Goal: Task Accomplishment & Management: Manage account settings

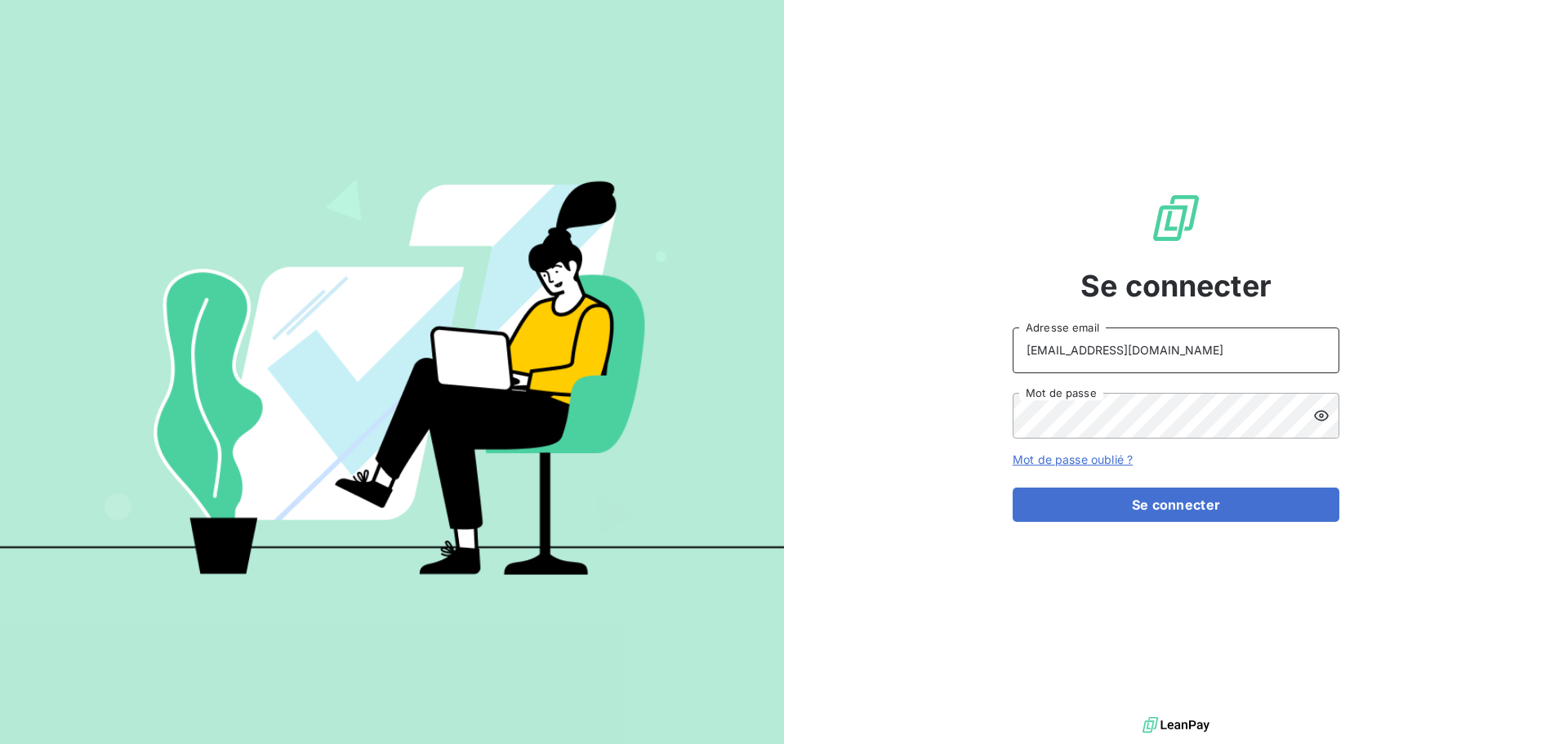
click at [1212, 356] on input "[EMAIL_ADDRESS][DOMAIN_NAME]" at bounding box center [1175, 350] width 326 height 45
type input "[EMAIL_ADDRESS][DOMAIN_NAME]"
click at [1189, 515] on button "Se connecter" at bounding box center [1175, 504] width 326 height 34
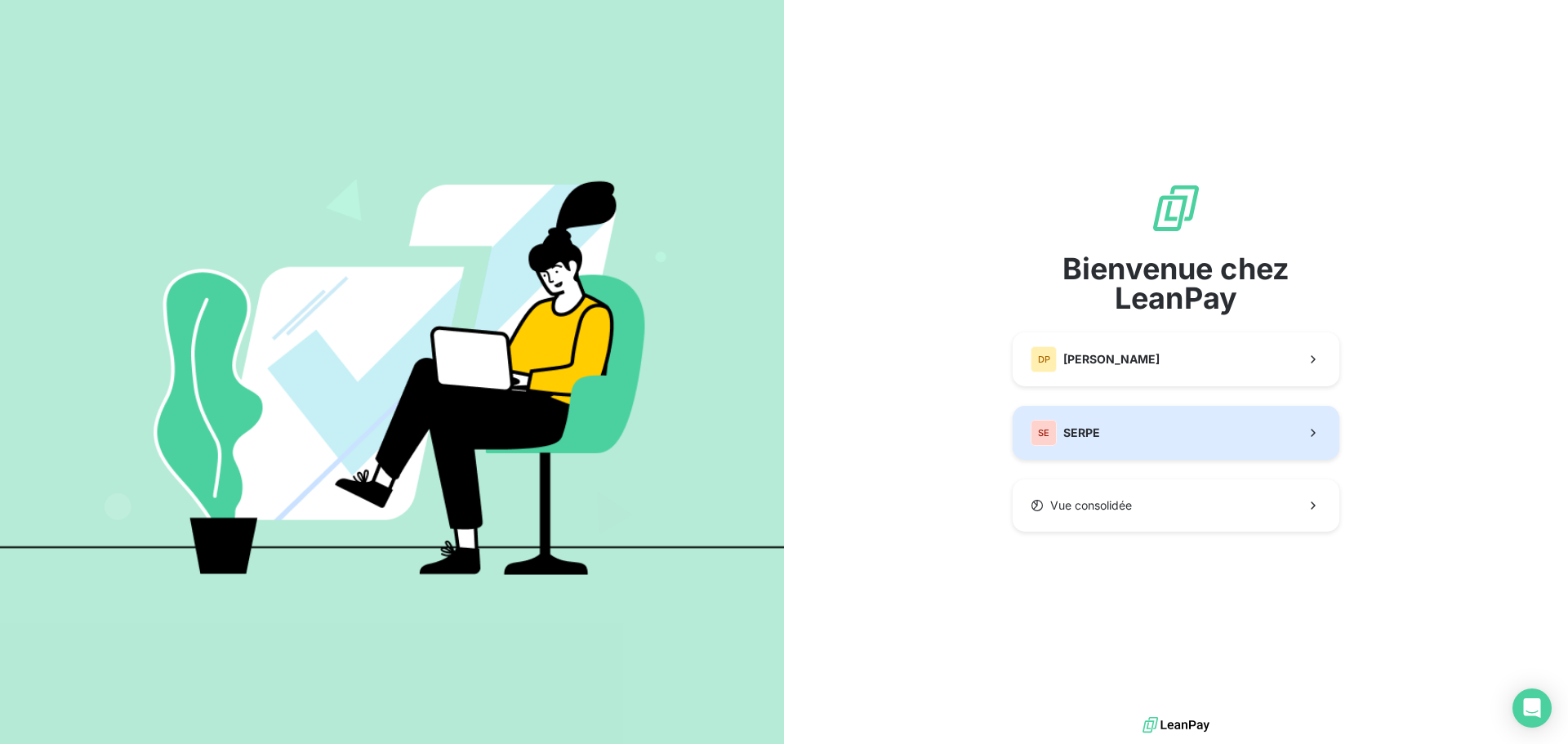
click at [1123, 447] on button "SE SERPE" at bounding box center [1175, 433] width 326 height 54
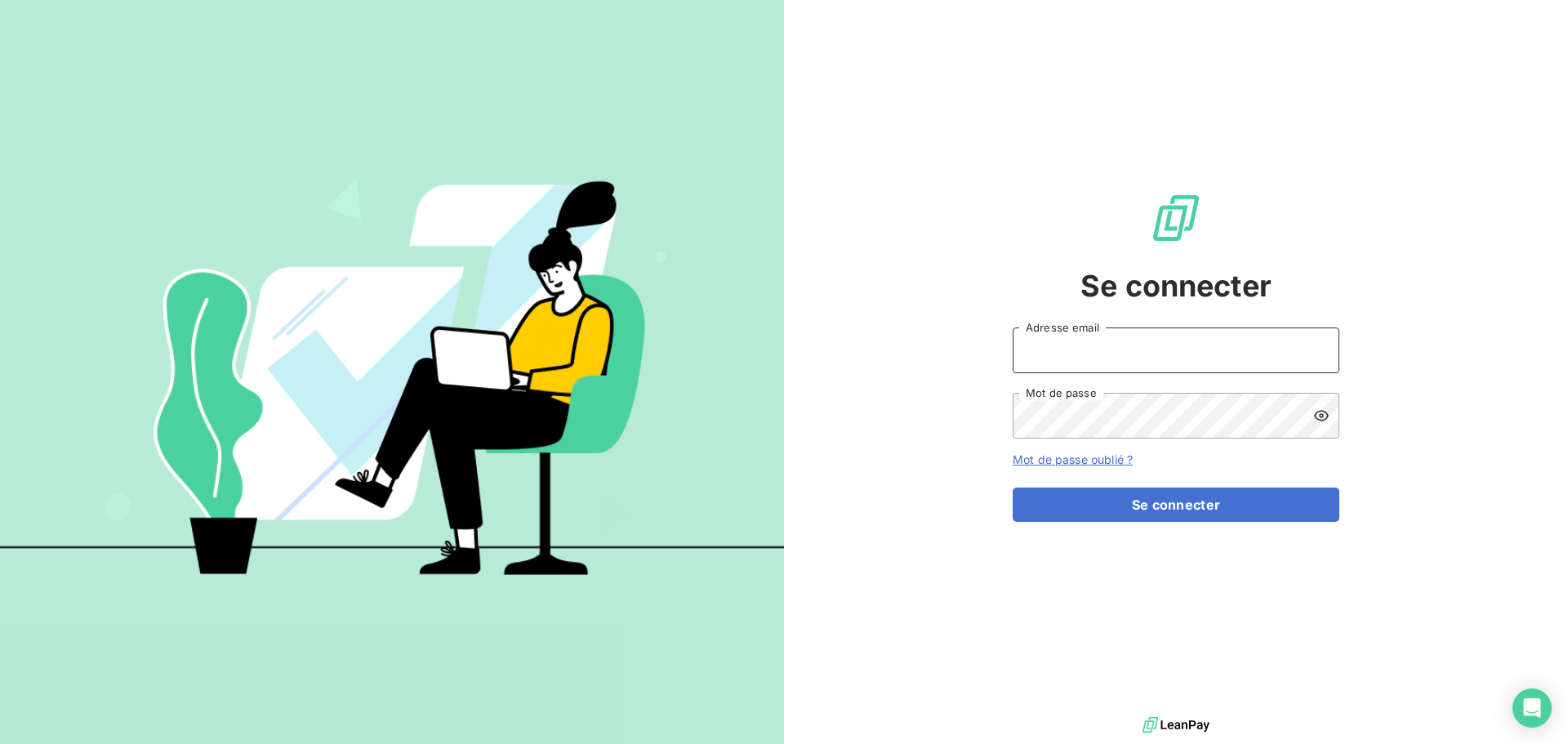
type input "[EMAIL_ADDRESS][DOMAIN_NAME]"
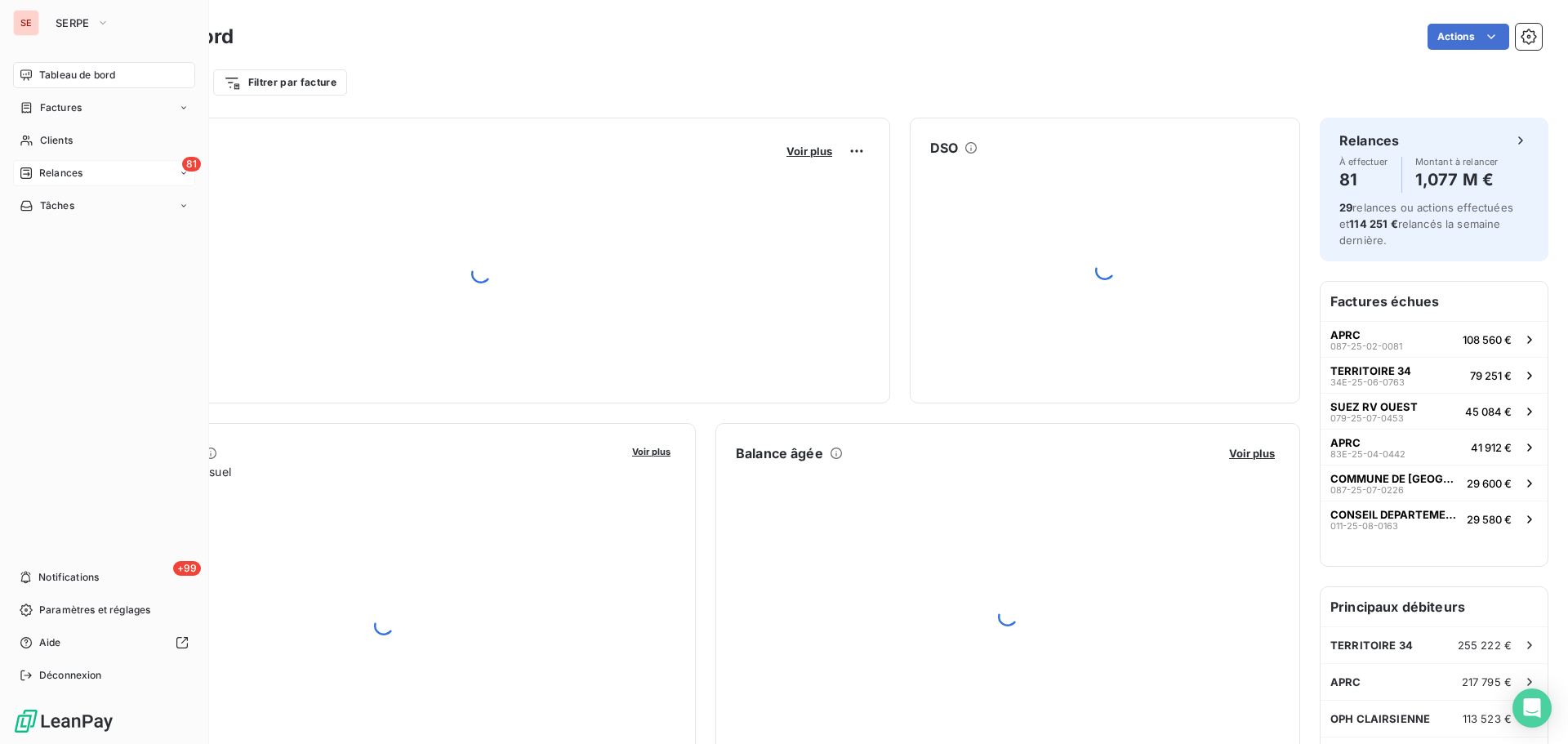
click at [49, 178] on span "Relances" at bounding box center [61, 172] width 43 height 14
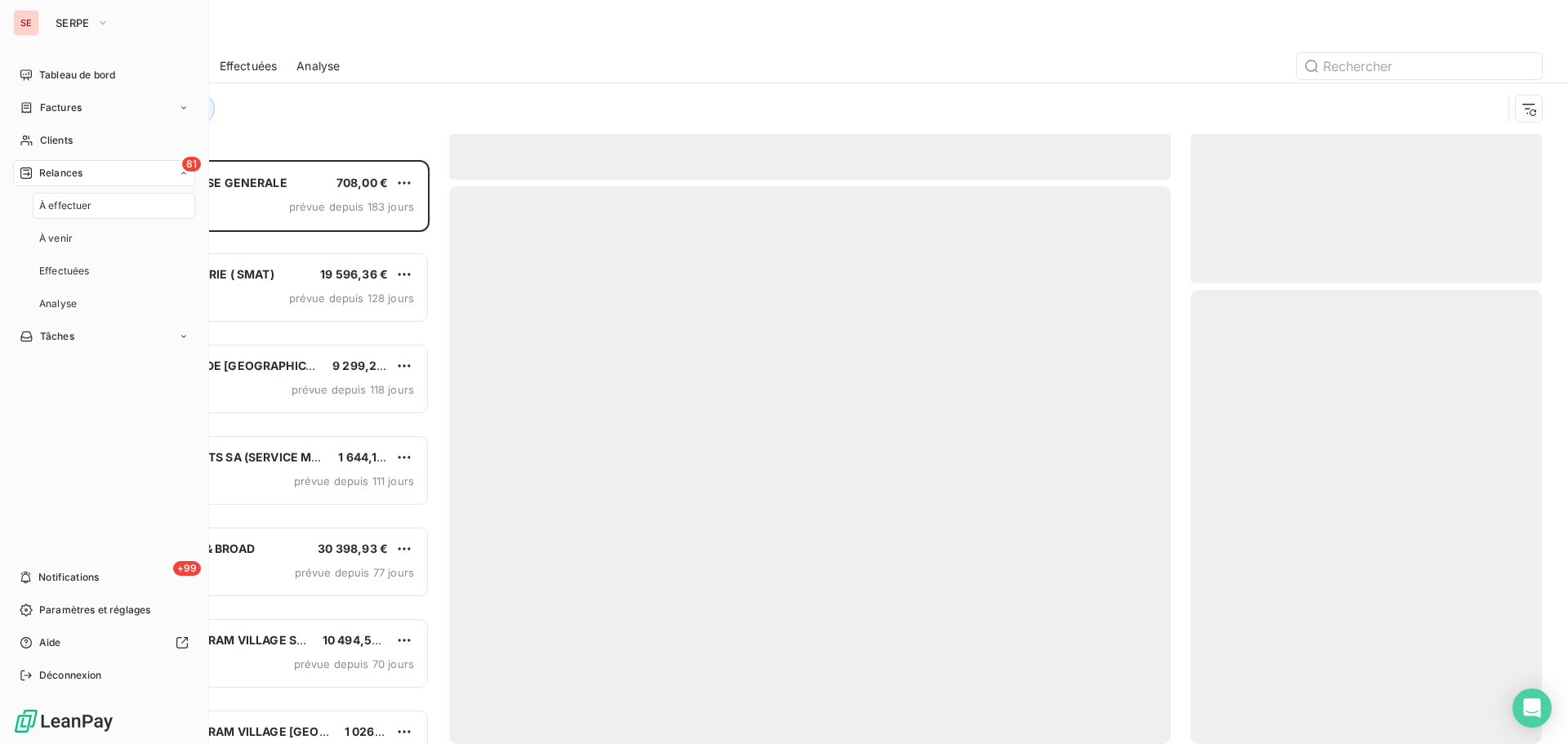
scroll to position [572, 339]
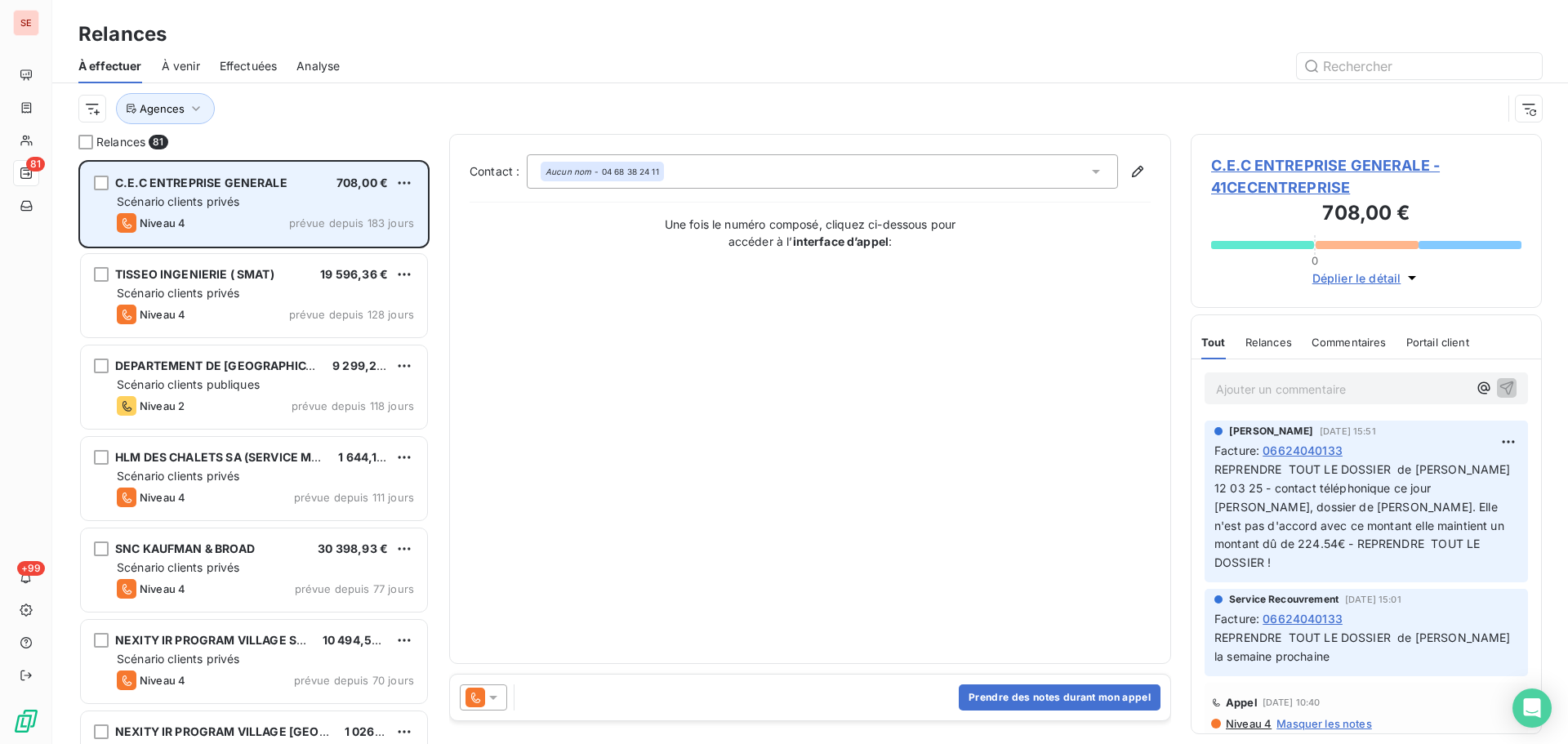
click at [243, 213] on div "Niveau 4 prévue depuis 183 jours" at bounding box center [265, 222] width 297 height 19
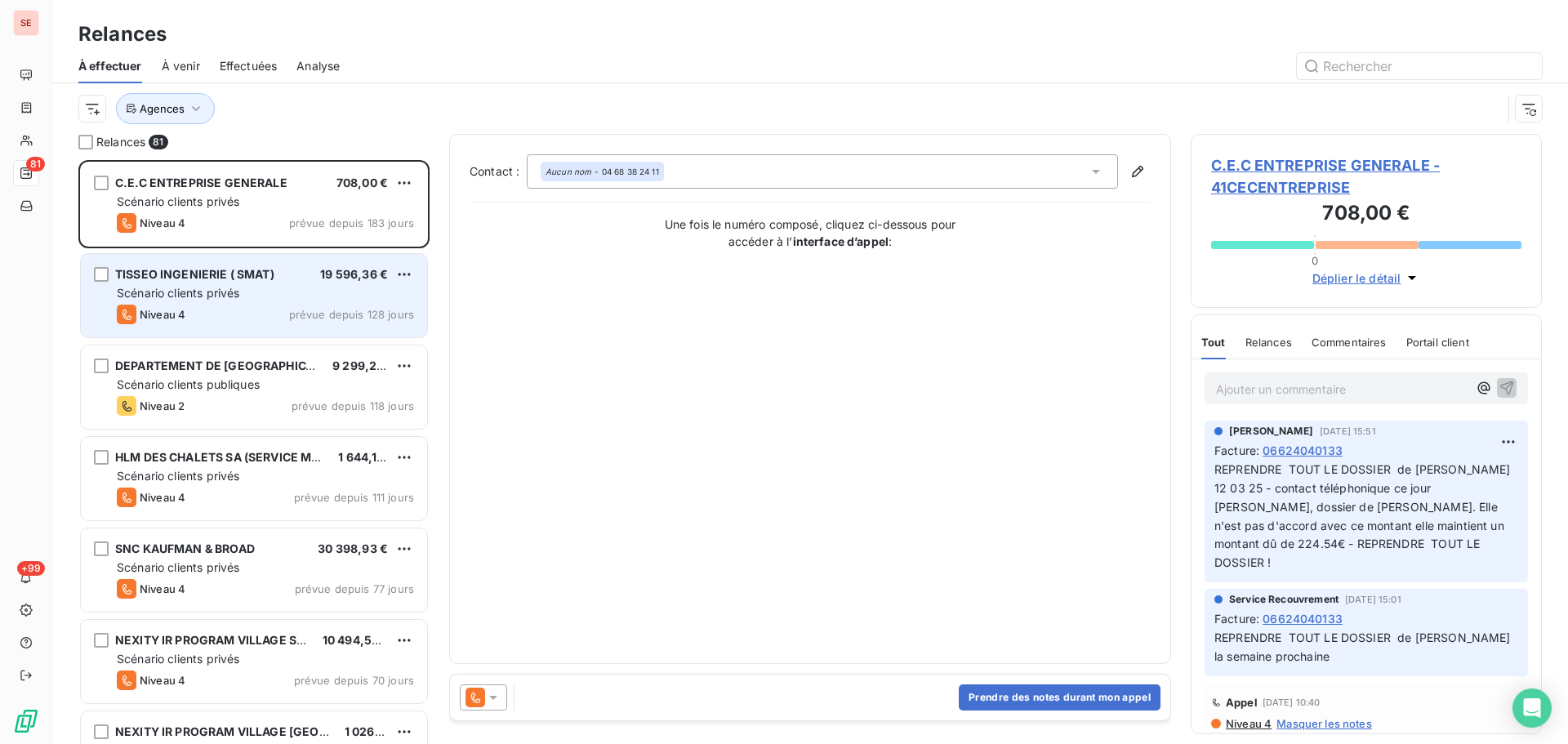
click at [256, 301] on div "TISSEO INGENIERIE ( SMAT) 19 596,36 € Scénario clients privés Niveau 4 prévue d…" at bounding box center [254, 295] width 346 height 83
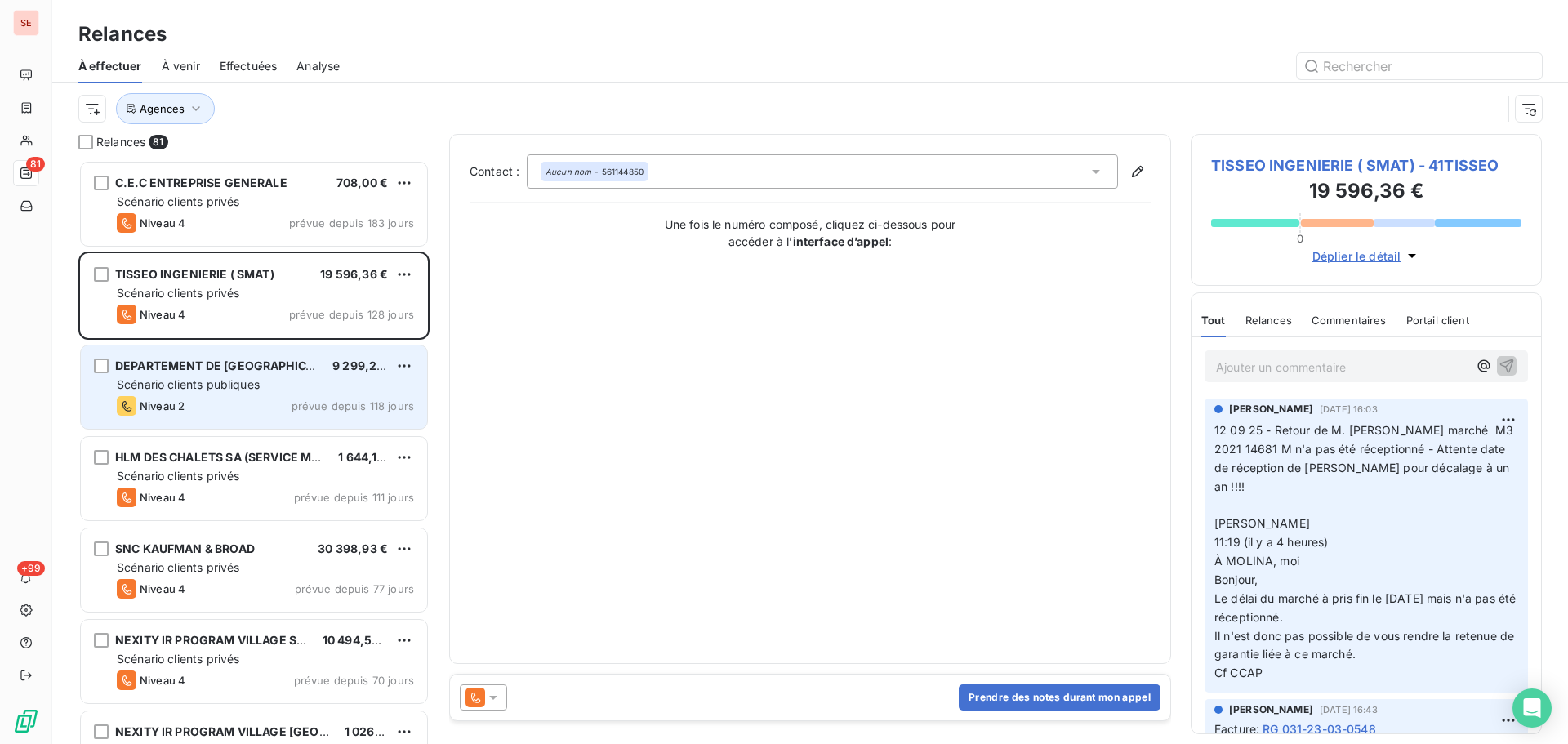
click at [261, 393] on div "DEPARTEMENT DE [GEOGRAPHIC_DATA] 9 299,24 € Scénario clients publiques Niveau 2…" at bounding box center [254, 387] width 346 height 83
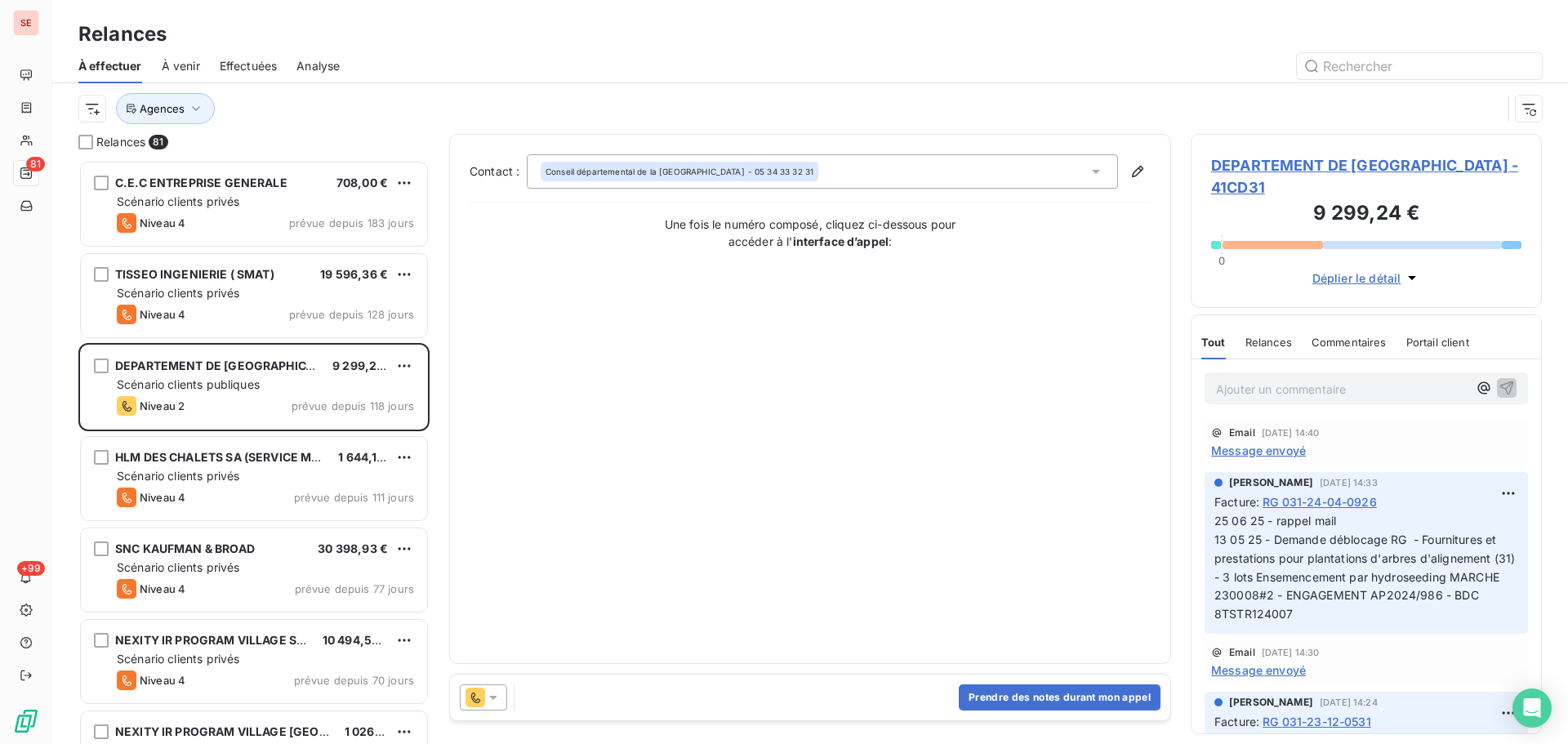
click at [1348, 161] on span "DEPARTEMENT DE [GEOGRAPHIC_DATA] - 41CD31" at bounding box center [1365, 177] width 310 height 44
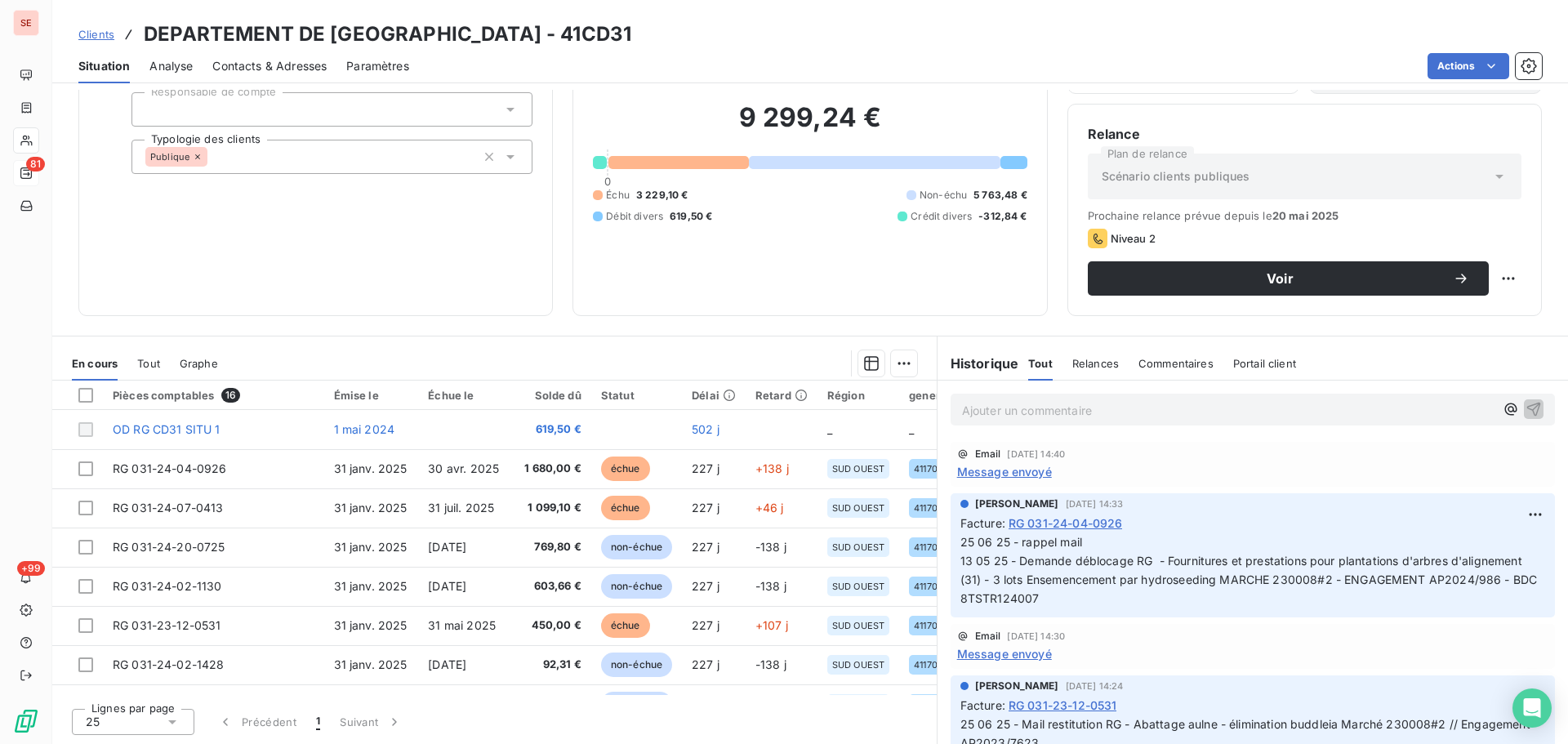
click at [269, 70] on span "Contacts & Adresses" at bounding box center [269, 66] width 114 height 16
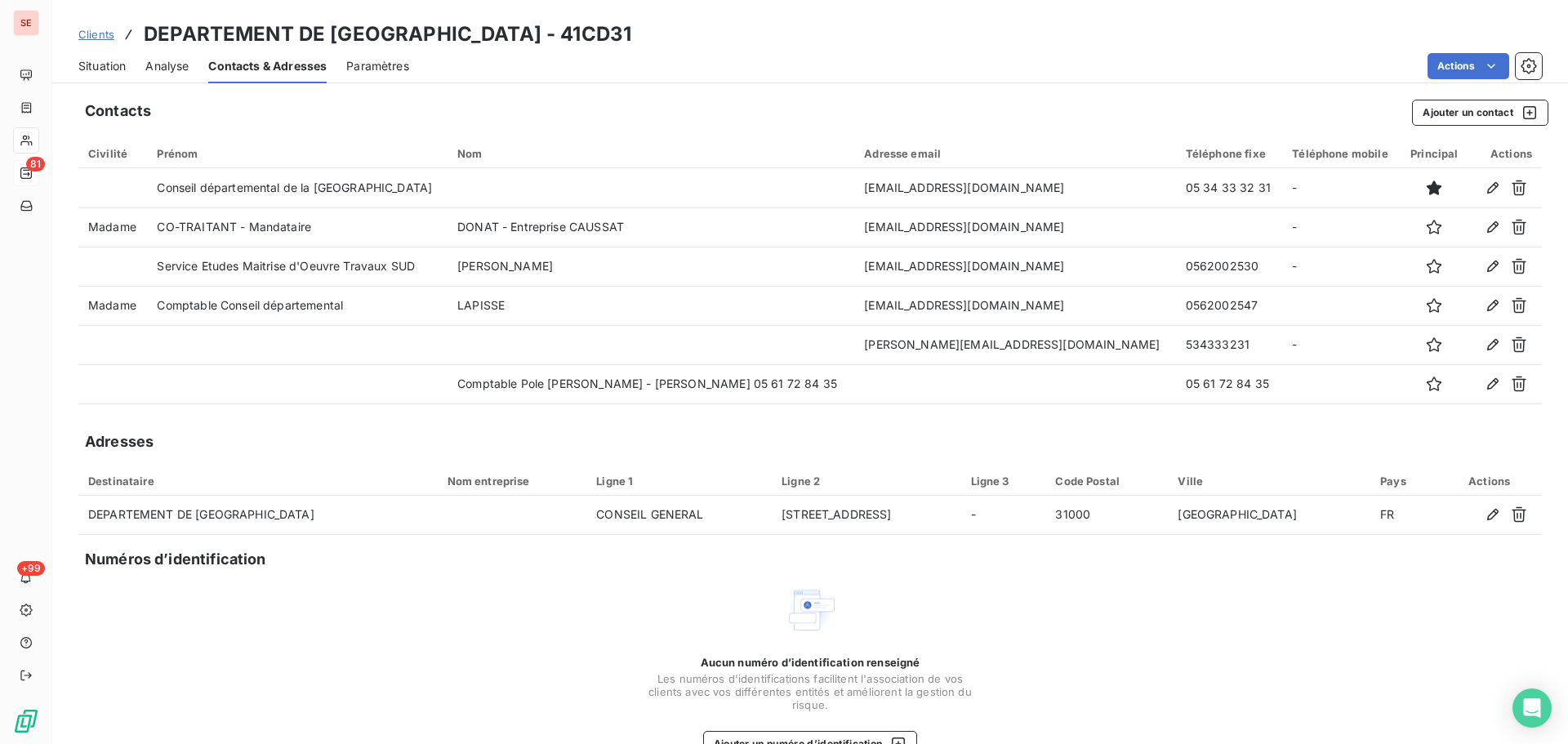
drag, startPoint x: 105, startPoint y: 73, endPoint x: 116, endPoint y: 73, distance: 11.0
click at [105, 73] on span "Situation" at bounding box center [102, 66] width 47 height 16
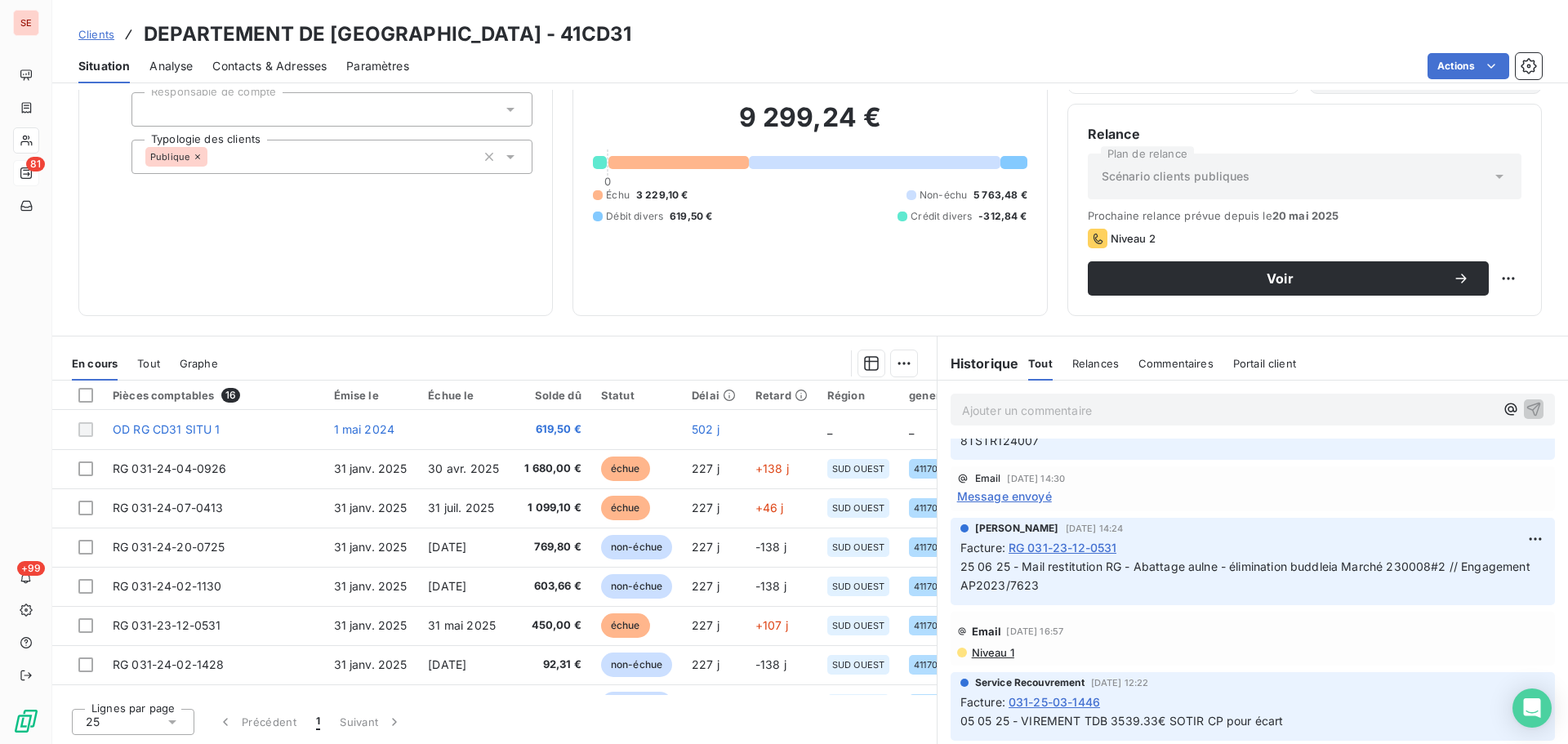
scroll to position [218, 0]
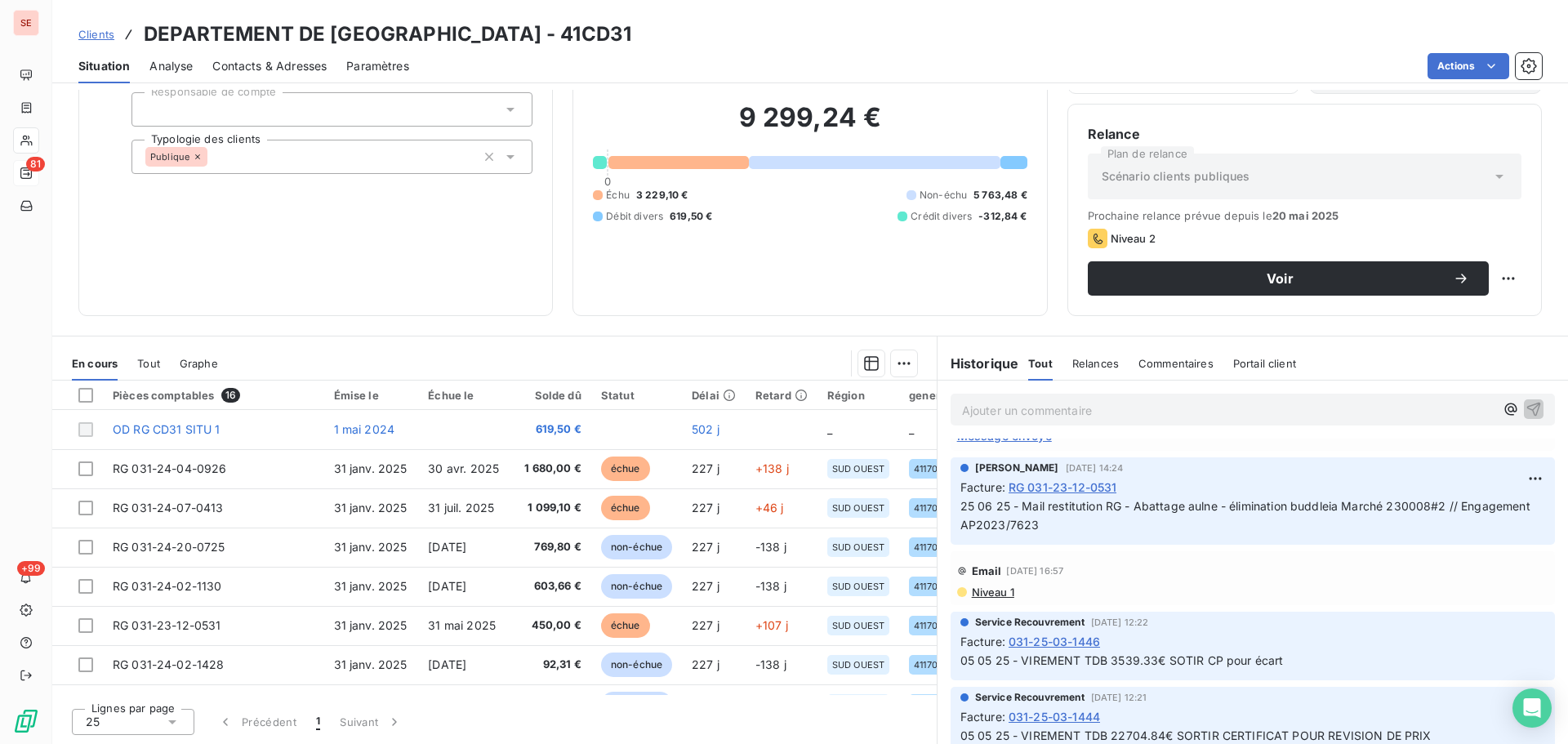
click at [1005, 590] on span "Niveau 1" at bounding box center [992, 592] width 44 height 13
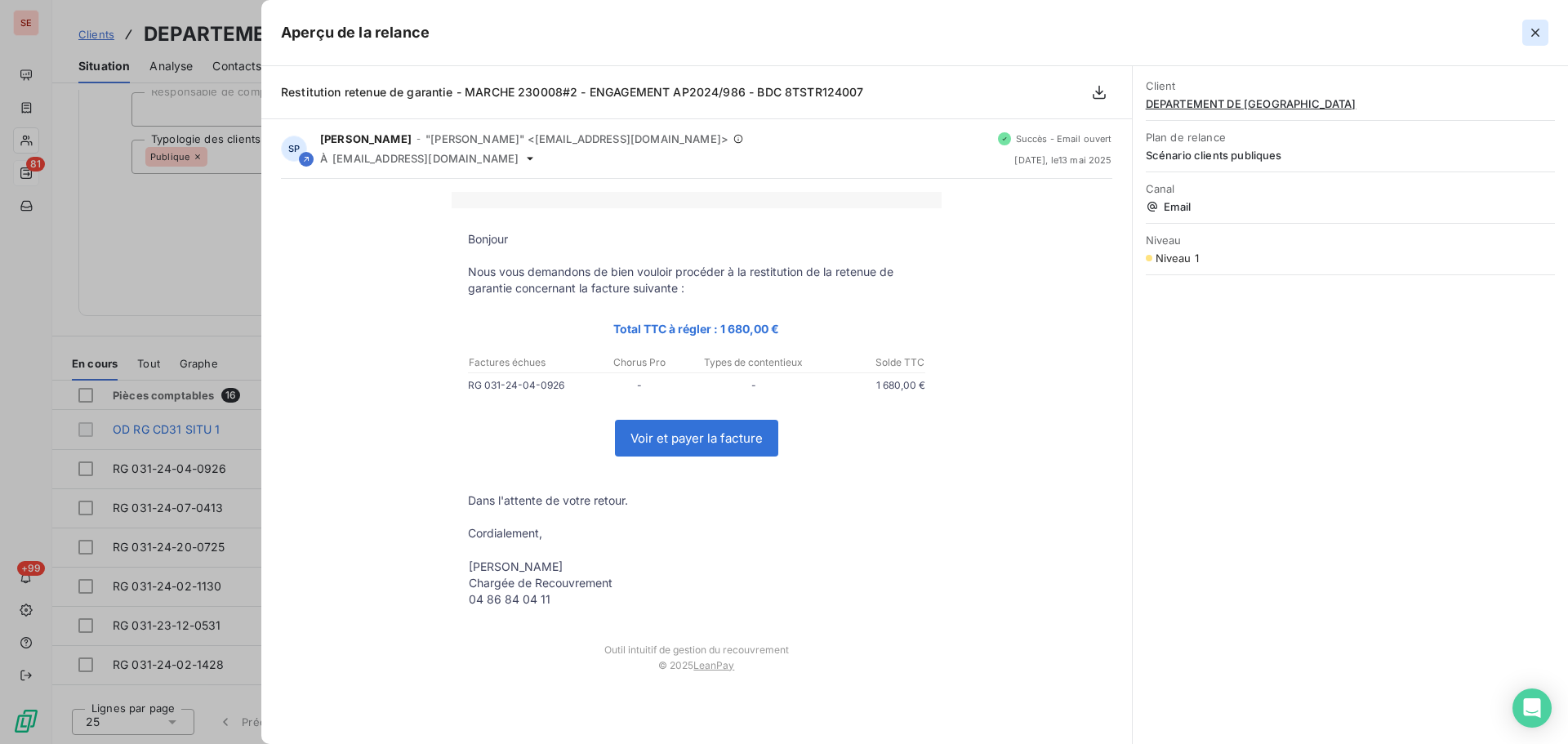
click at [1533, 28] on icon "button" at bounding box center [1534, 32] width 16 height 16
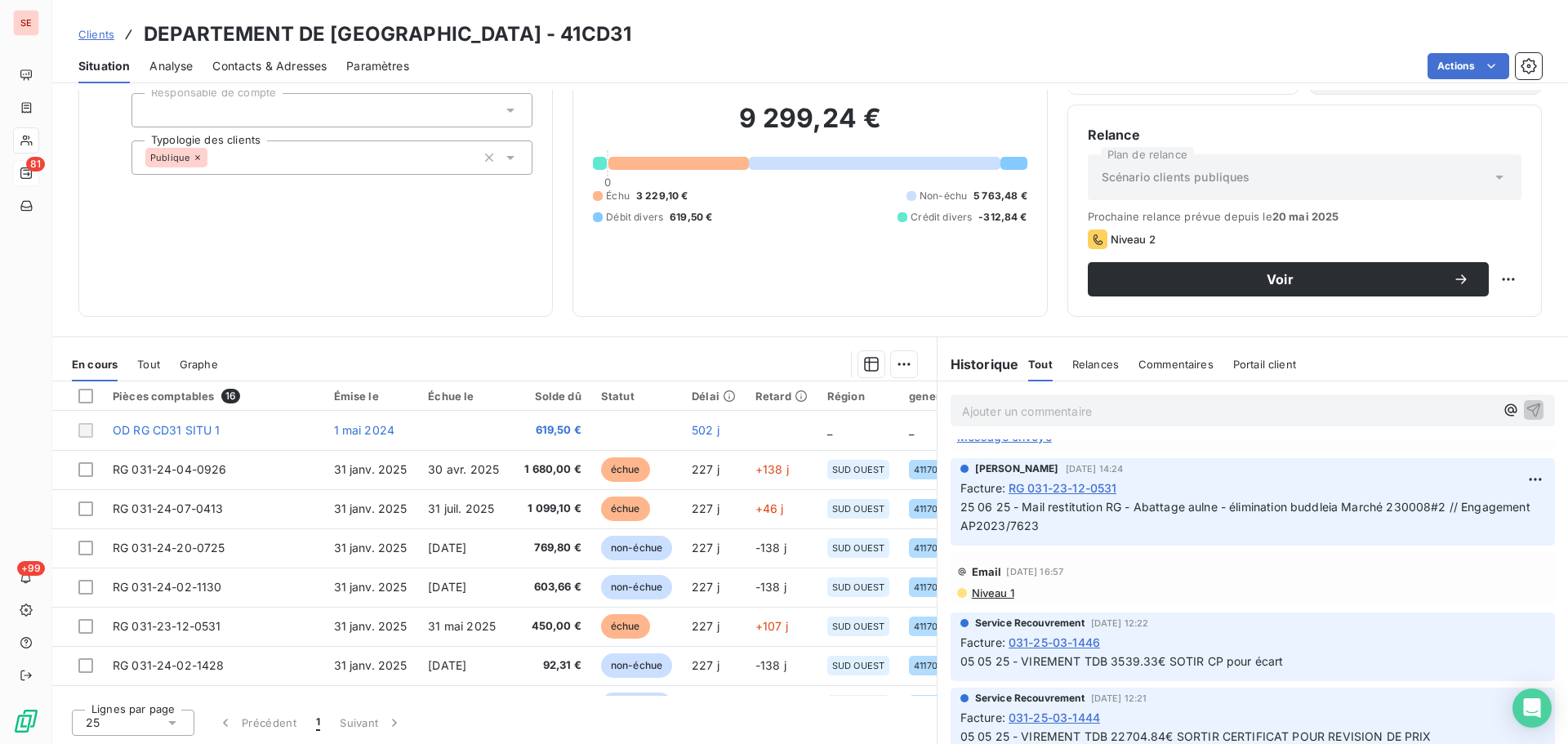
scroll to position [110, 0]
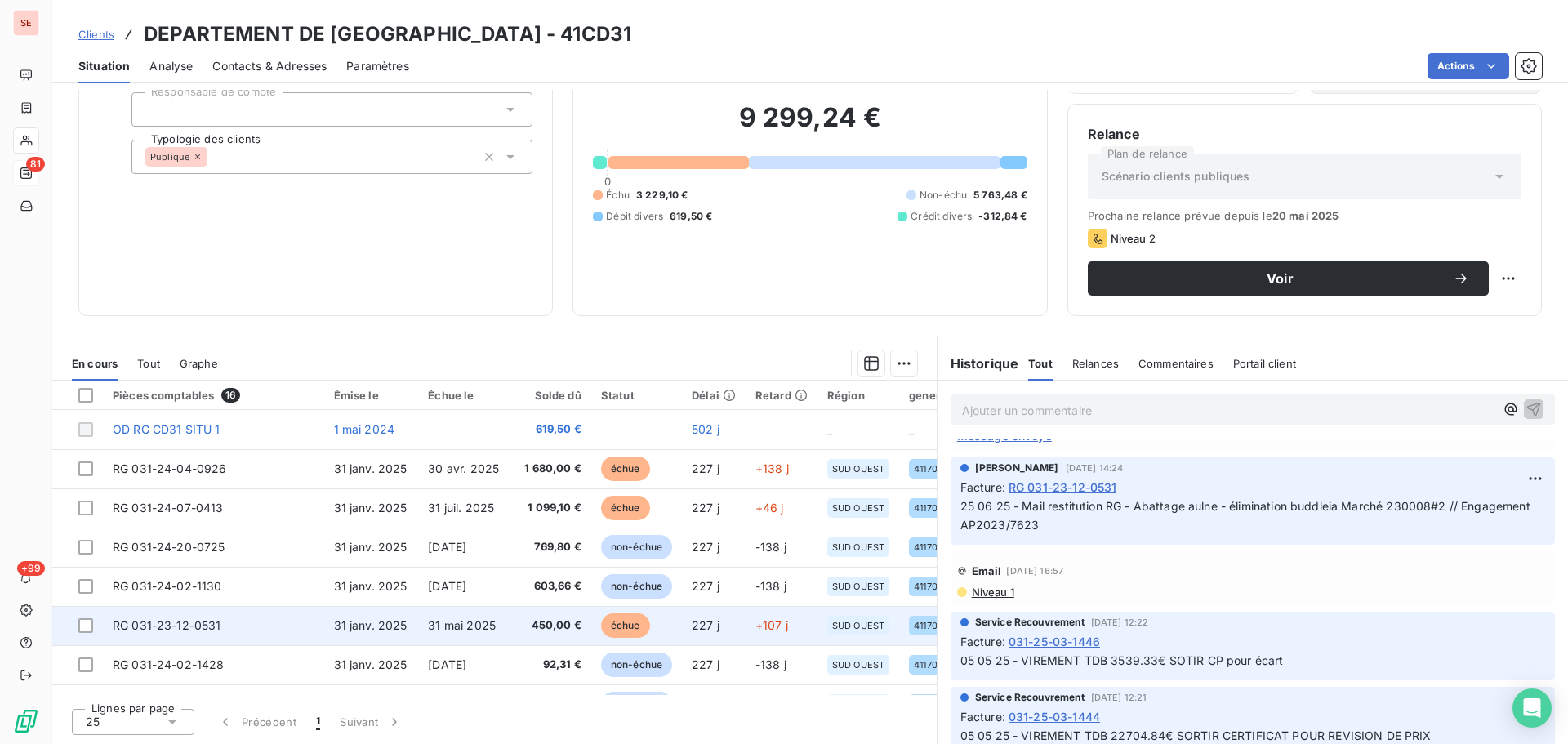
click at [431, 623] on span "31 mai 2025" at bounding box center [462, 625] width 68 height 14
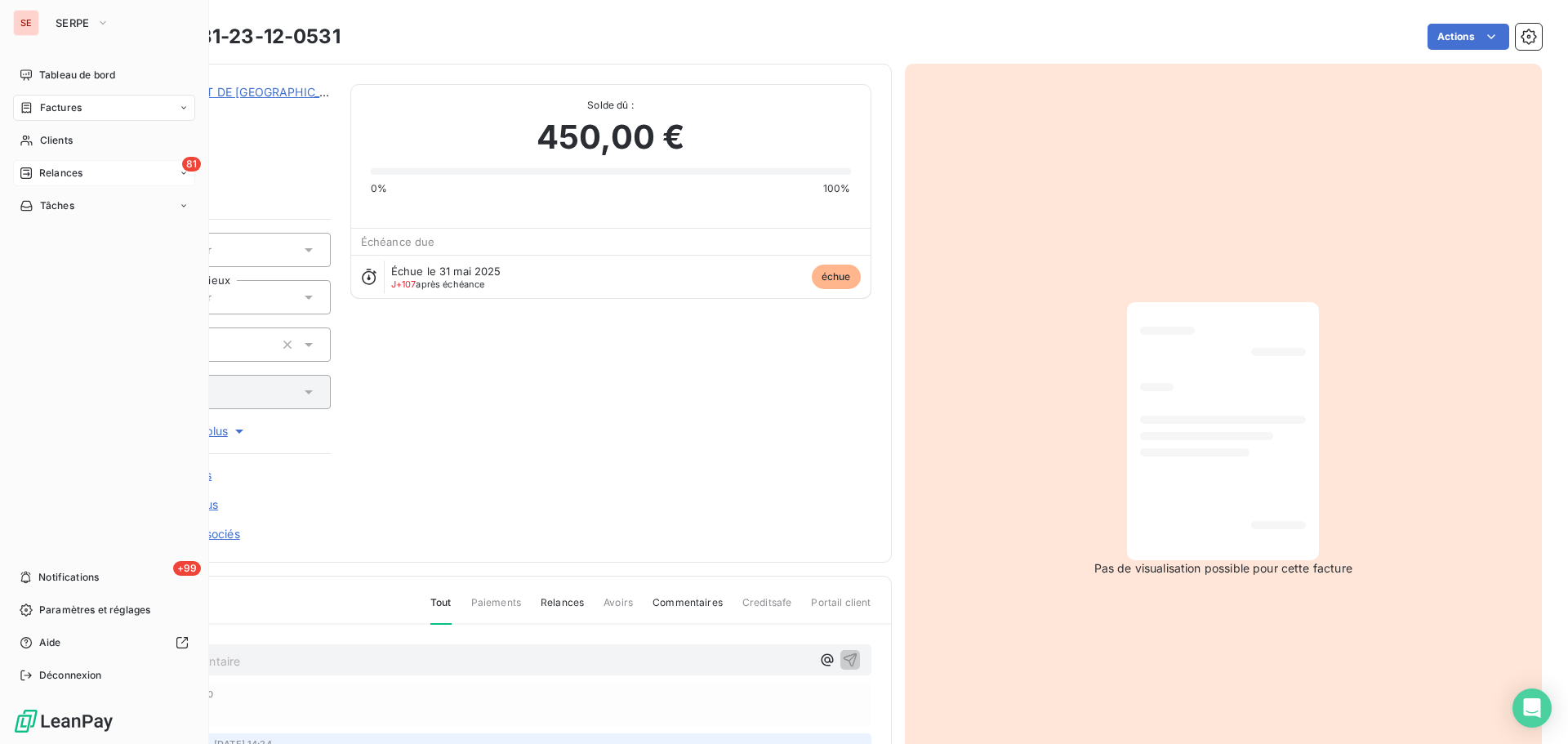
click at [55, 167] on span "Relances" at bounding box center [61, 172] width 43 height 14
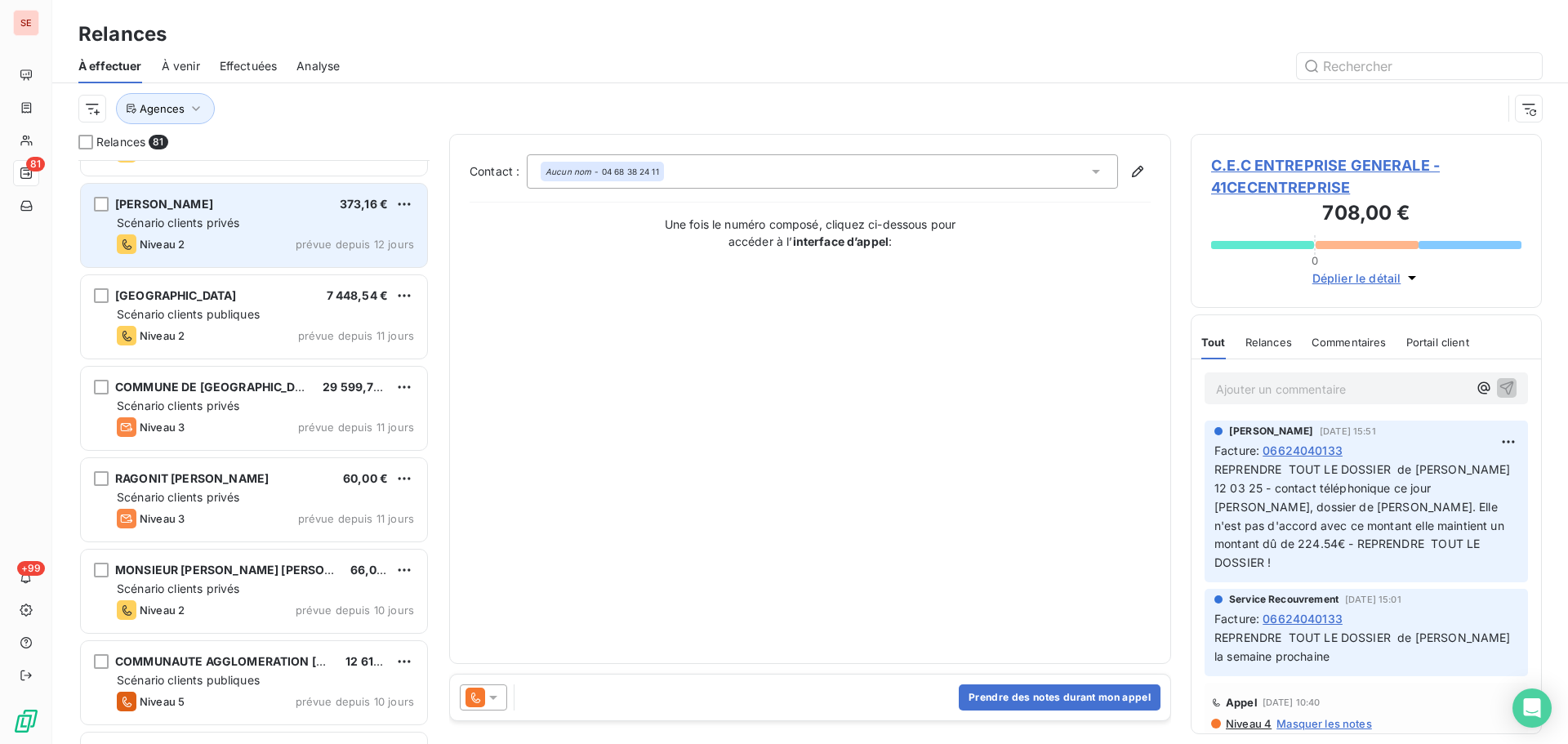
scroll to position [3485, 0]
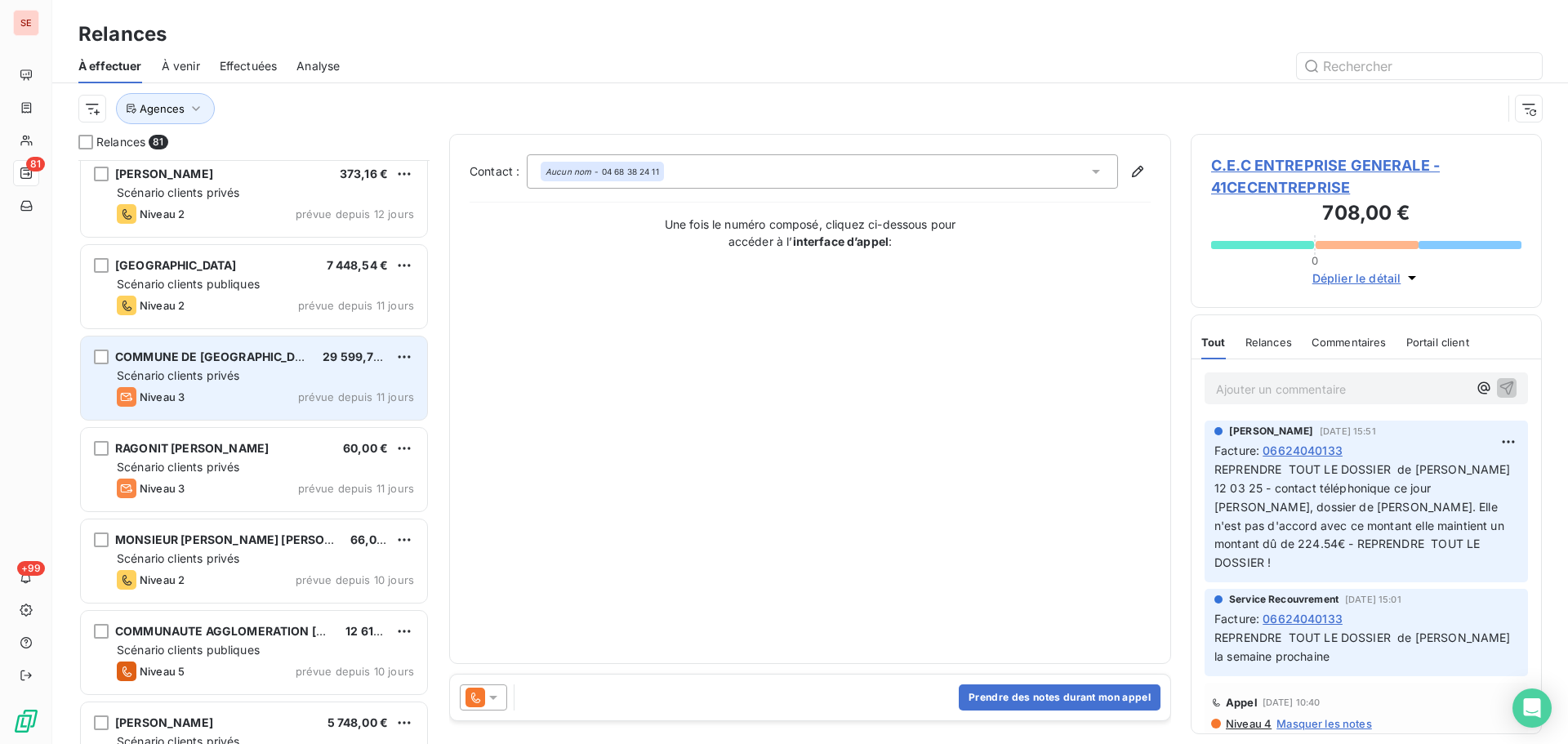
click at [345, 402] on span "prévue depuis 11 jours" at bounding box center [356, 397] width 116 height 13
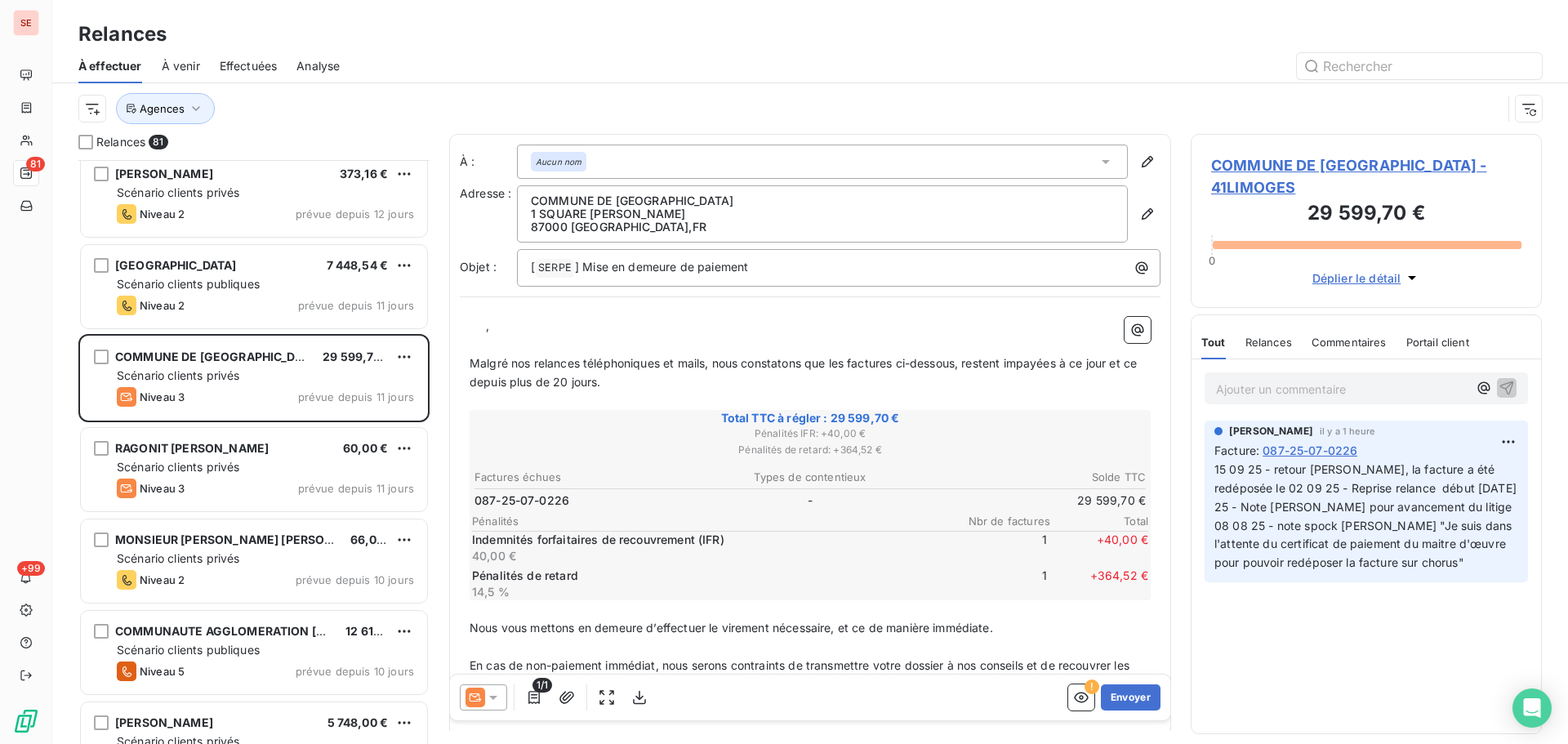
click at [1321, 164] on span "COMMUNE DE [GEOGRAPHIC_DATA] - 41LIMOGES" at bounding box center [1365, 177] width 310 height 44
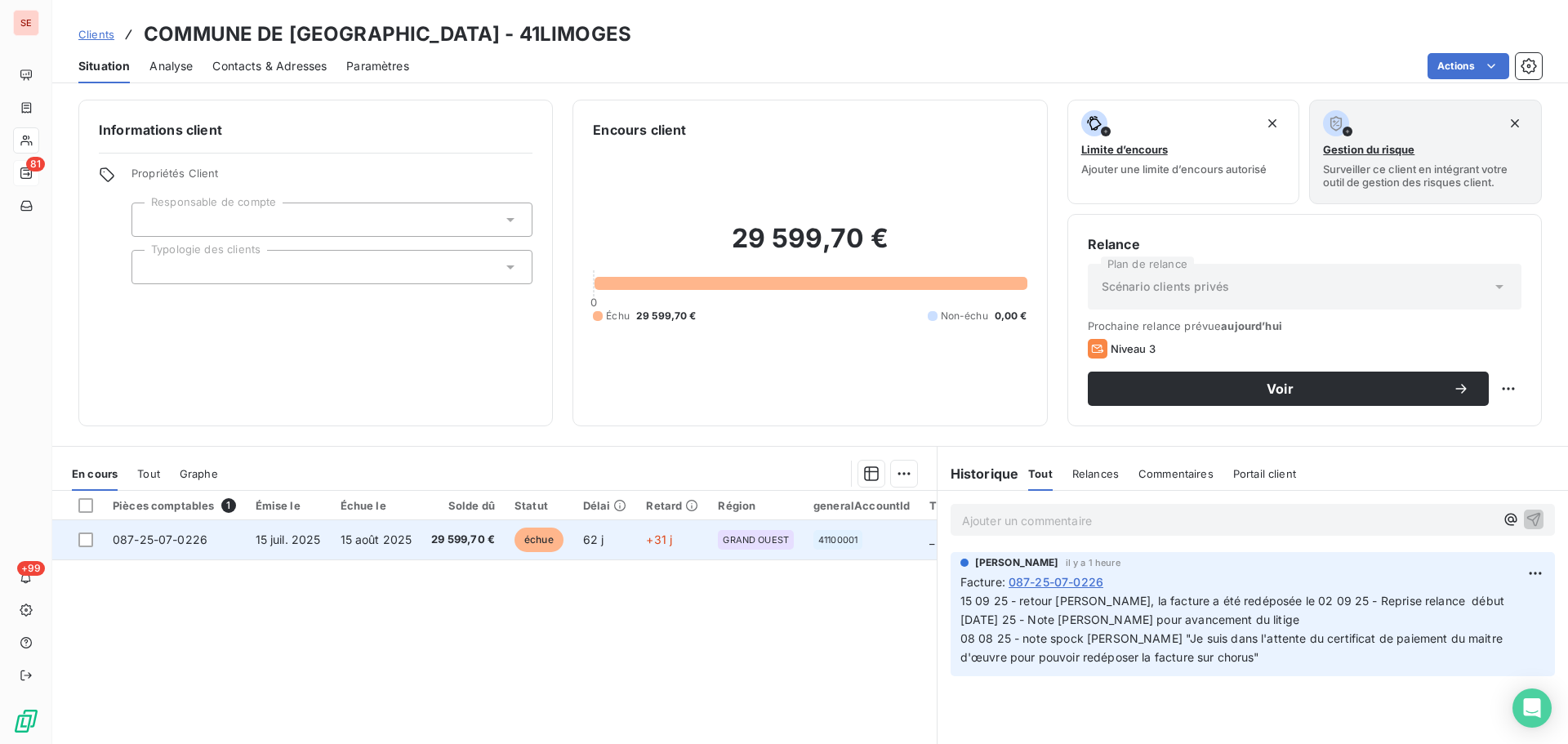
click at [361, 547] on td "15 août 2025" at bounding box center [376, 540] width 92 height 40
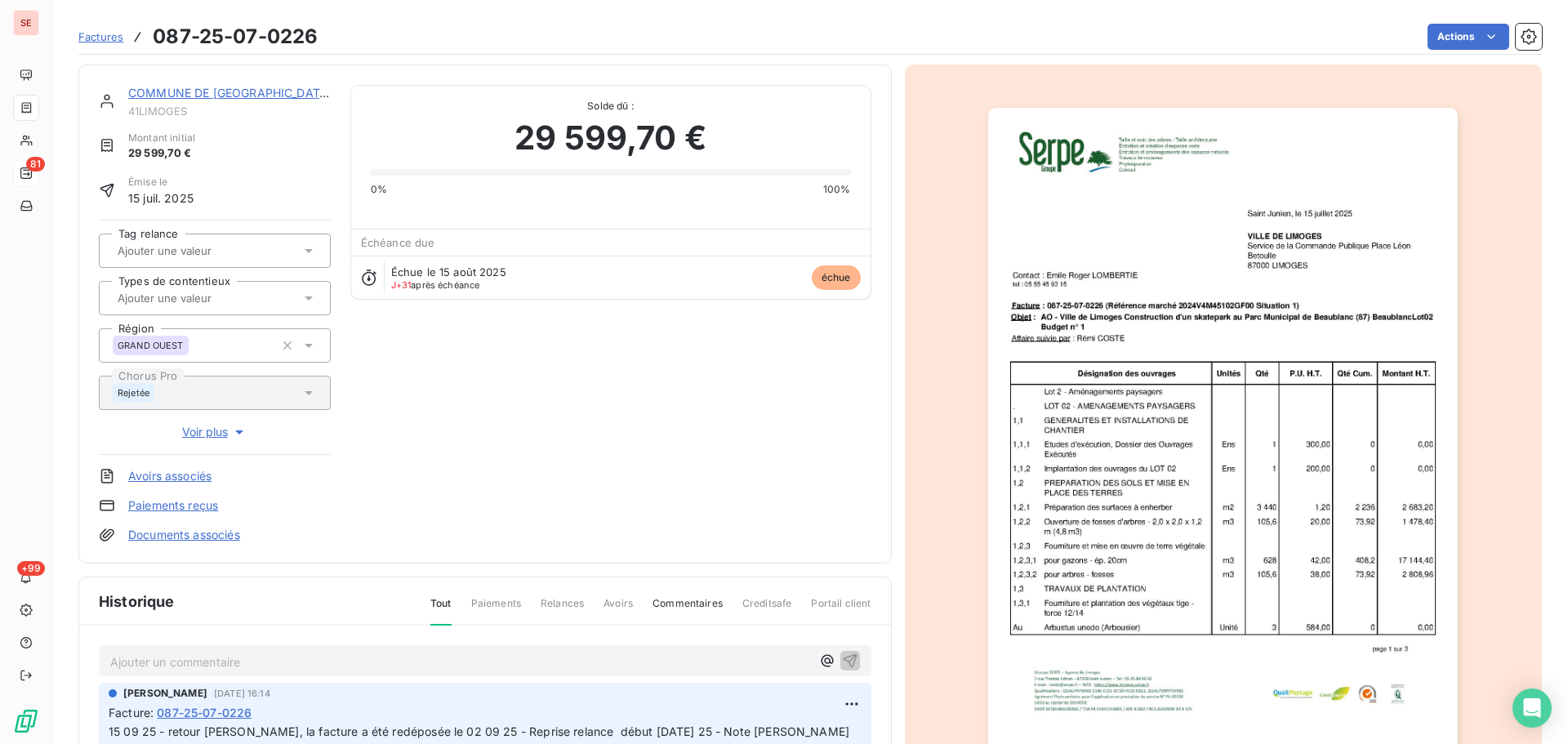
scroll to position [219, 0]
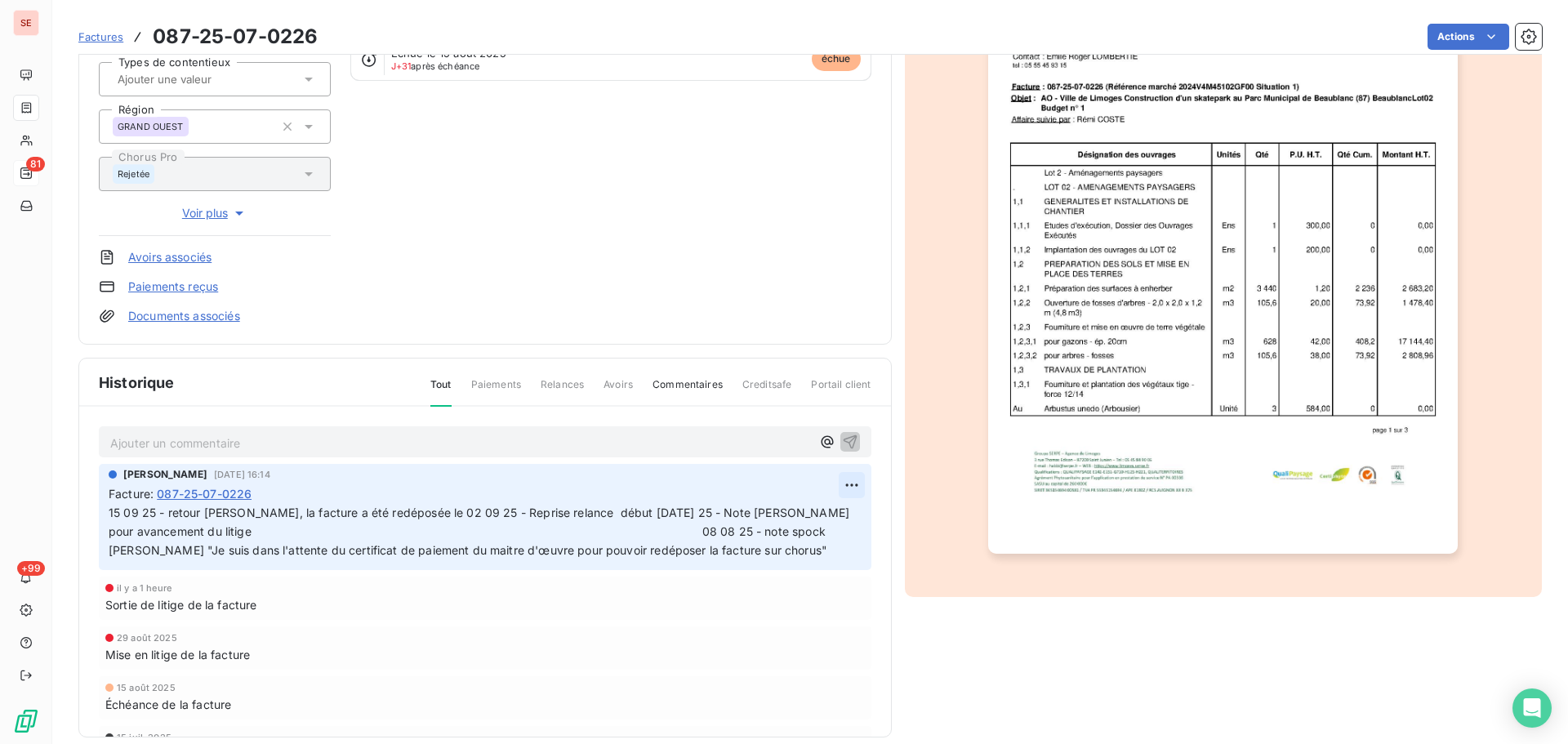
click at [835, 483] on html "SE 81 +99 Factures 087-25-07-0226 Actions COMMUNE DE [GEOGRAPHIC_DATA] 41LIMOGE…" at bounding box center [784, 372] width 1568 height 744
click at [814, 520] on div "Editer" at bounding box center [794, 520] width 92 height 26
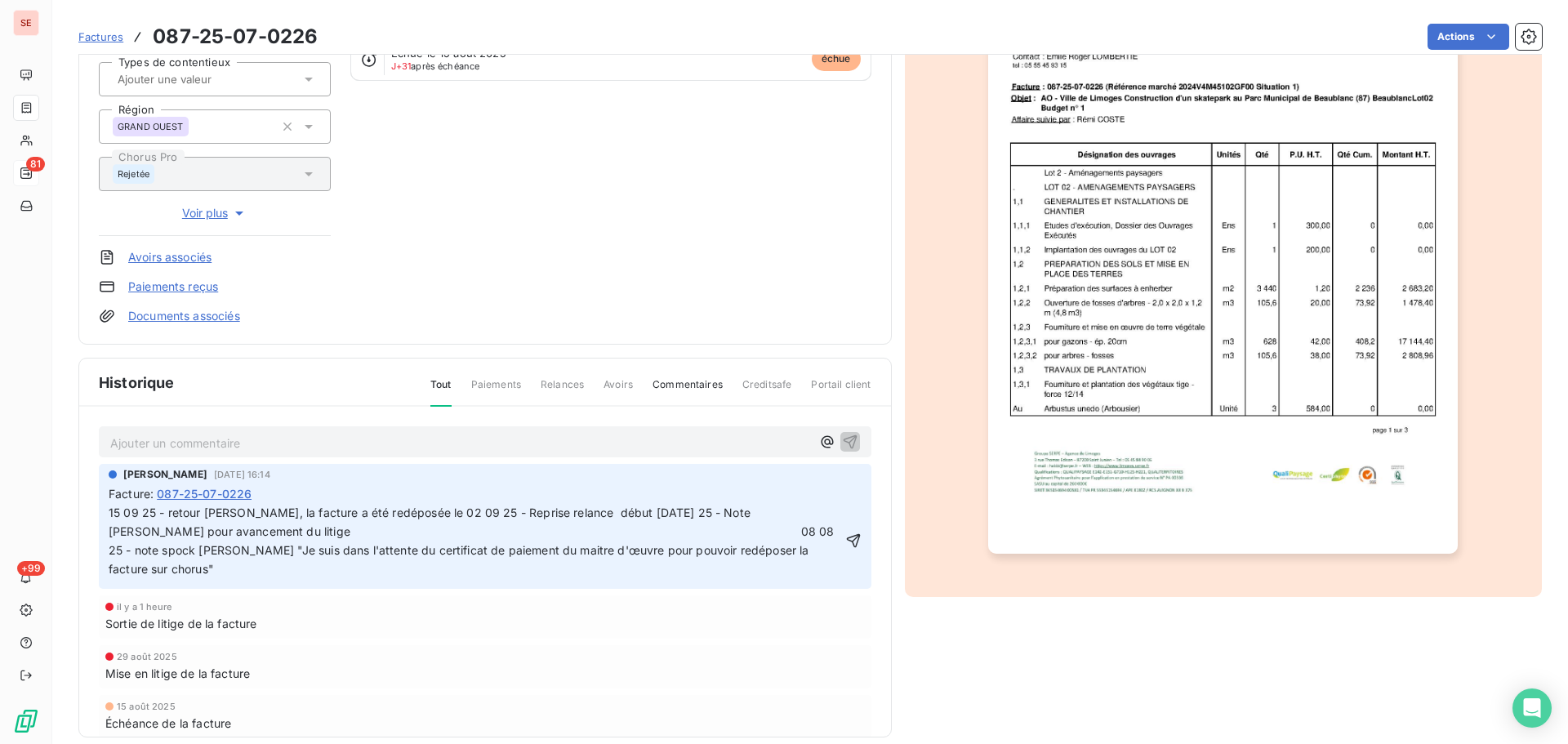
click at [701, 511] on span "15 09 25 - retour [PERSON_NAME], la facture a été redéposée le 02 09 25 - Repri…" at bounding box center [473, 541] width 729 height 71
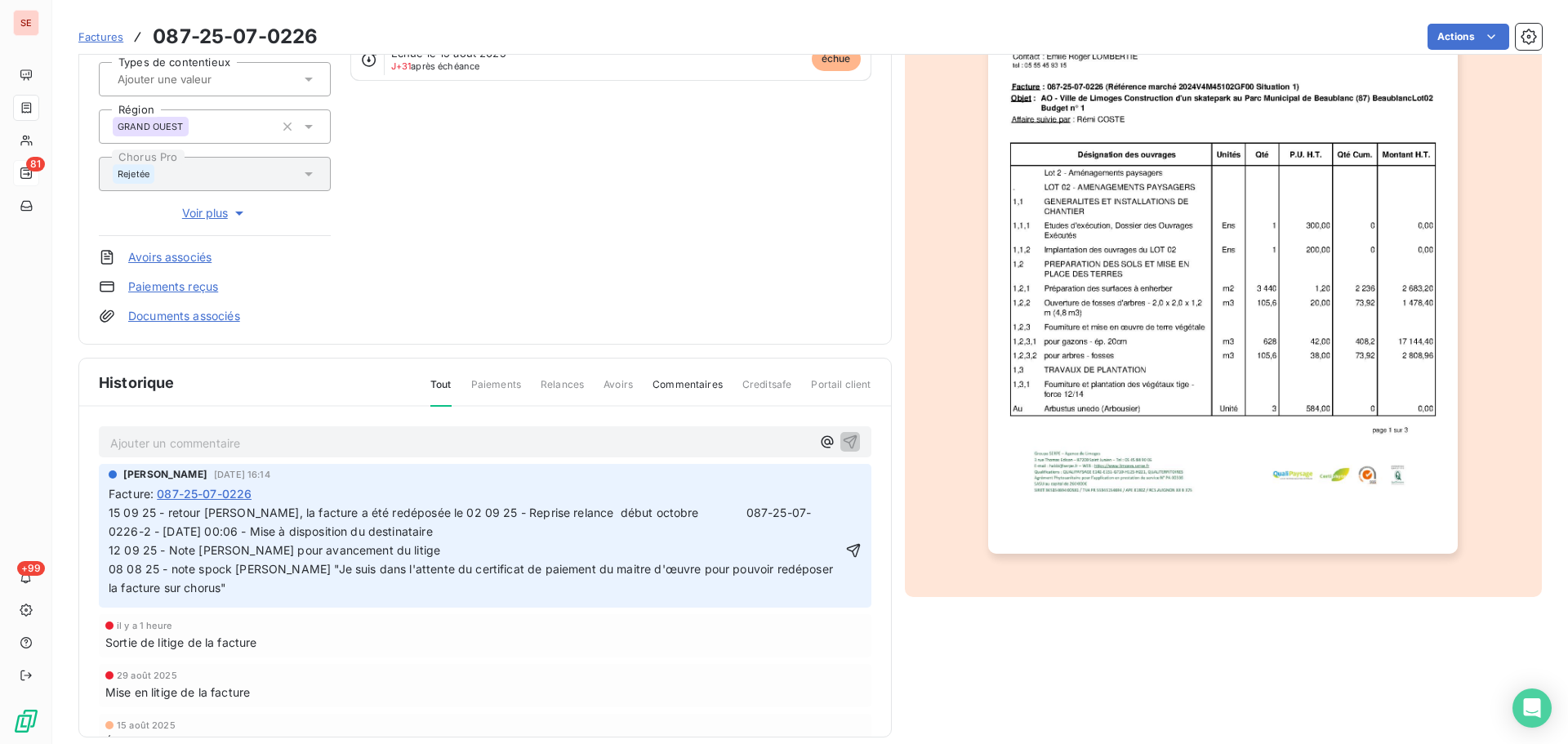
click at [698, 515] on span "15 09 25 - retour [PERSON_NAME], la facture a été redéposée le 02 09 25 - Repri…" at bounding box center [459, 521] width 702 height 33
drag, startPoint x: 701, startPoint y: 511, endPoint x: 705, endPoint y: 533, distance: 22.4
click at [700, 511] on span "15 09 25 - retour [PERSON_NAME], la facture a été redéposée le 02 09 25 - Repri…" at bounding box center [459, 521] width 702 height 33
click at [307, 548] on span "12 09 25 - Note [PERSON_NAME] pour avancement du litige 08 08 25 - note spock […" at bounding box center [499, 568] width 782 height 51
click at [312, 551] on span "12 09 25 - Note [PERSON_NAME] pour avancement du litige 08 08 25 - note spock […" at bounding box center [499, 568] width 782 height 51
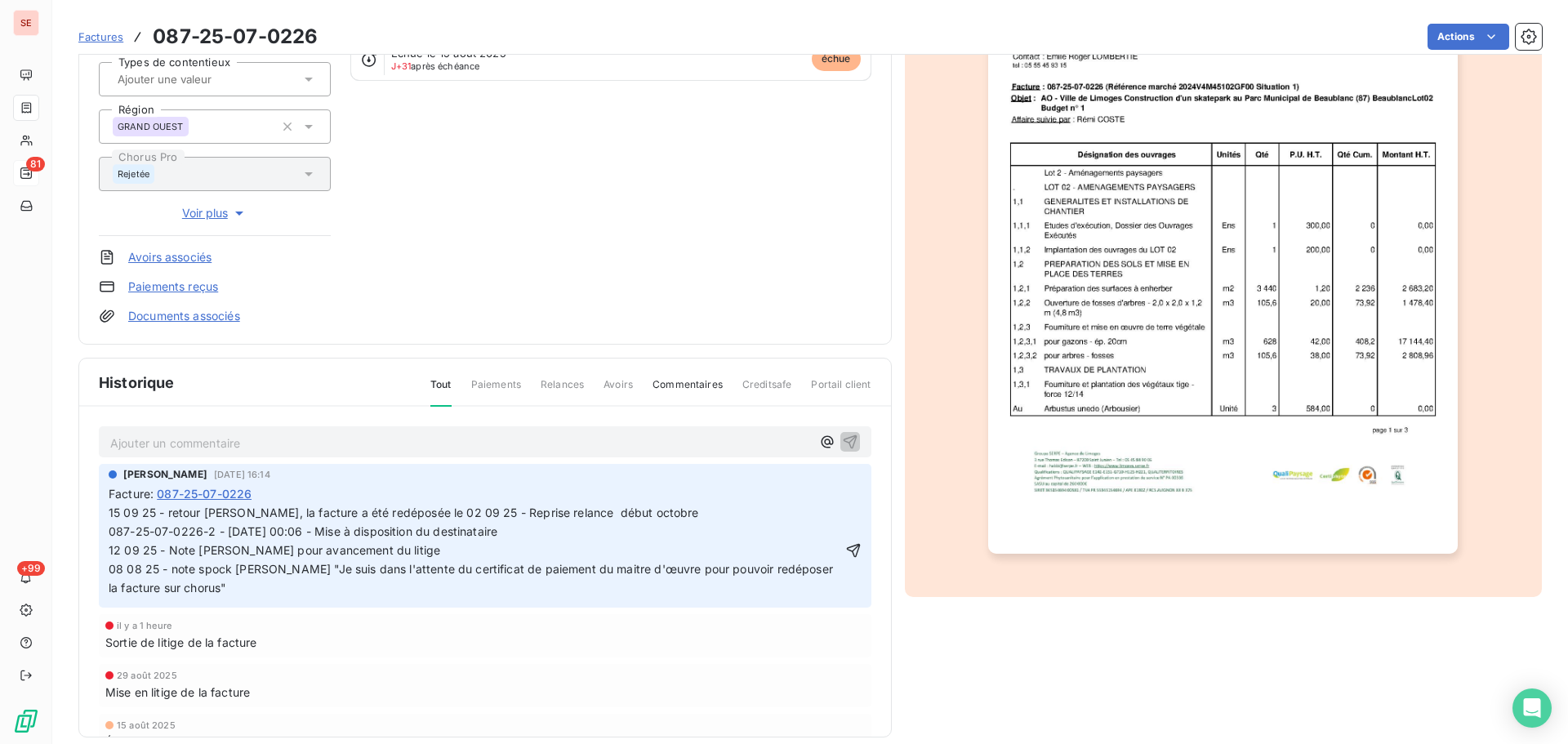
click at [306, 556] on span "12 09 25 - Note [PERSON_NAME] pour avancement du litige 08 08 25 - note spock […" at bounding box center [499, 568] width 782 height 51
click at [309, 559] on p "12 09 25 - Note [PERSON_NAME] pour avancement du litige 08 08 25 - note spock […" at bounding box center [475, 569] width 733 height 56
click at [845, 551] on icon "button" at bounding box center [853, 550] width 16 height 16
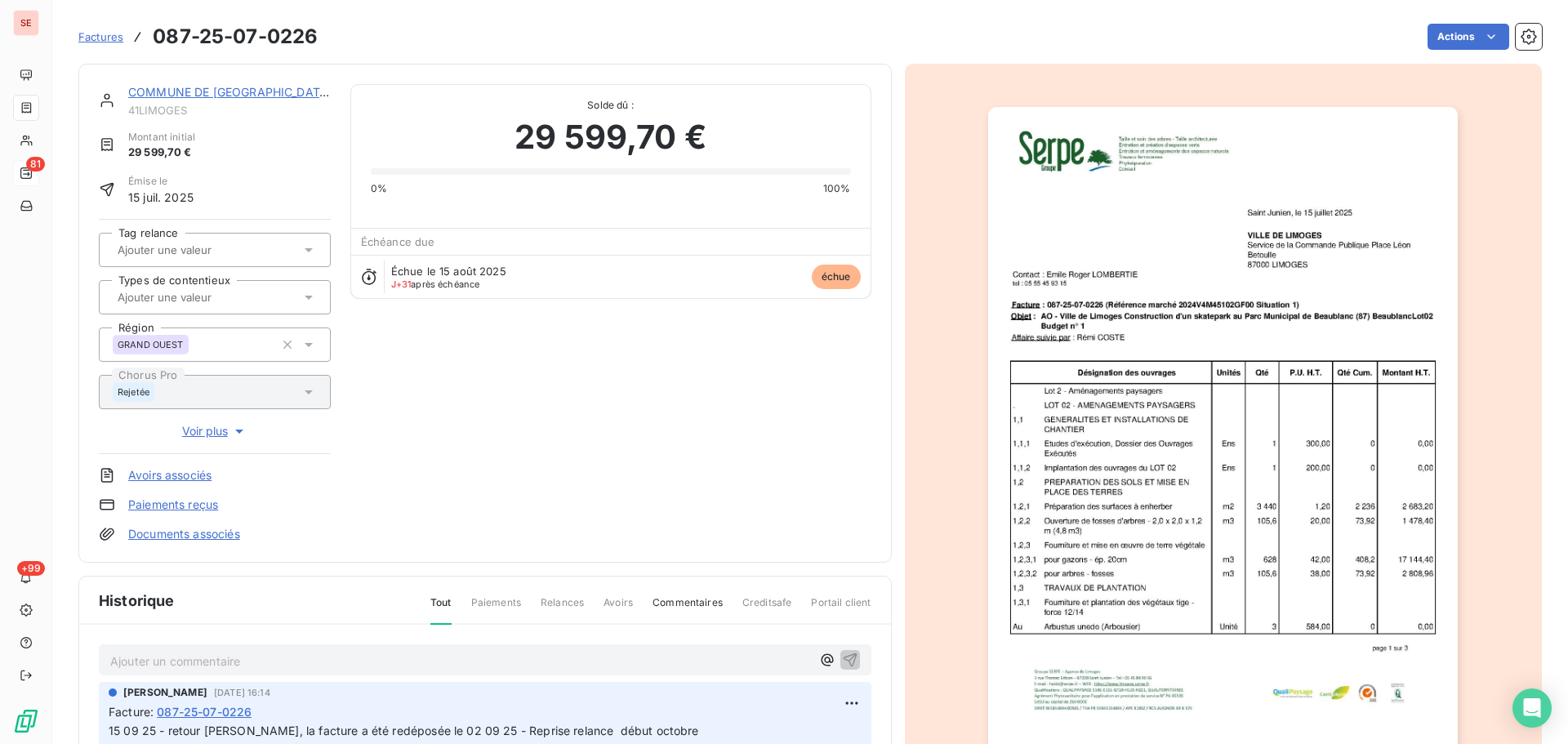
click at [236, 93] on link "COMMUNE DE [GEOGRAPHIC_DATA]" at bounding box center [230, 92] width 203 height 14
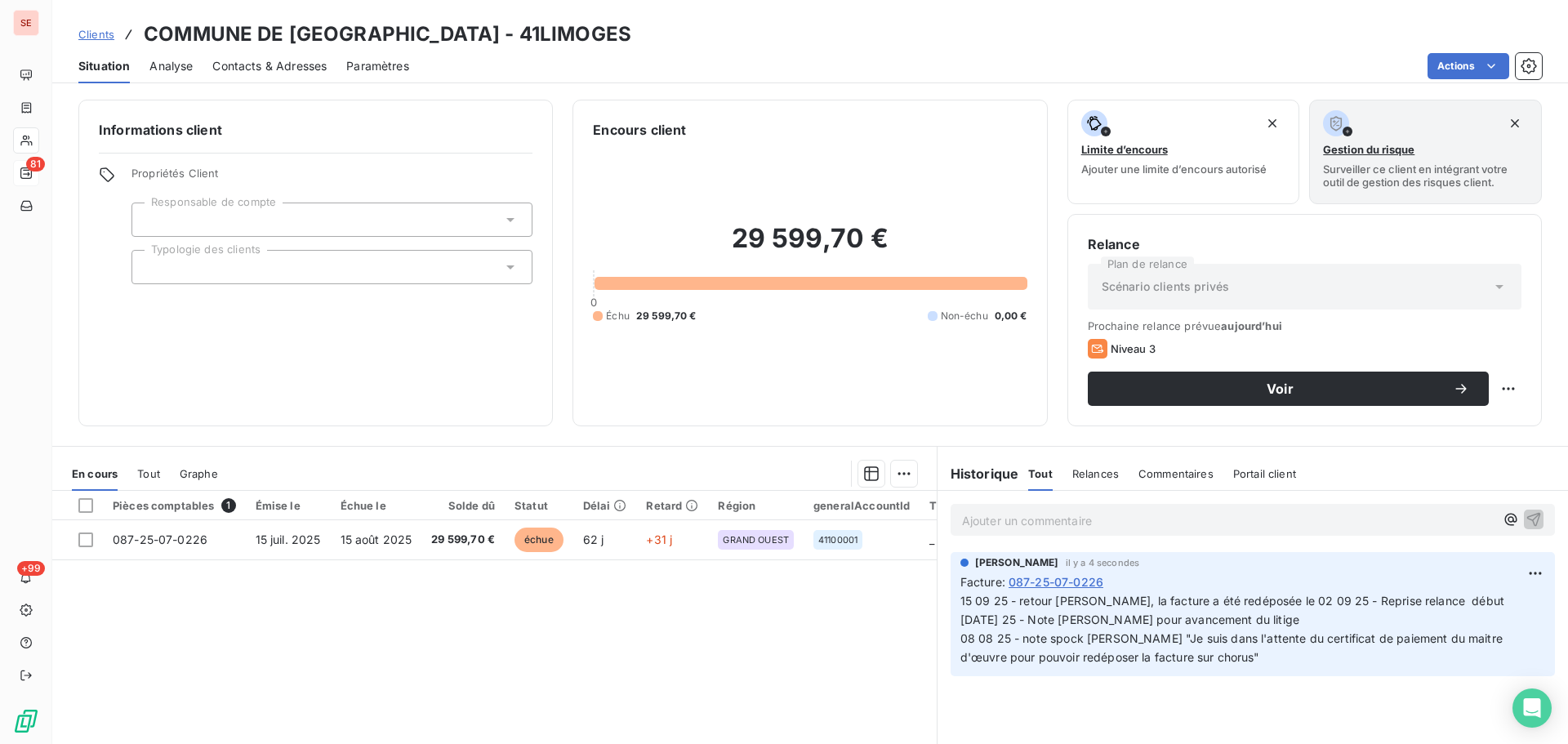
click at [272, 77] on div "Contacts & Adresses" at bounding box center [269, 66] width 114 height 34
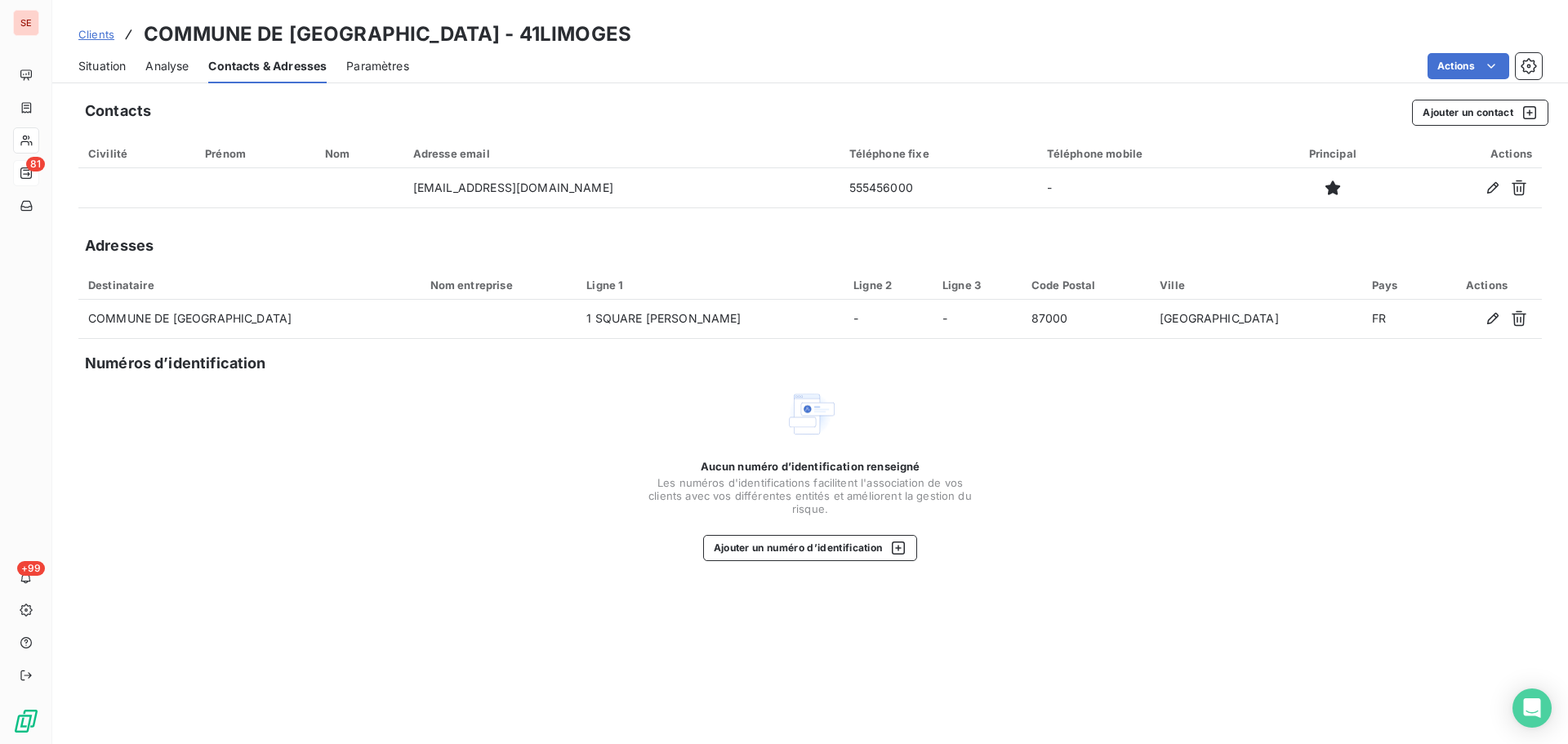
click at [99, 69] on span "Situation" at bounding box center [102, 66] width 47 height 16
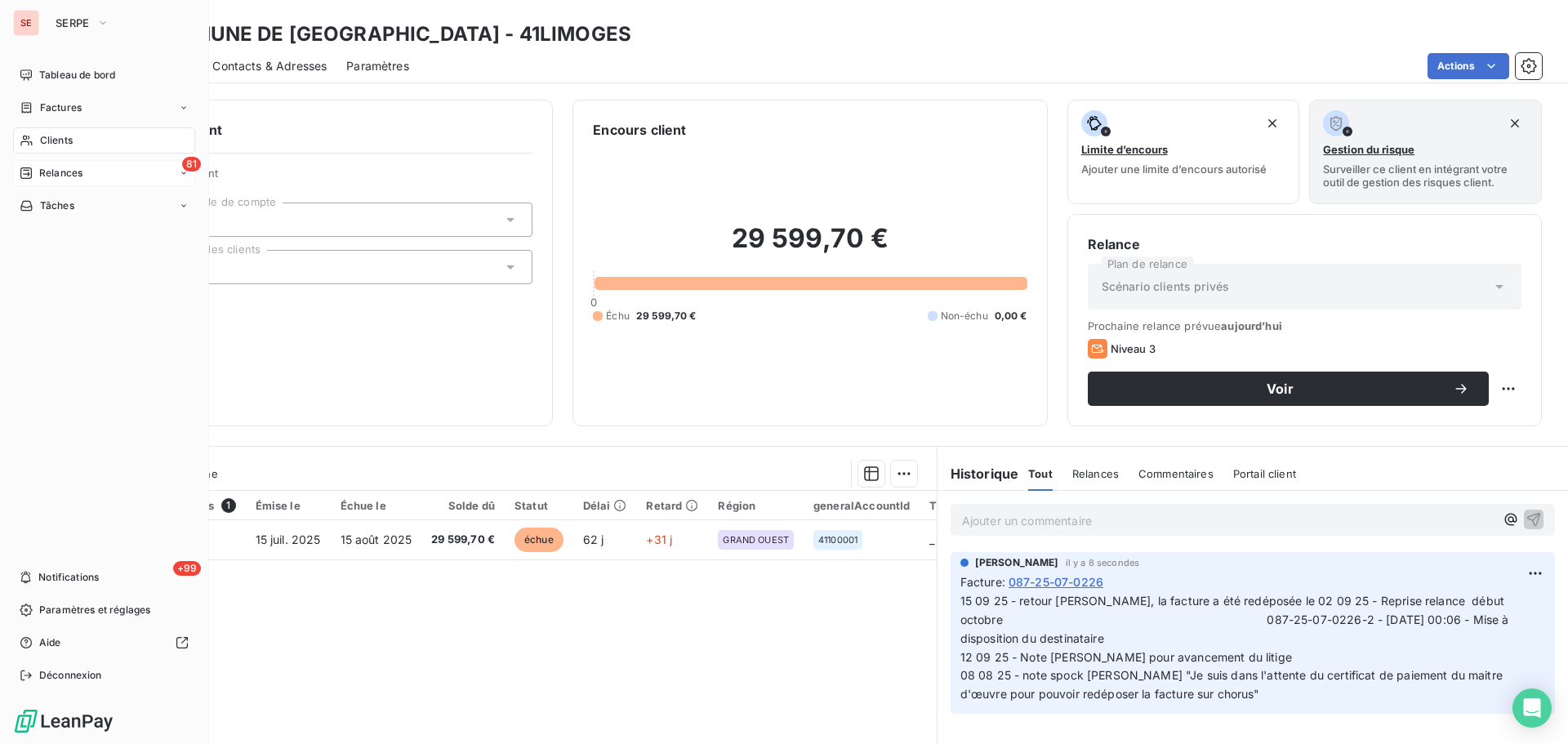
click at [34, 179] on div "Relances" at bounding box center [50, 172] width 63 height 14
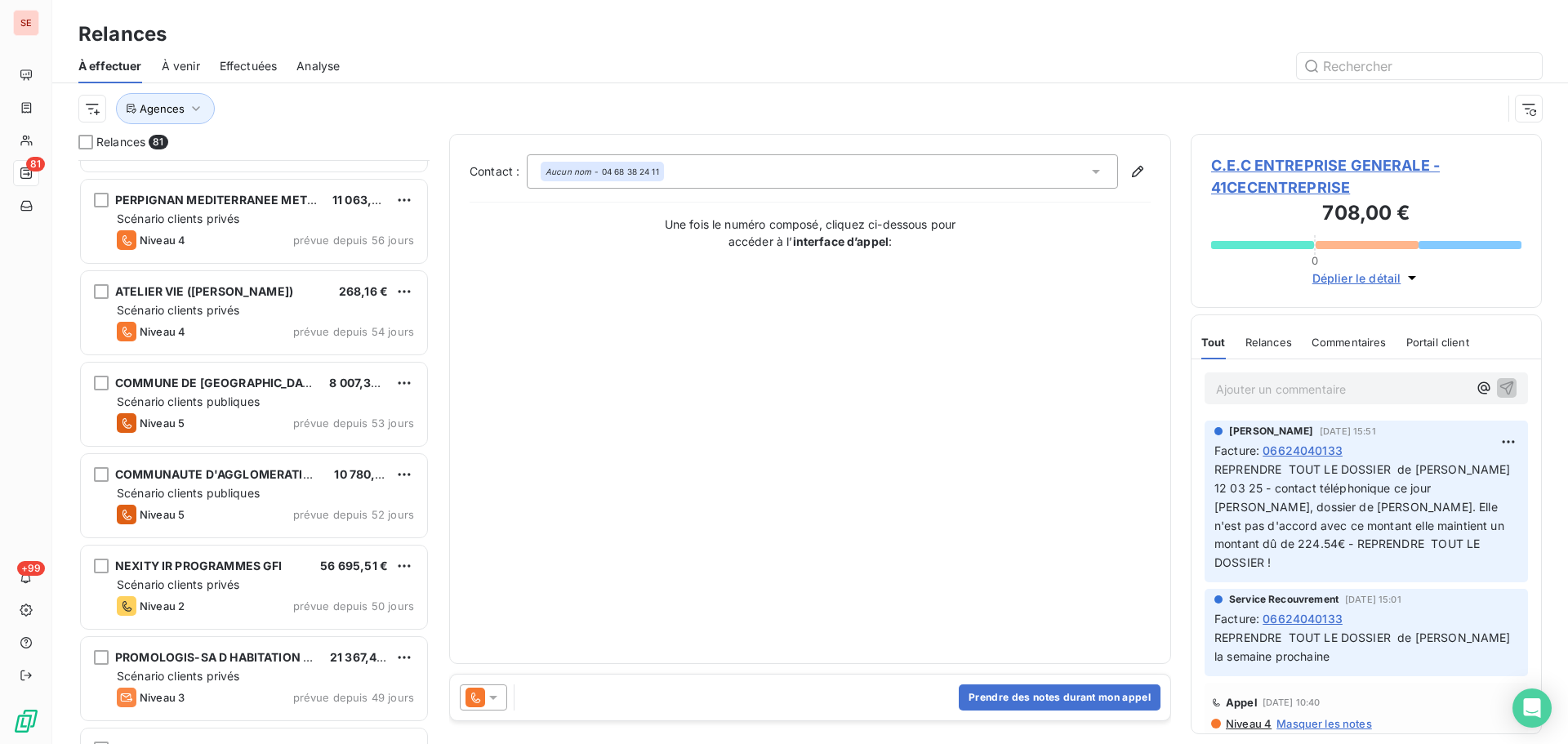
scroll to position [654, 0]
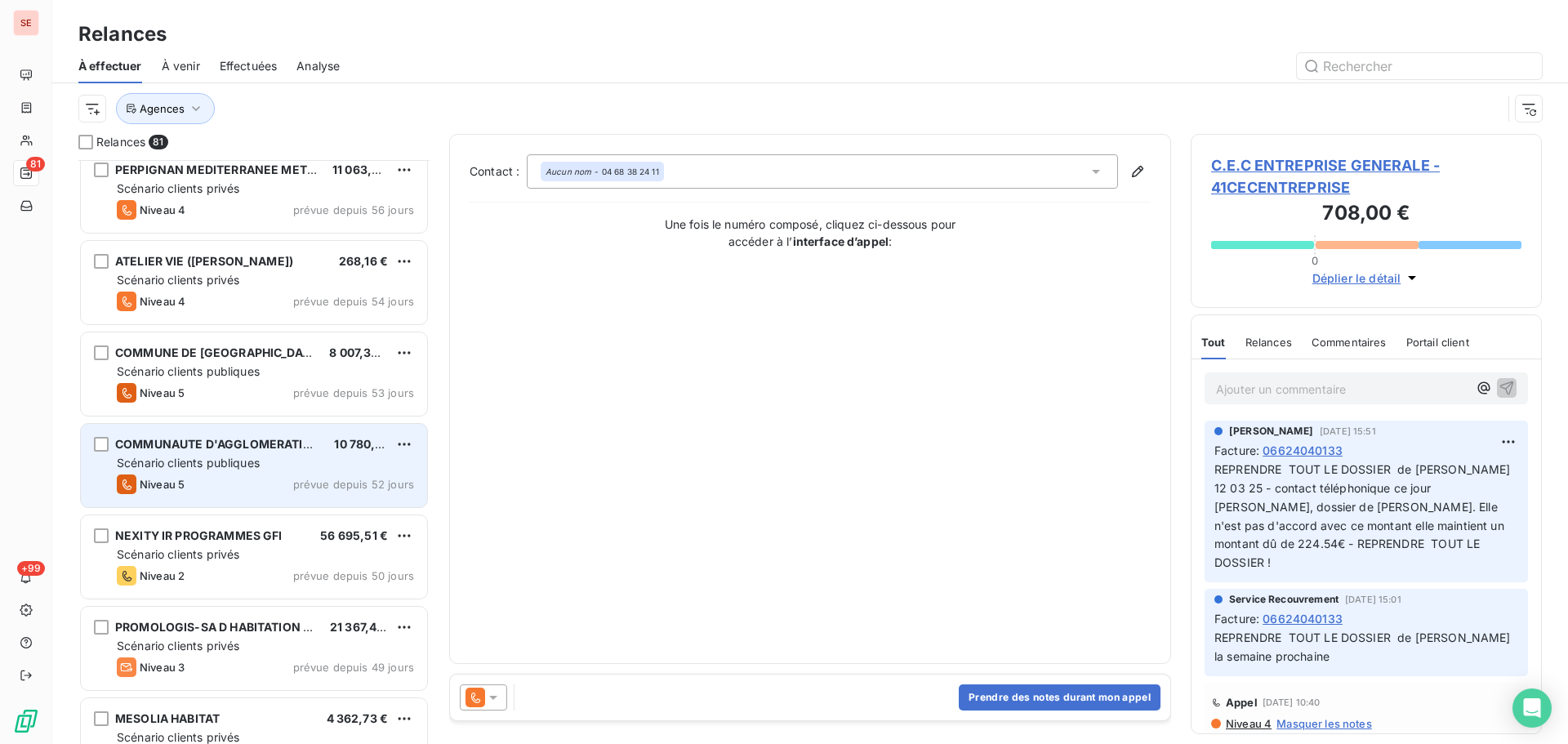
click at [369, 488] on span "prévue depuis 52 jours" at bounding box center [354, 484] width 121 height 13
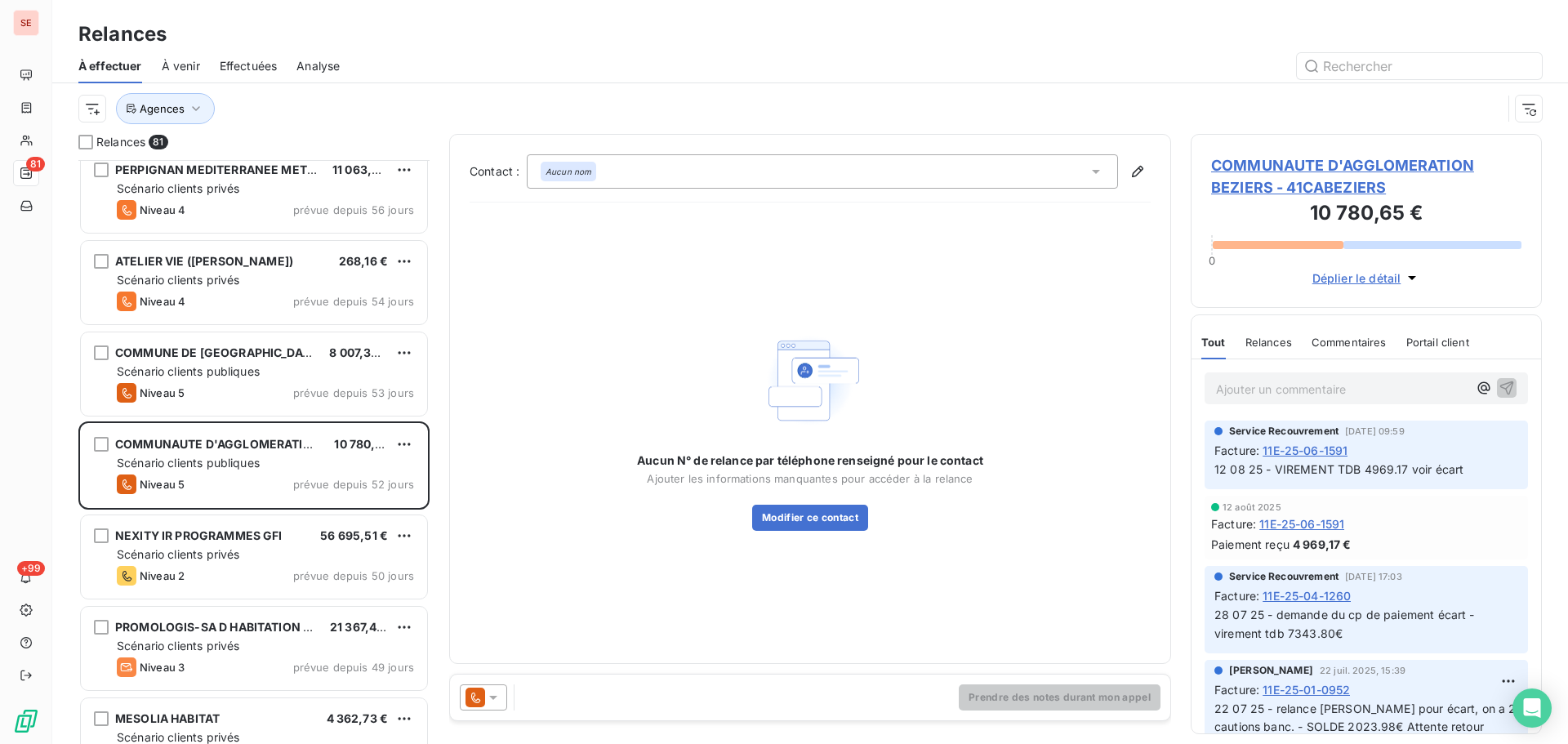
click at [1344, 189] on span "COMMUNAUTE D'AGGLOMERATION BEZIERS - 41CABEZIERS" at bounding box center [1365, 177] width 310 height 44
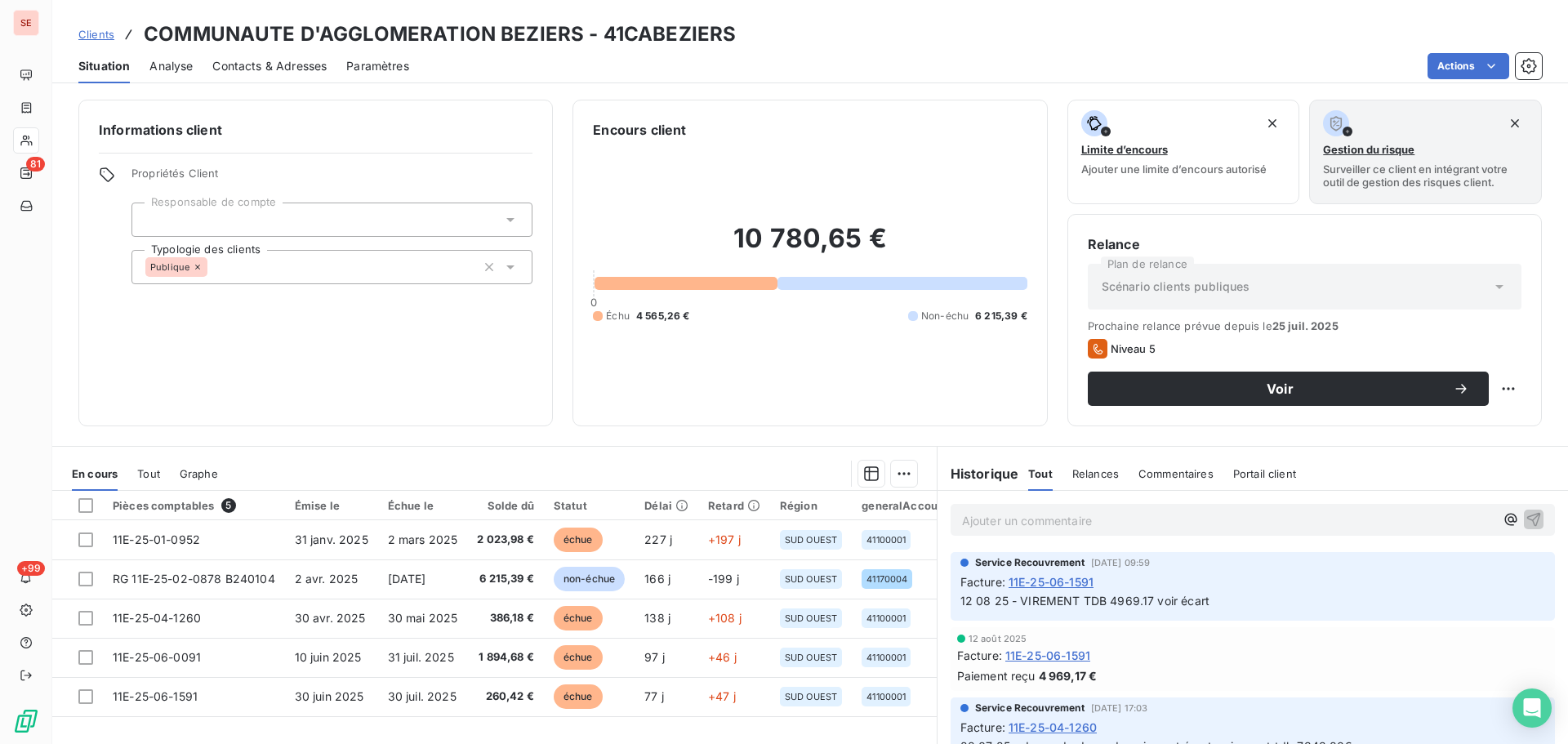
scroll to position [110, 0]
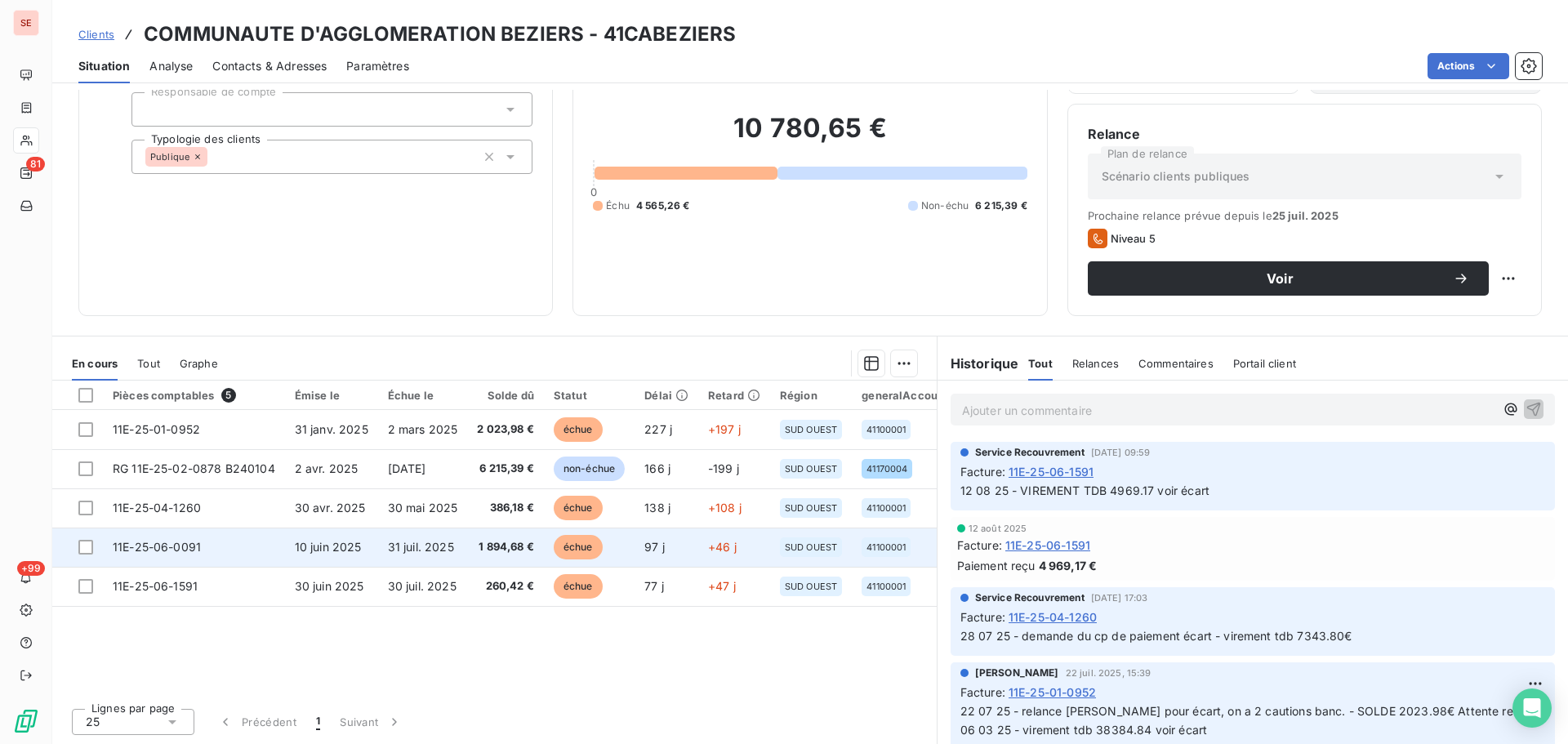
click at [453, 562] on td "31 juil. 2025" at bounding box center [423, 546] width 90 height 40
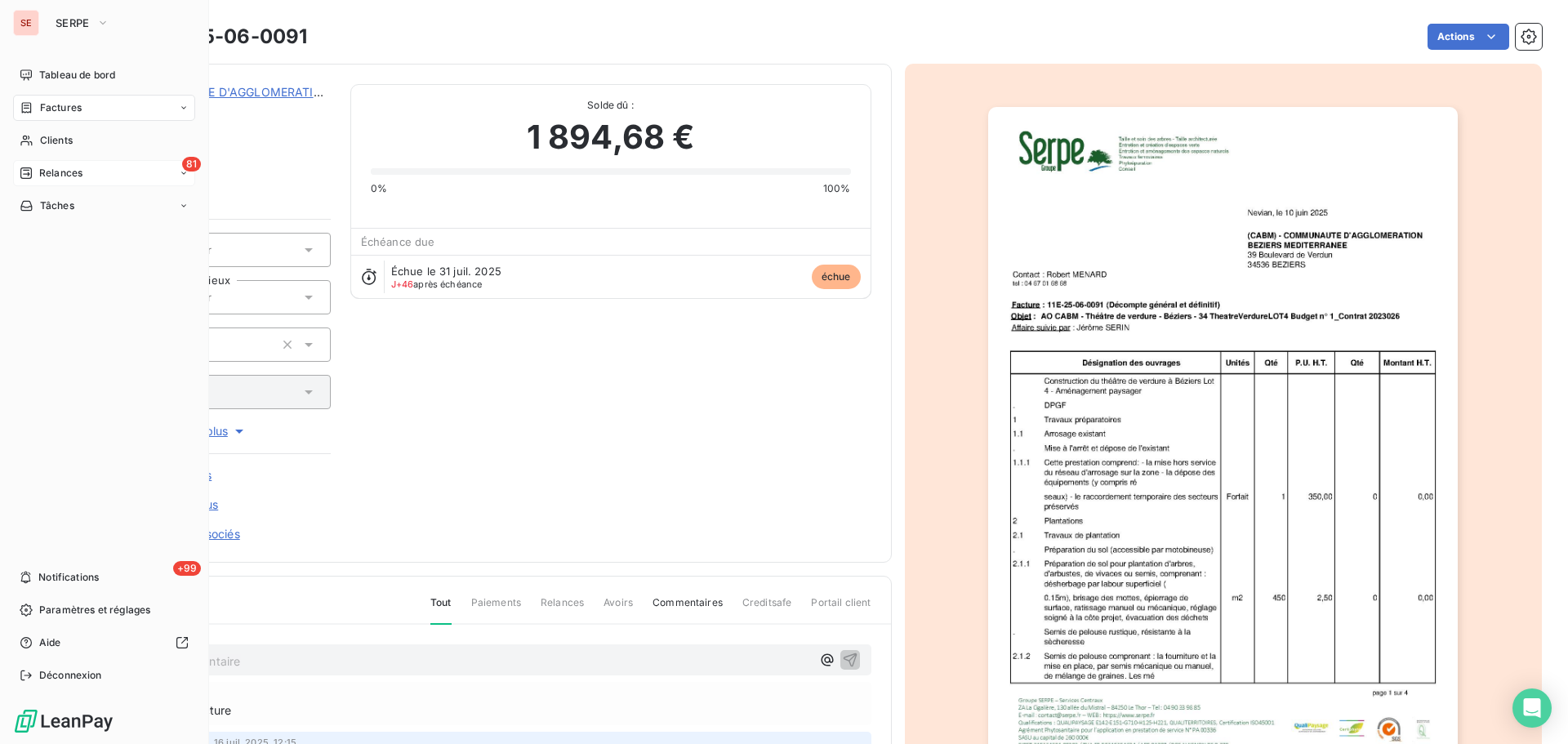
click at [50, 176] on span "Relances" at bounding box center [61, 172] width 43 height 14
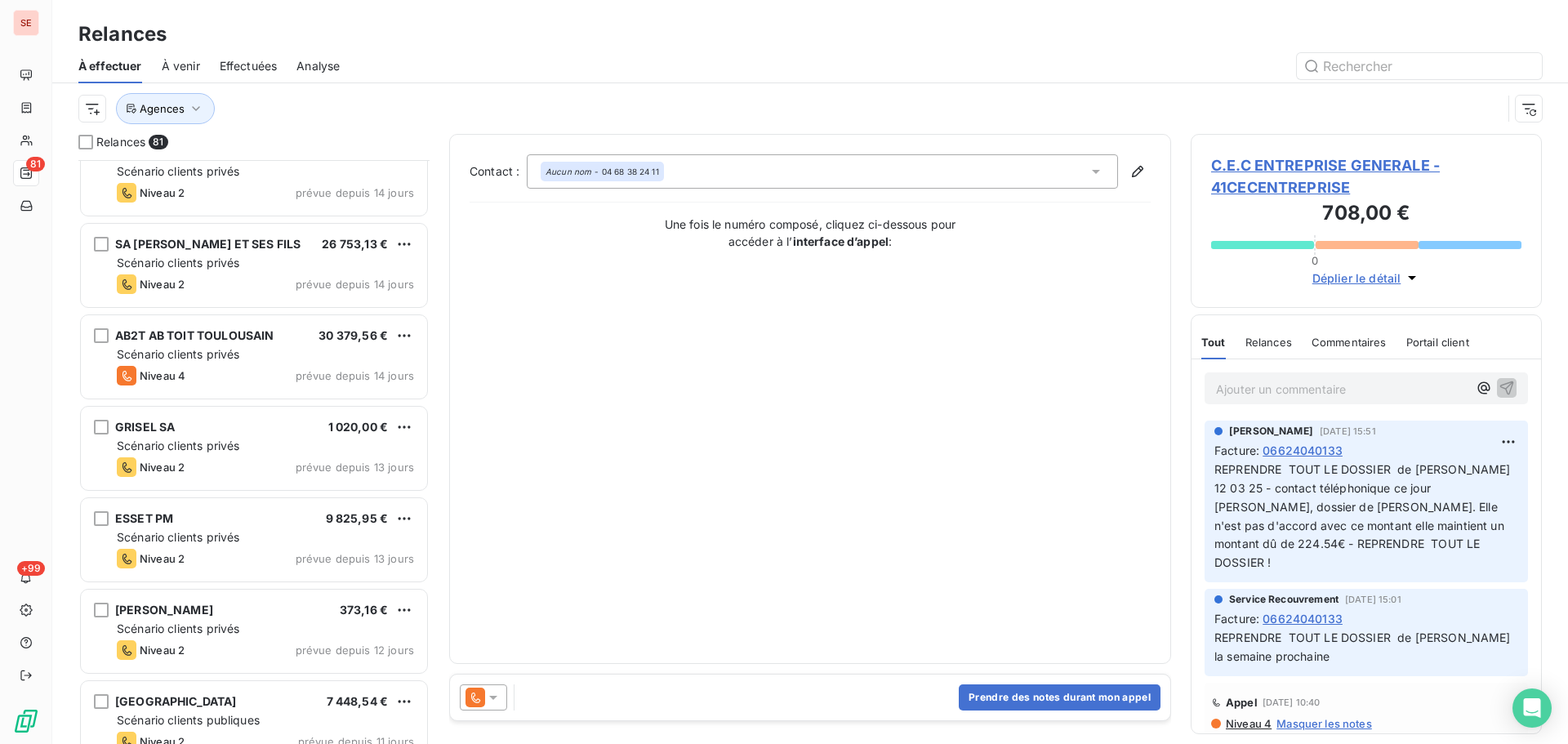
scroll to position [2831, 0]
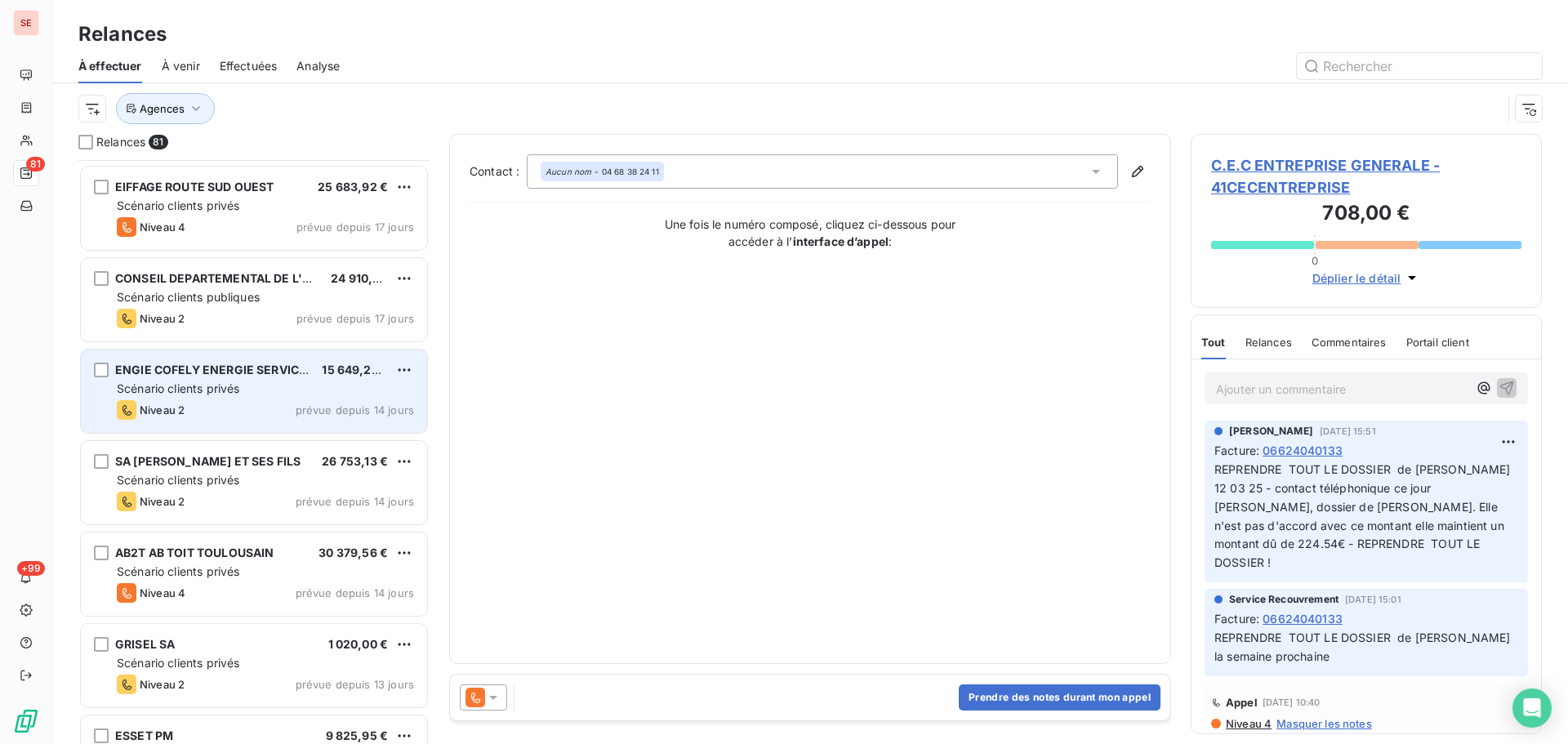
click at [295, 413] on div "Niveau 2 prévue depuis 14 jours" at bounding box center [265, 409] width 297 height 19
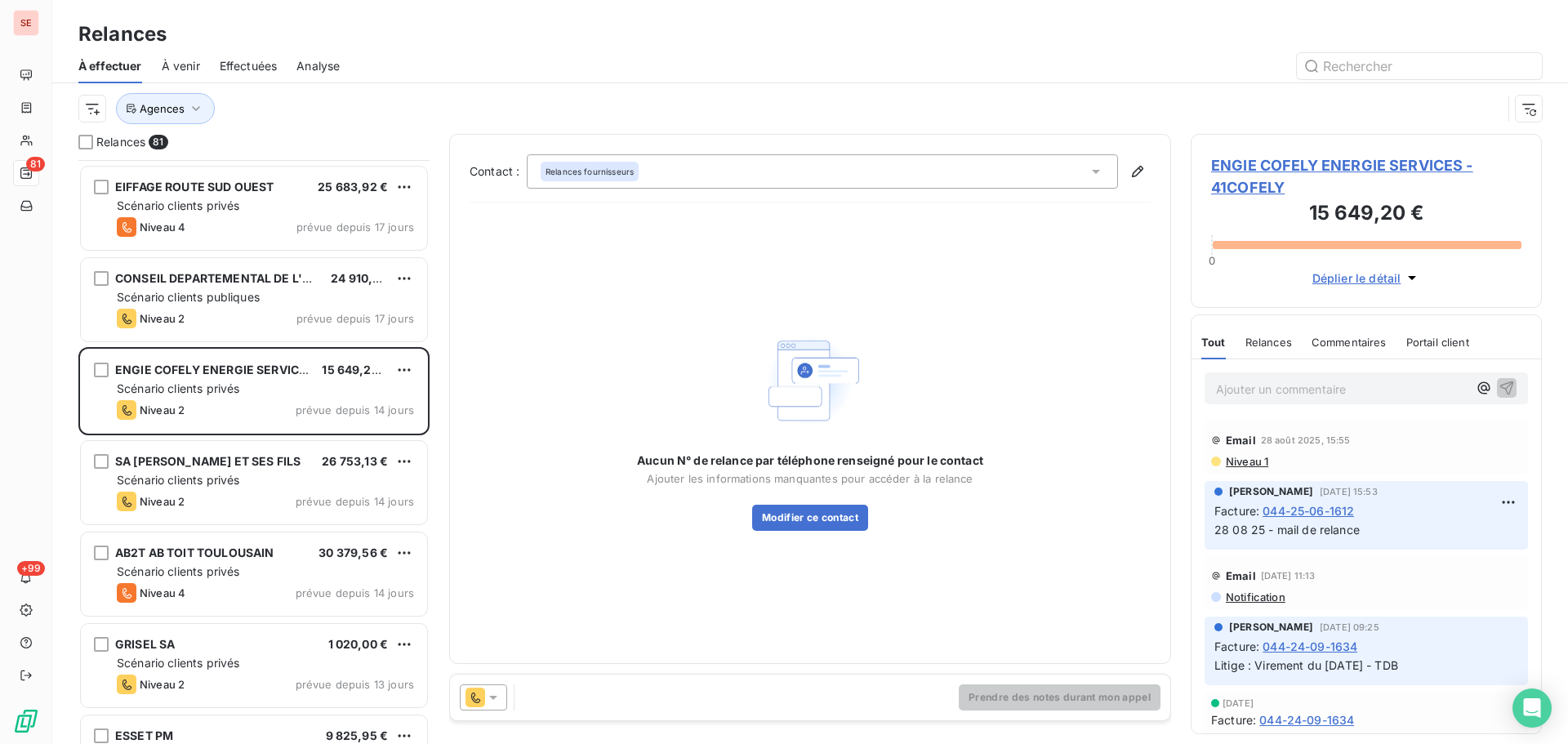
click at [1244, 161] on span "ENGIE COFELY ENERGIE SERVICES - 41COFELY" at bounding box center [1365, 177] width 310 height 44
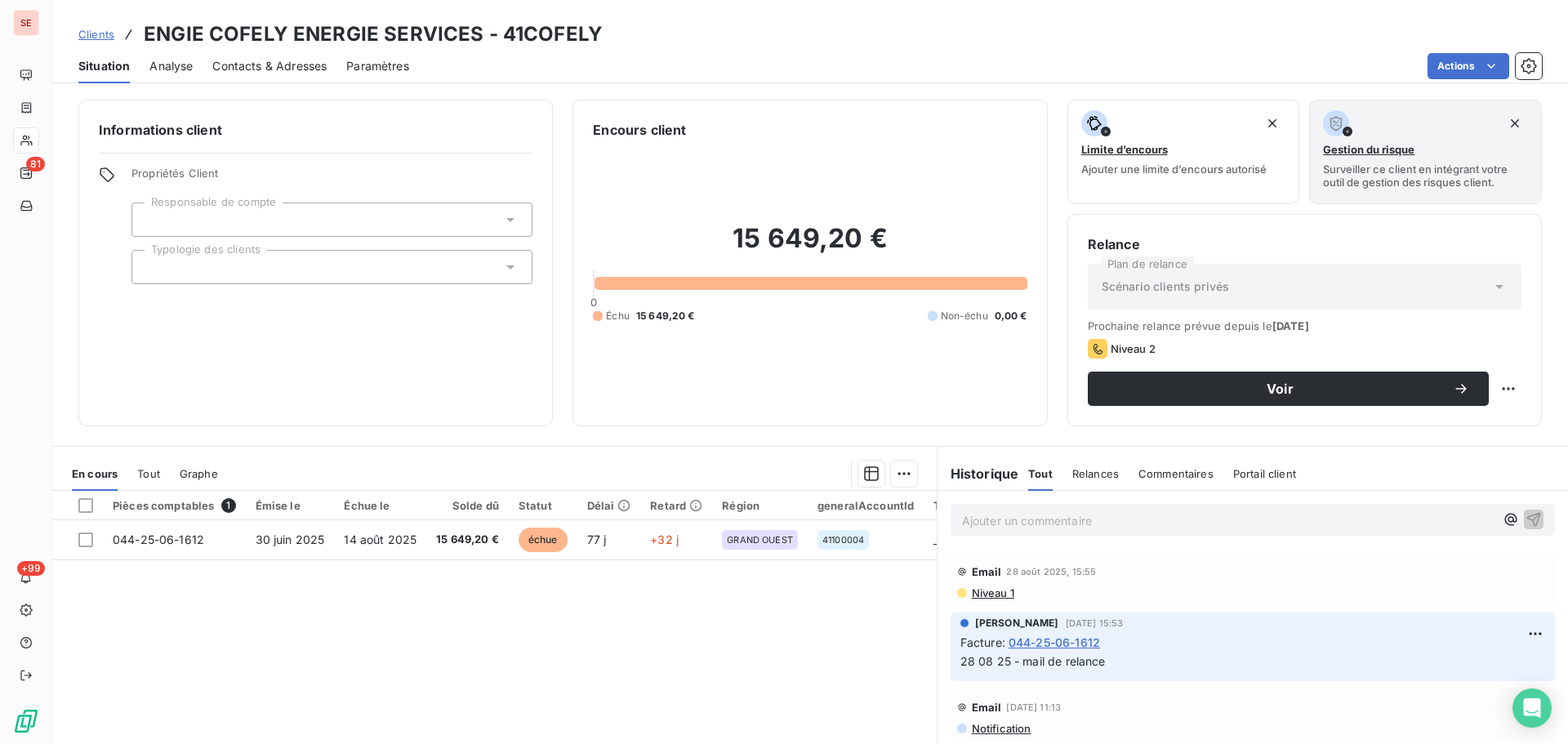
click at [303, 73] on span "Contacts & Adresses" at bounding box center [269, 66] width 114 height 16
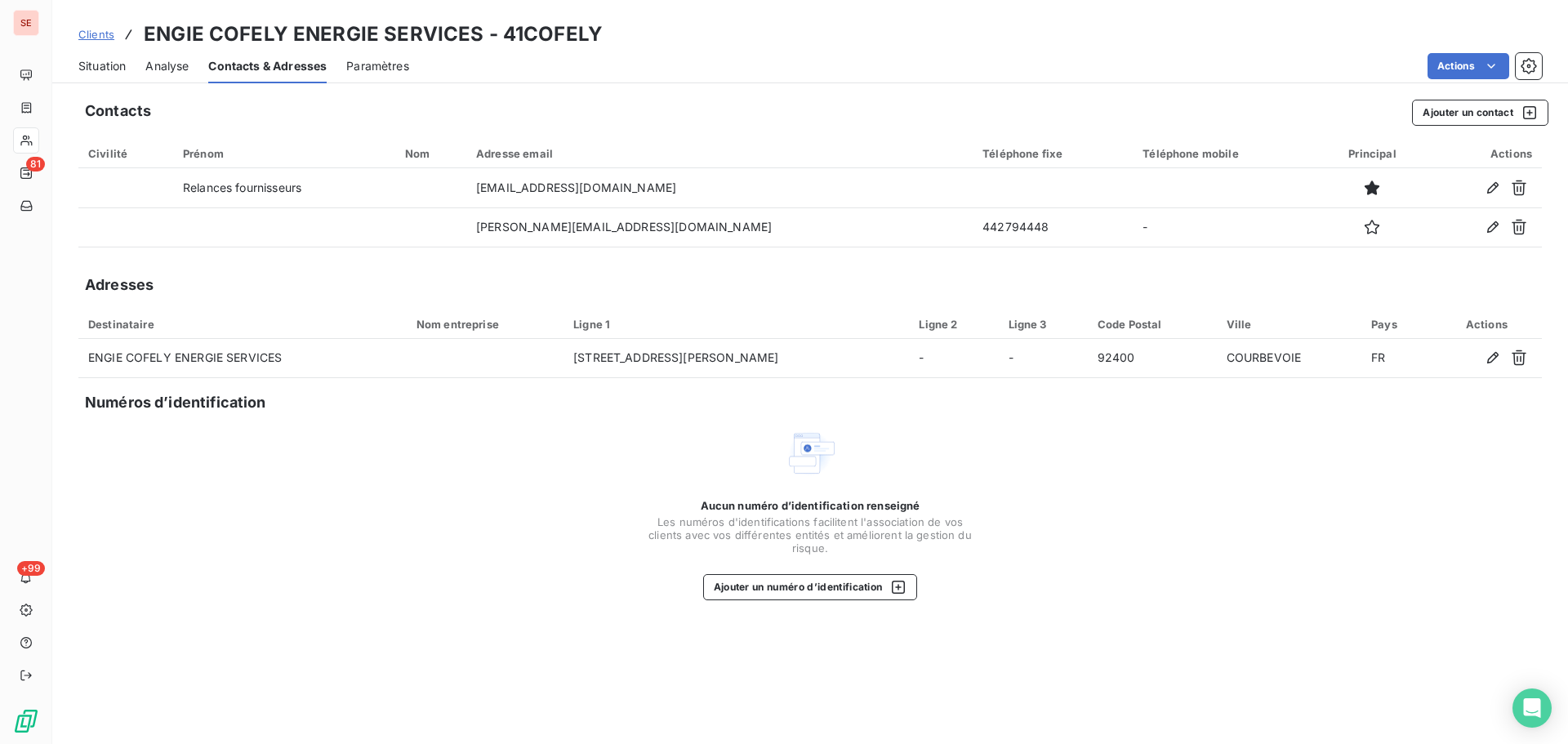
click at [103, 63] on span "Situation" at bounding box center [102, 66] width 47 height 16
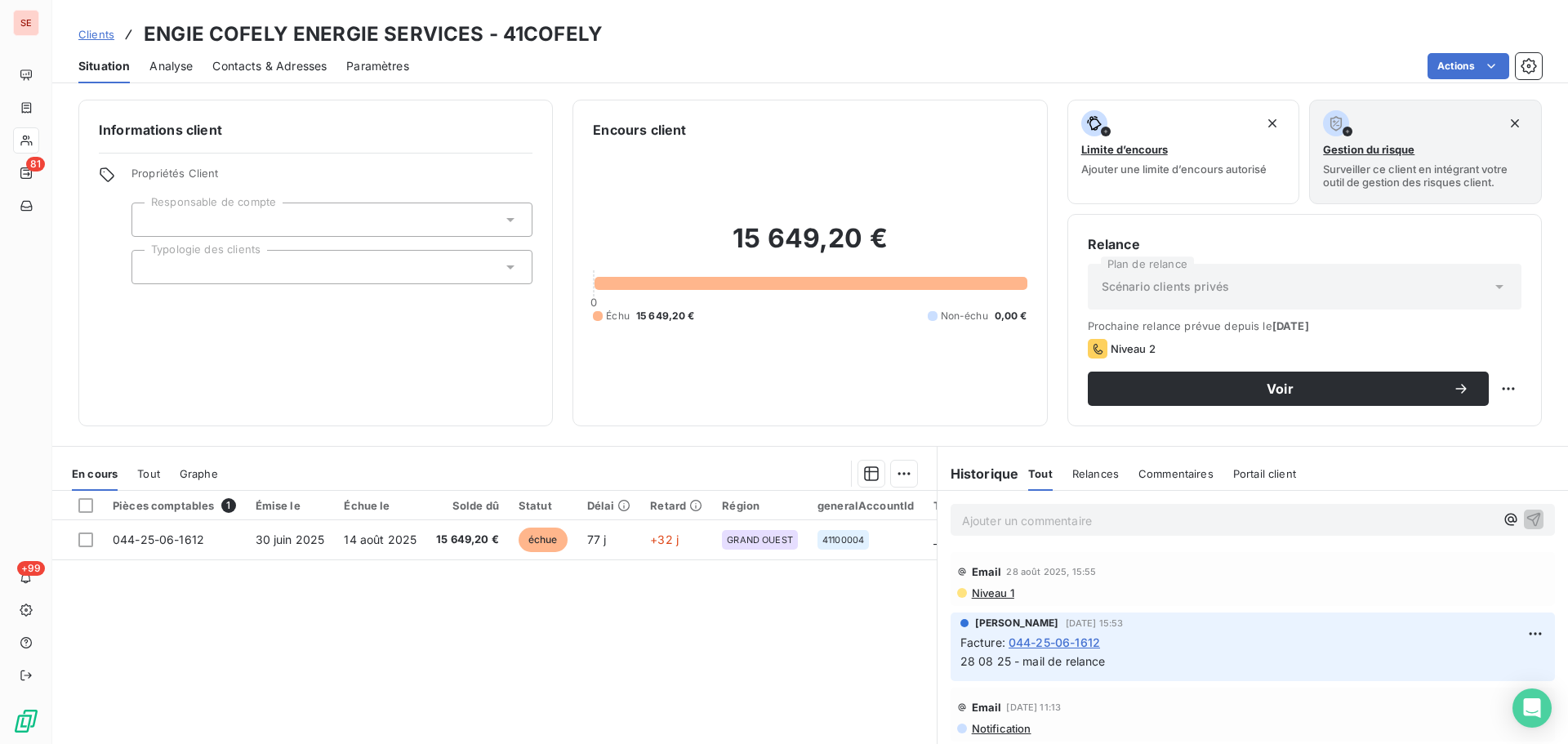
scroll to position [218, 0]
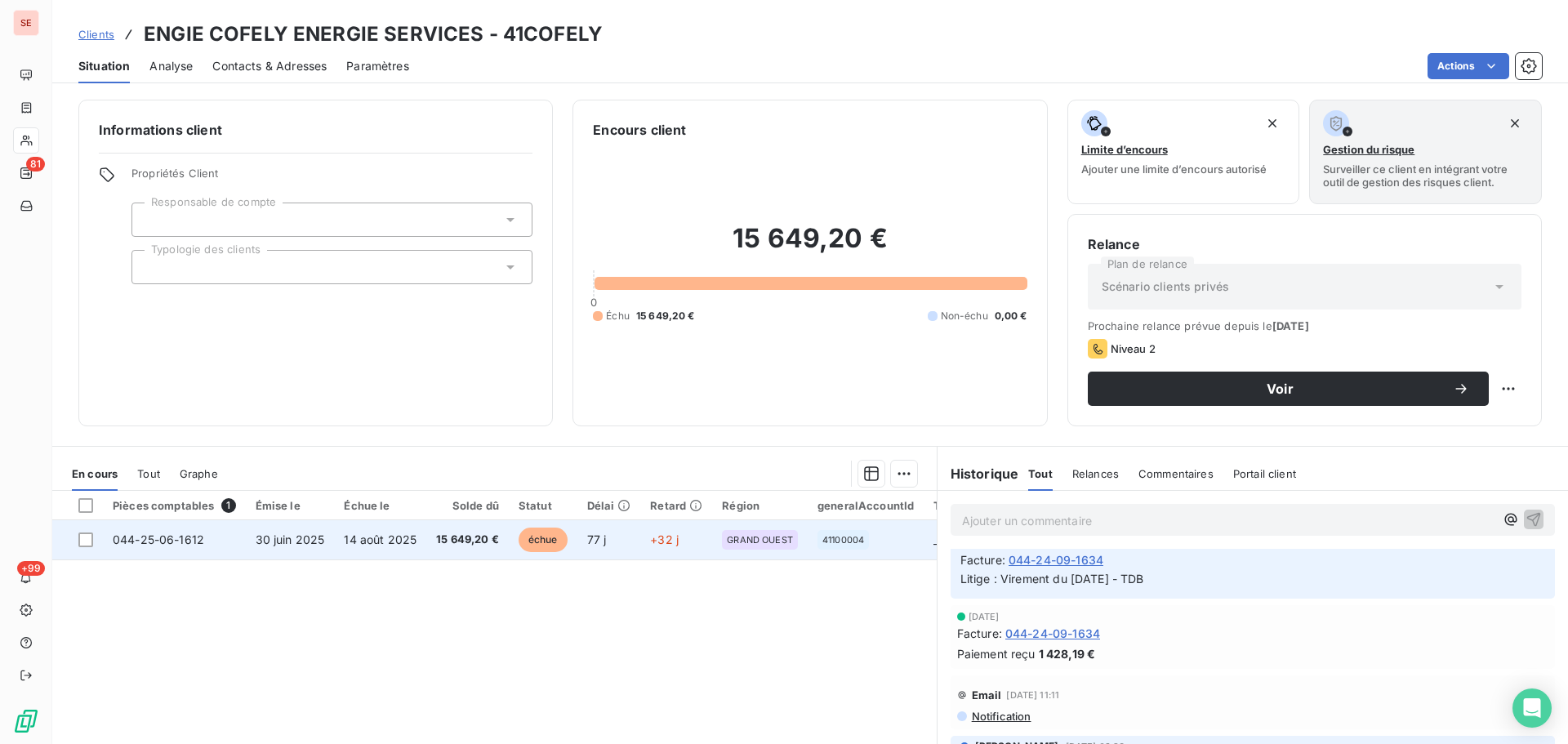
click at [365, 537] on span "14 août 2025" at bounding box center [380, 539] width 72 height 14
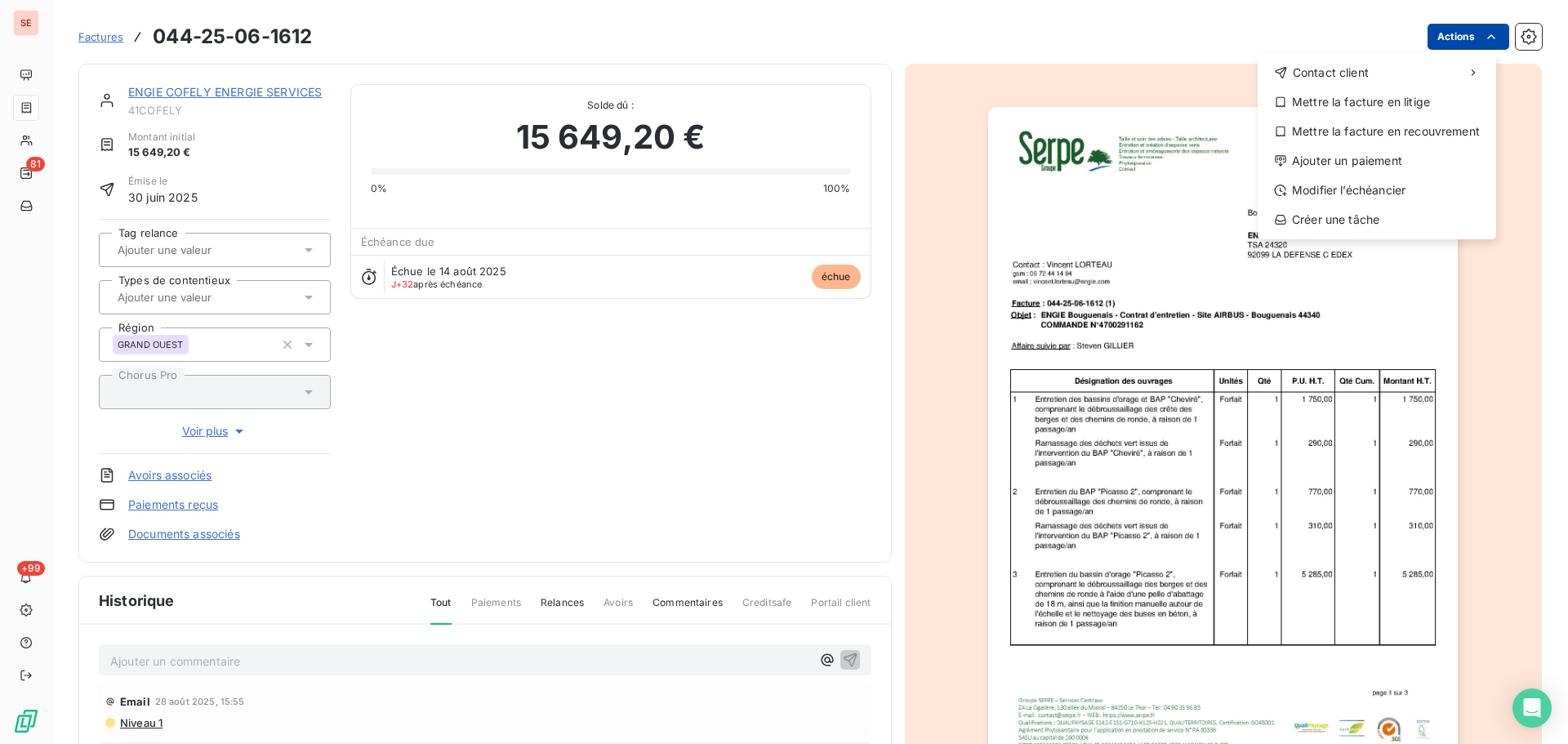
click at [1437, 35] on html "SE 81 +99 Factures [PHONE_NUMBER] Actions Contact client Mettre la facture en l…" at bounding box center [784, 372] width 1568 height 744
click at [1348, 195] on div "Modifier l’échéancier" at bounding box center [1376, 190] width 225 height 26
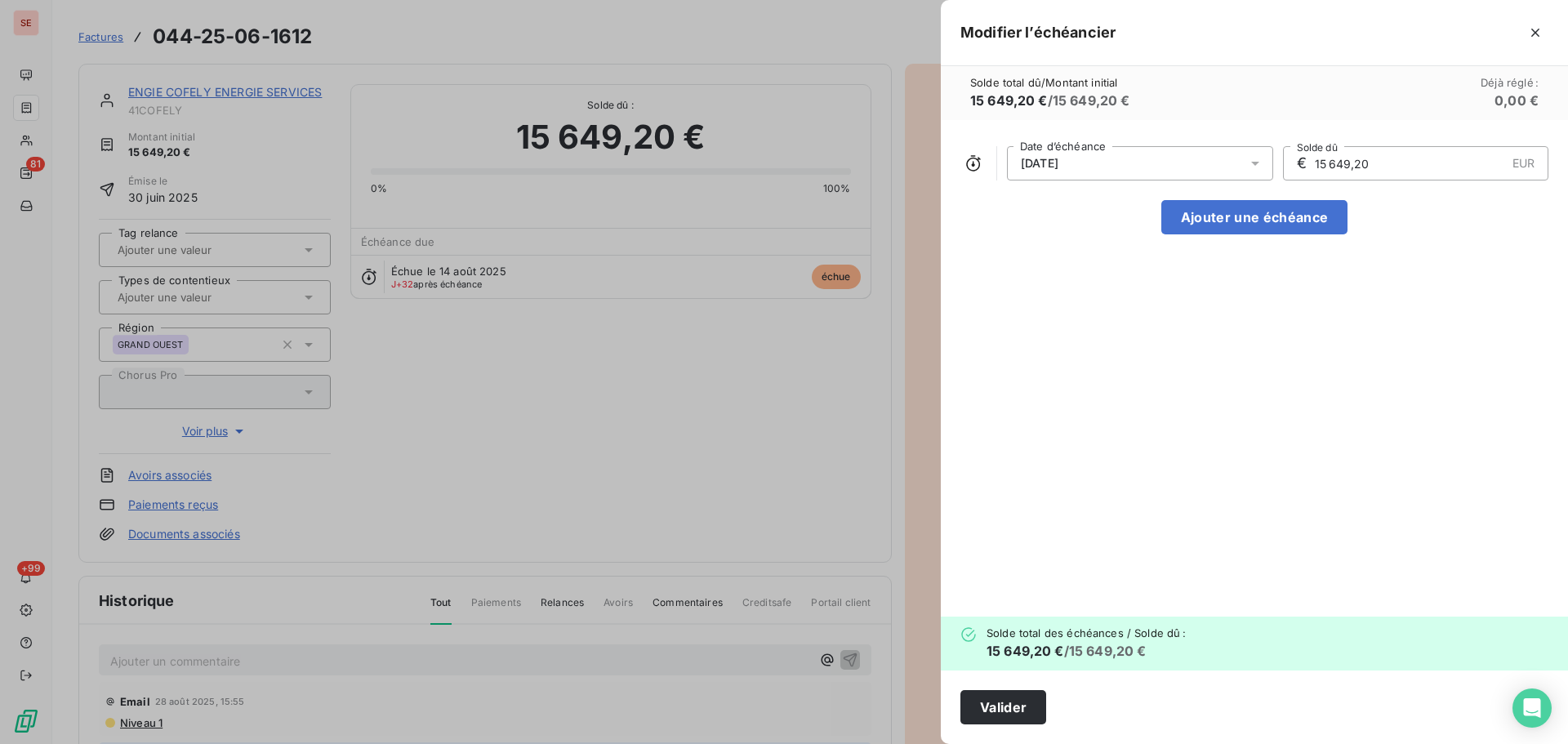
click at [1202, 162] on div "[DATE]" at bounding box center [1139, 163] width 267 height 34
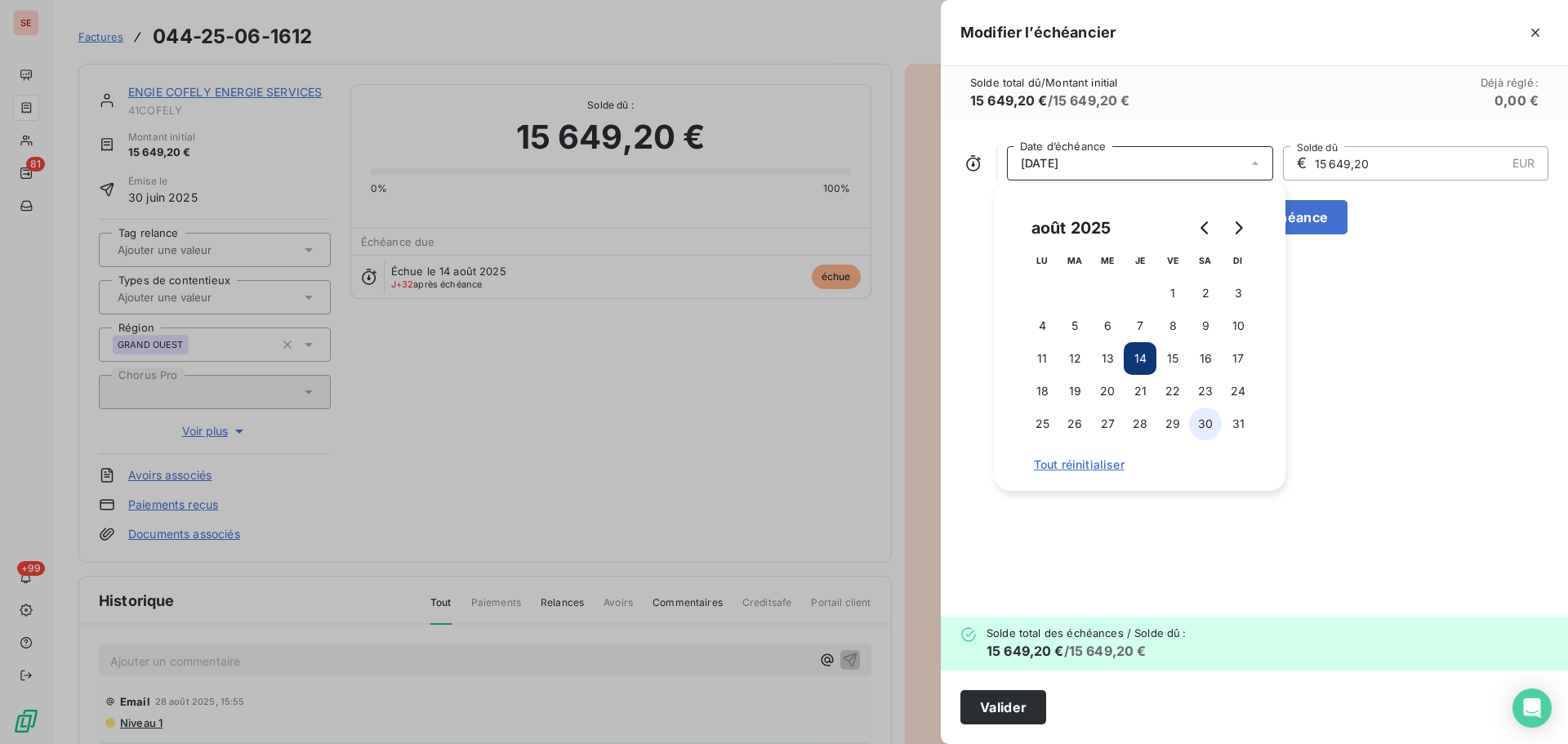
click at [1205, 428] on button "30" at bounding box center [1205, 424] width 33 height 33
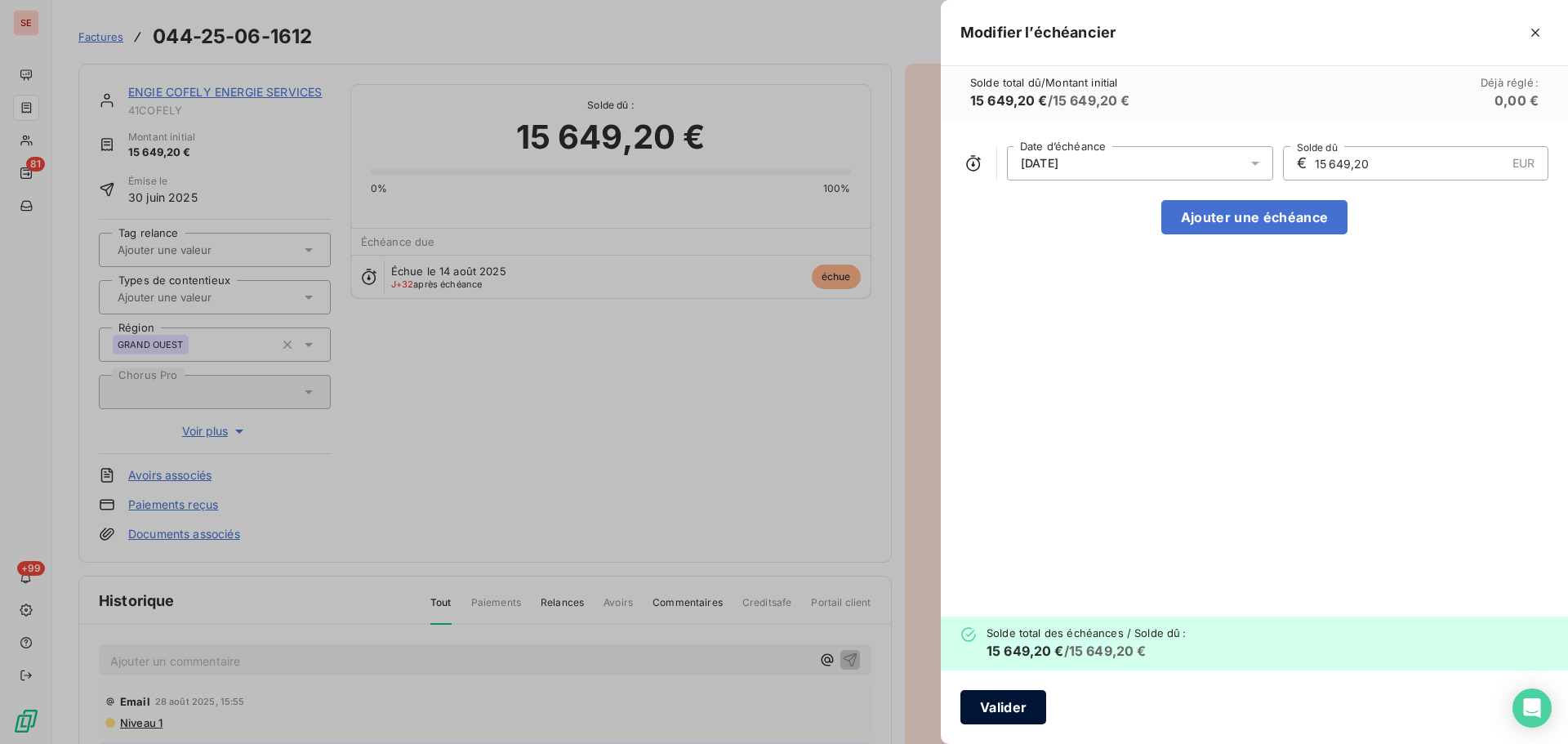
click at [1007, 716] on button "Valider" at bounding box center [1003, 707] width 86 height 34
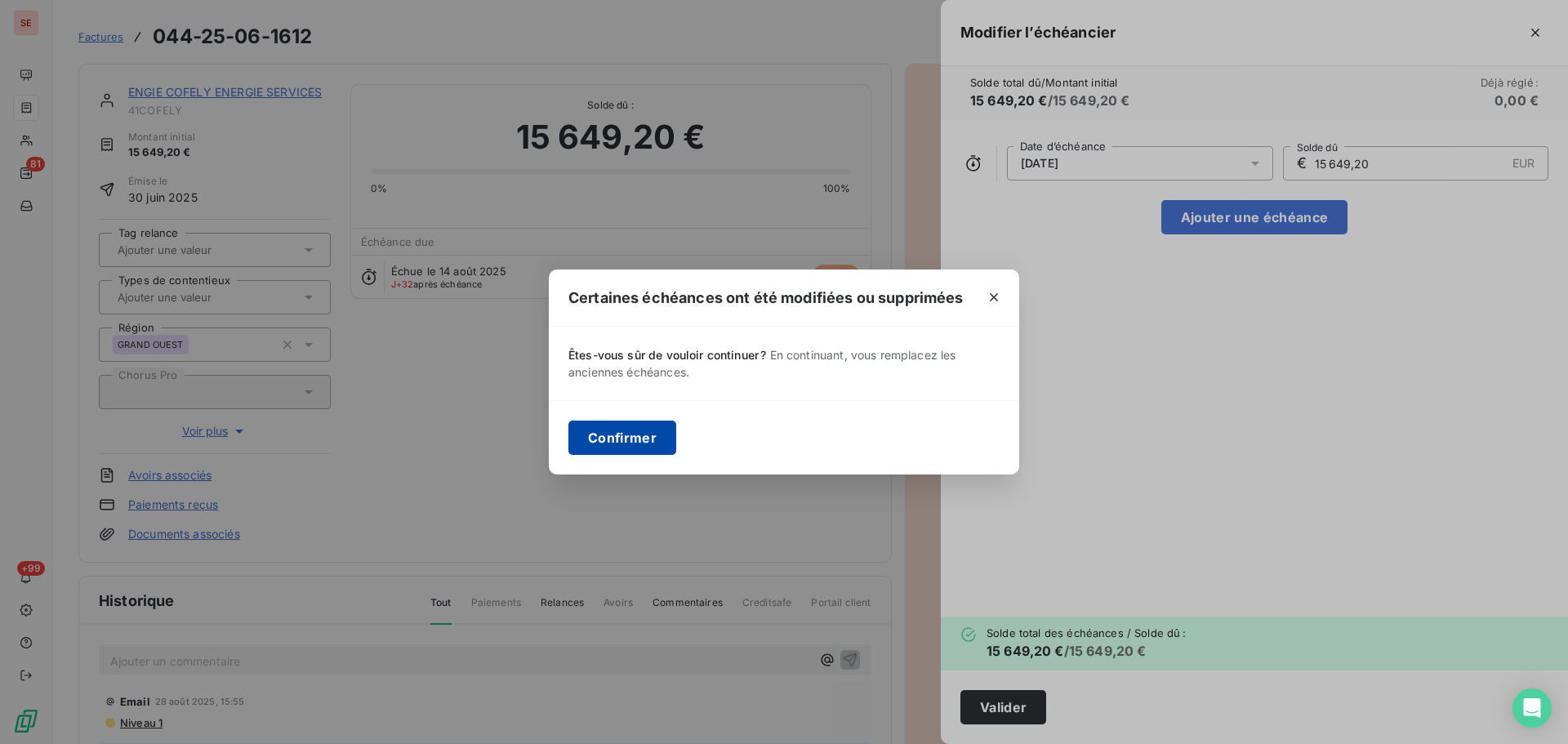
click at [618, 429] on button "Confirmer" at bounding box center [622, 437] width 108 height 34
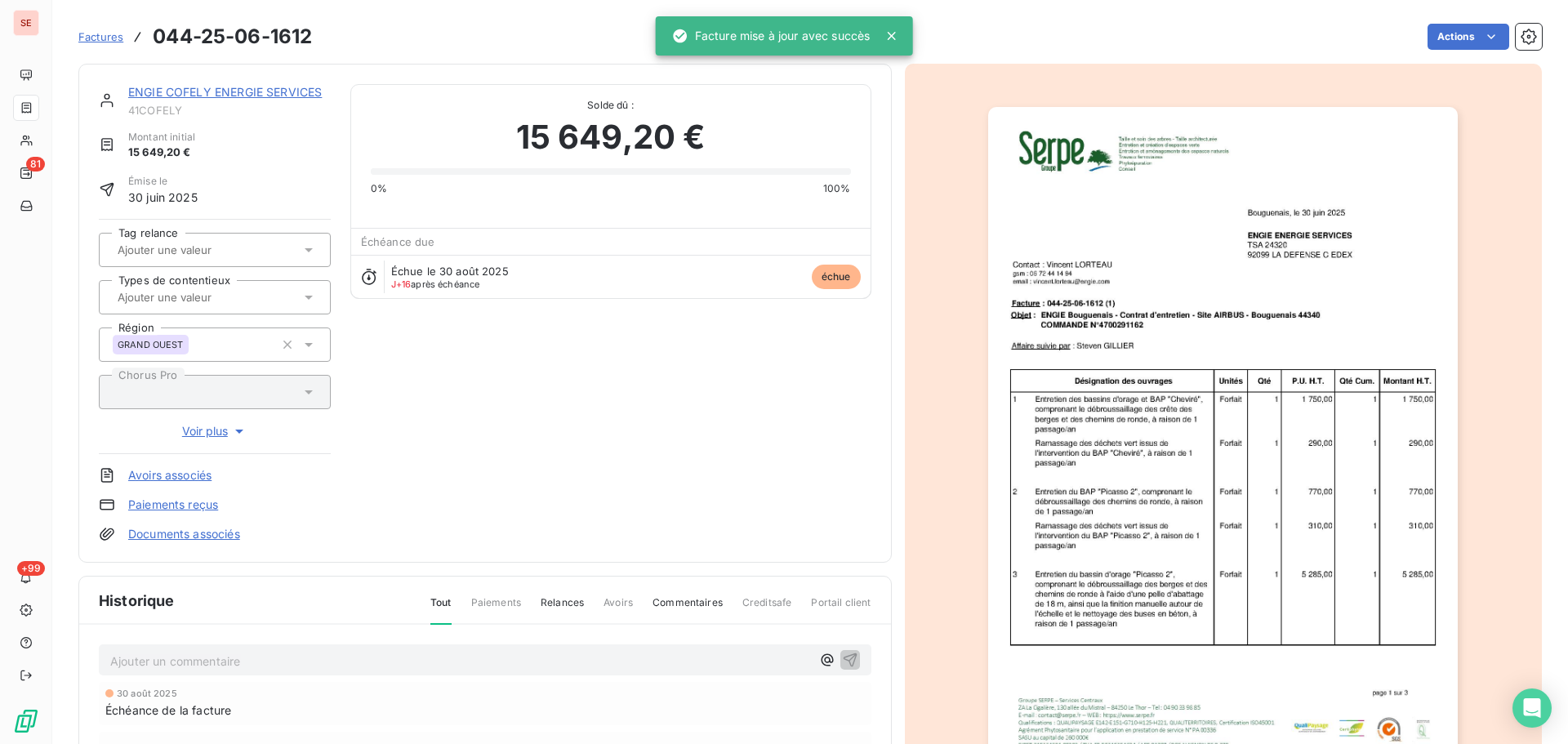
click at [244, 91] on link "ENGIE COFELY ENERGIE SERVICES" at bounding box center [224, 92] width 193 height 14
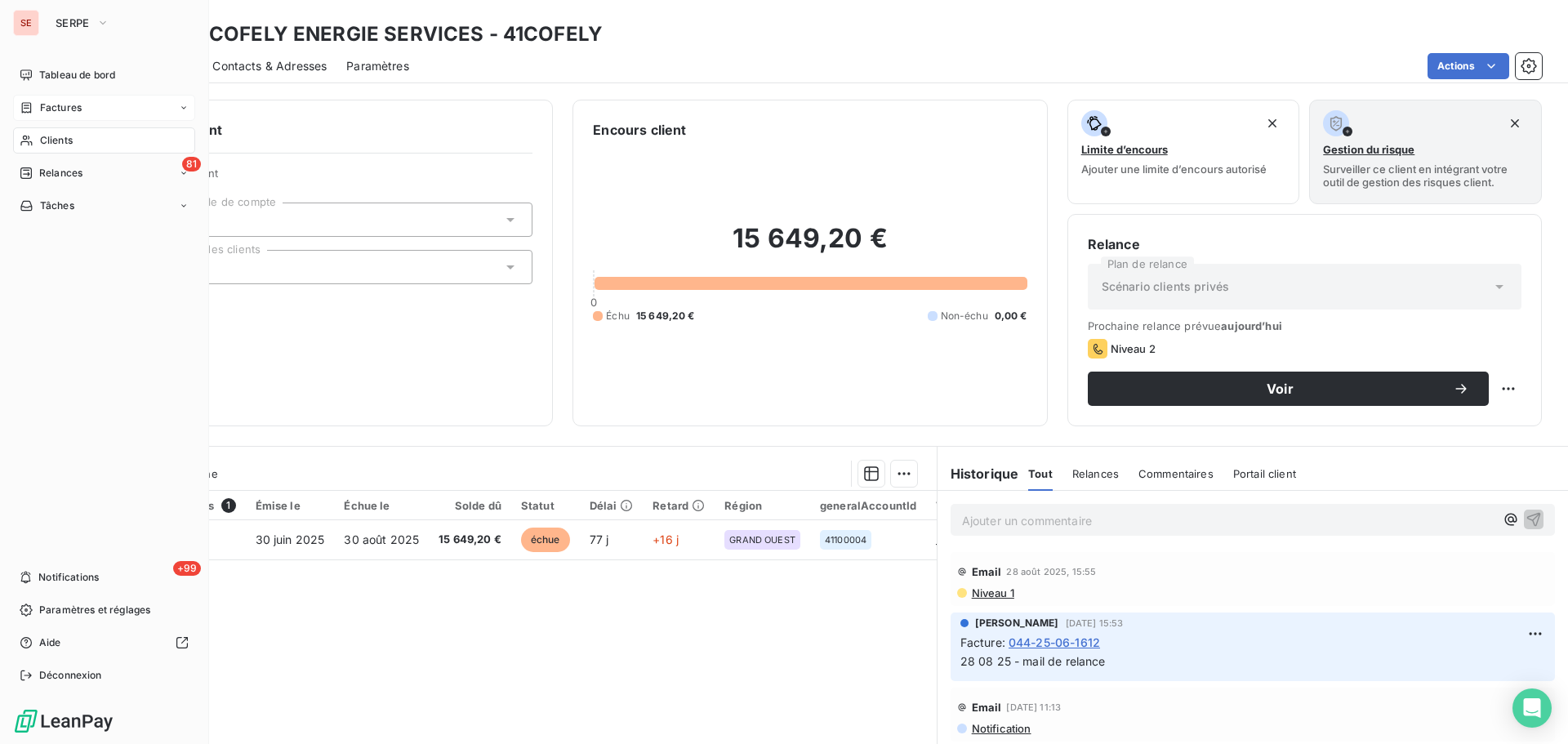
click at [29, 103] on icon at bounding box center [27, 107] width 10 height 11
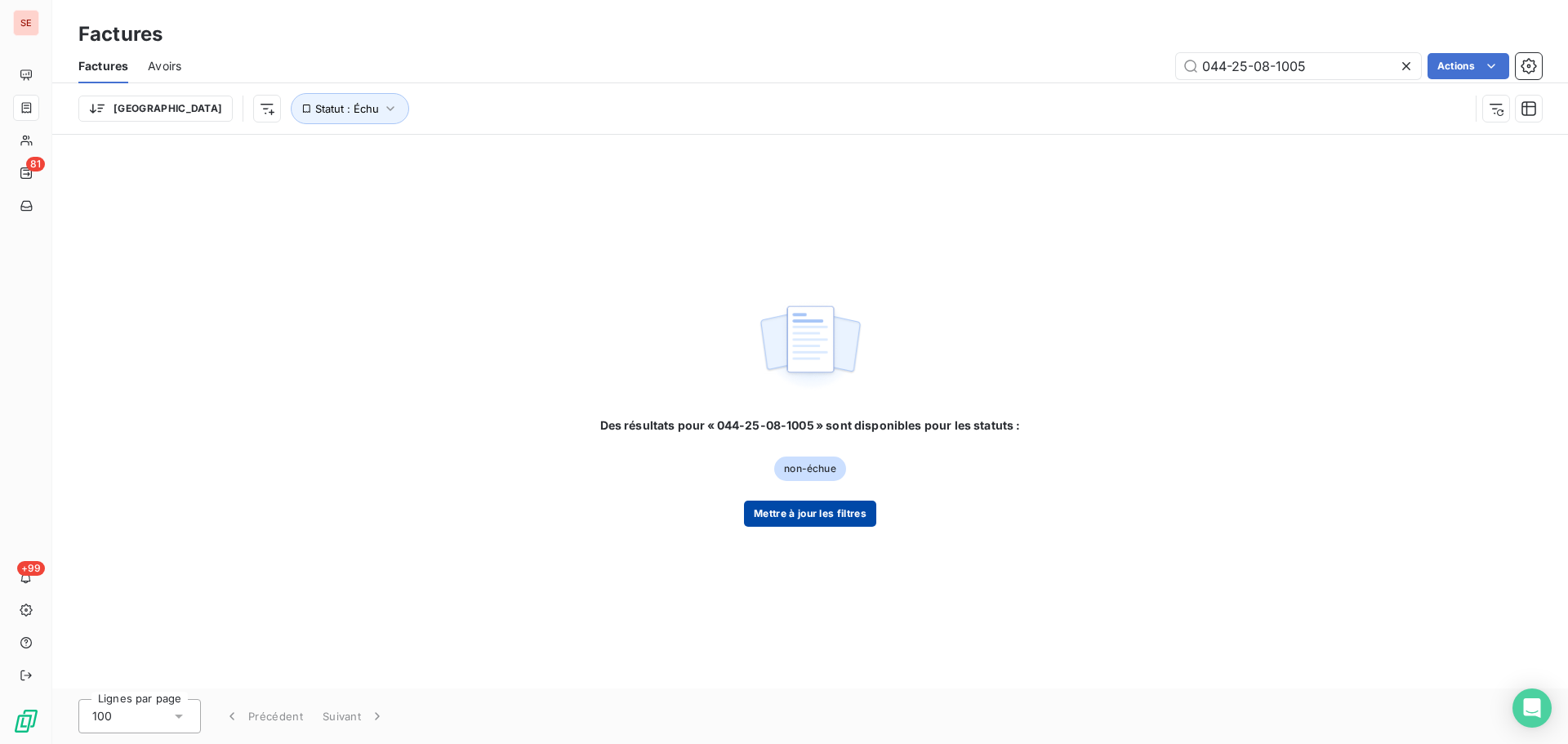
type input "044-25-08-1005"
click at [830, 517] on button "Mettre à jour les filtres" at bounding box center [810, 513] width 132 height 26
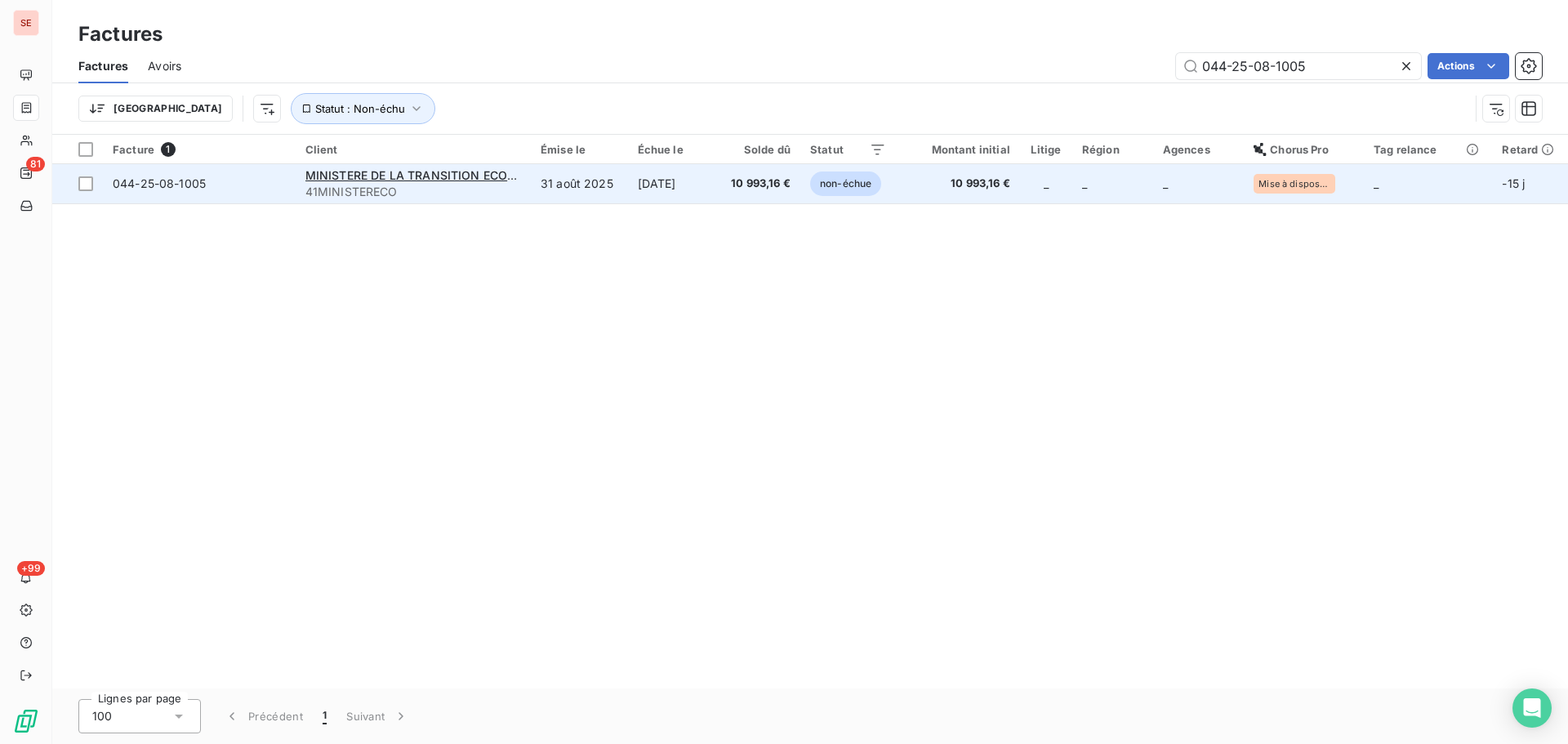
click at [689, 179] on td "[DATE]" at bounding box center [673, 183] width 90 height 40
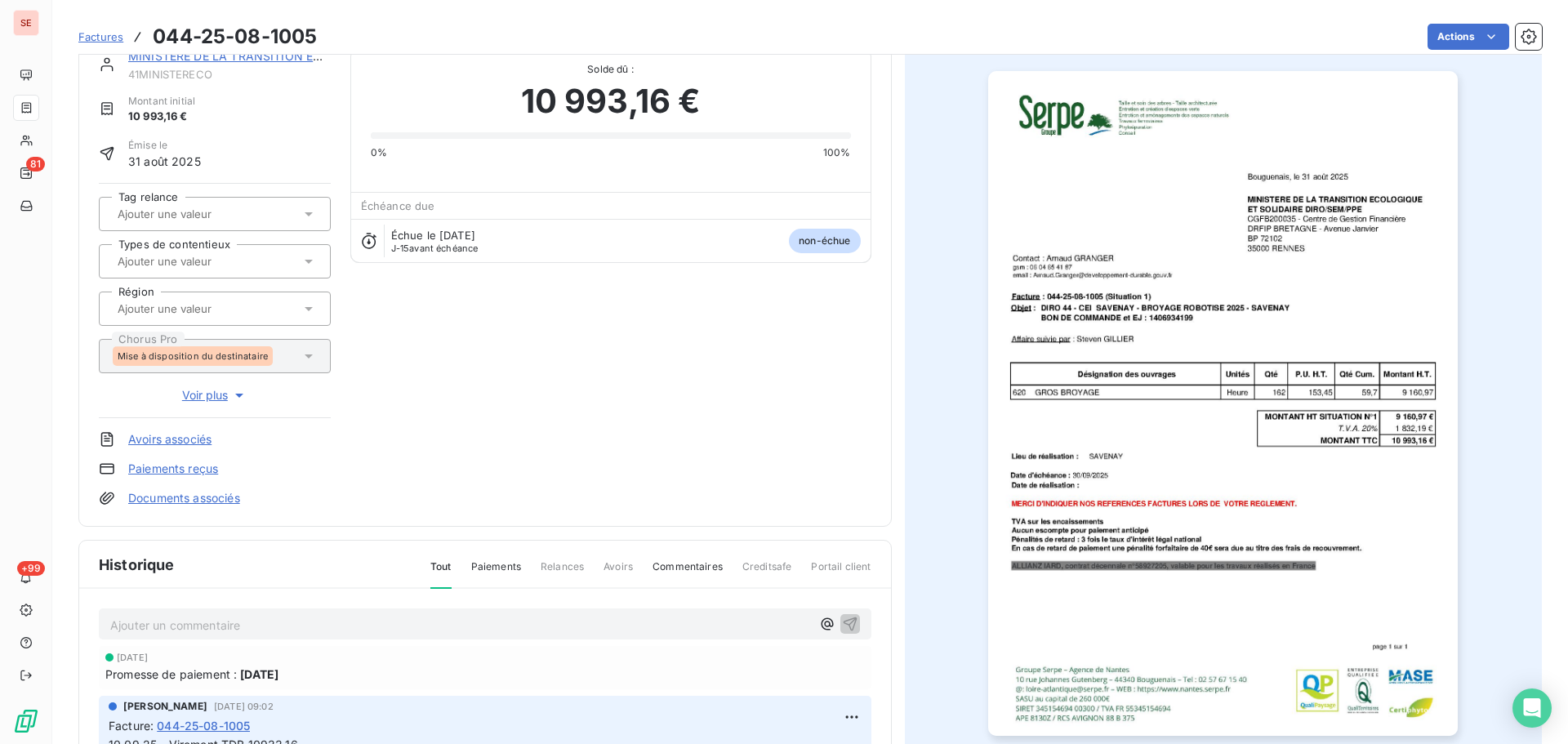
scroll to position [6, 0]
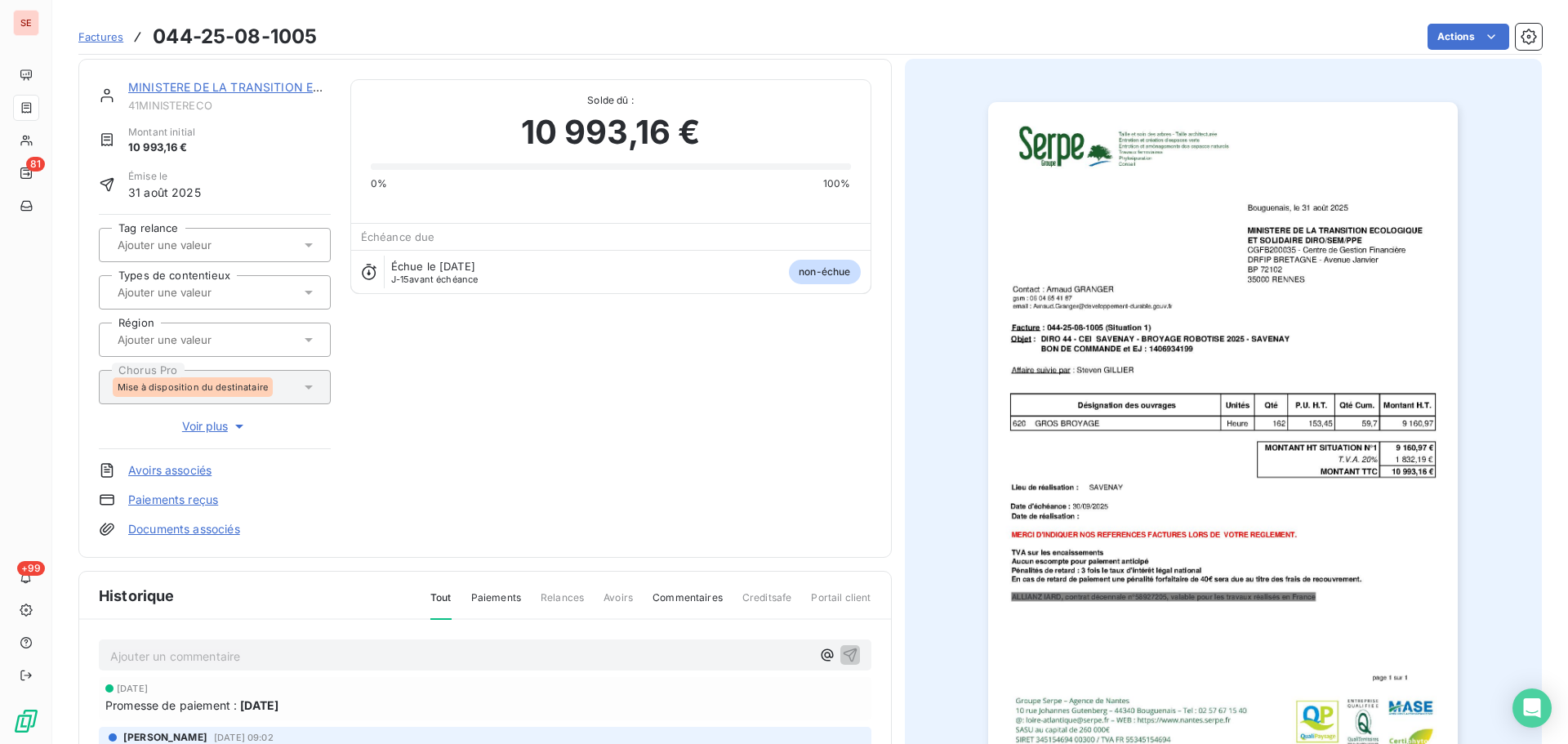
click at [1313, 437] on img "button" at bounding box center [1222, 434] width 469 height 664
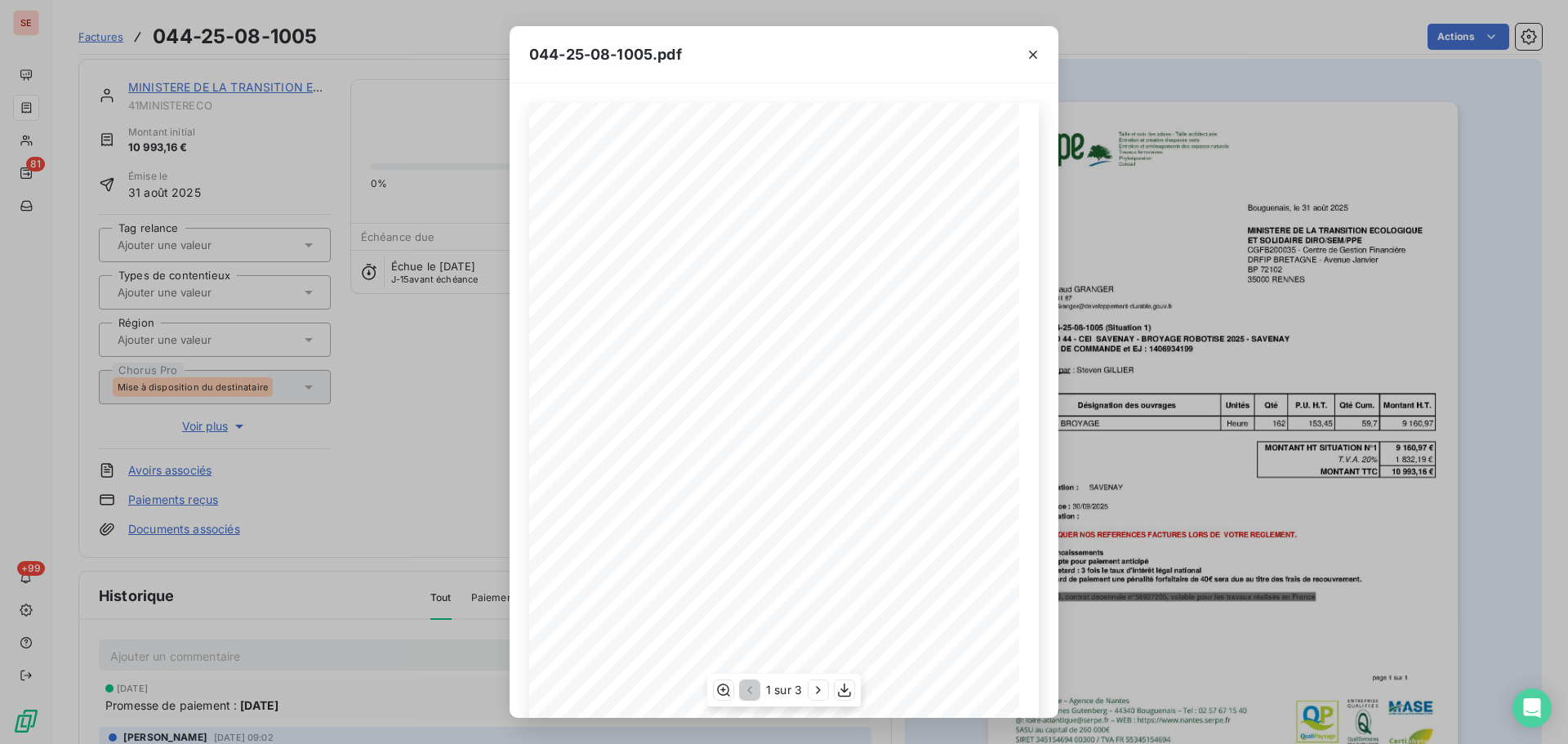
scroll to position [98, 0]
click at [821, 687] on icon "button" at bounding box center [817, 689] width 16 height 16
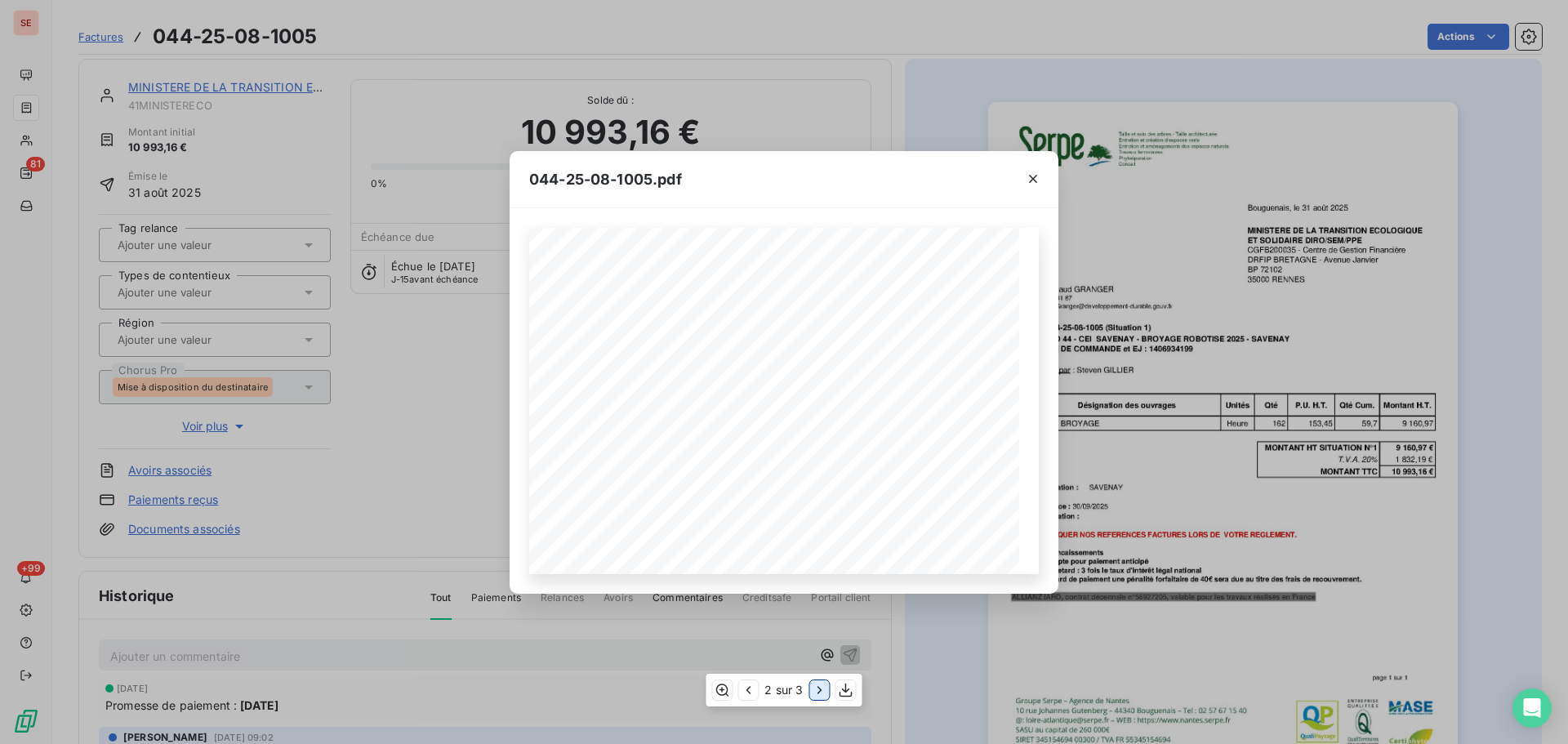
click at [823, 694] on icon "button" at bounding box center [819, 689] width 16 height 16
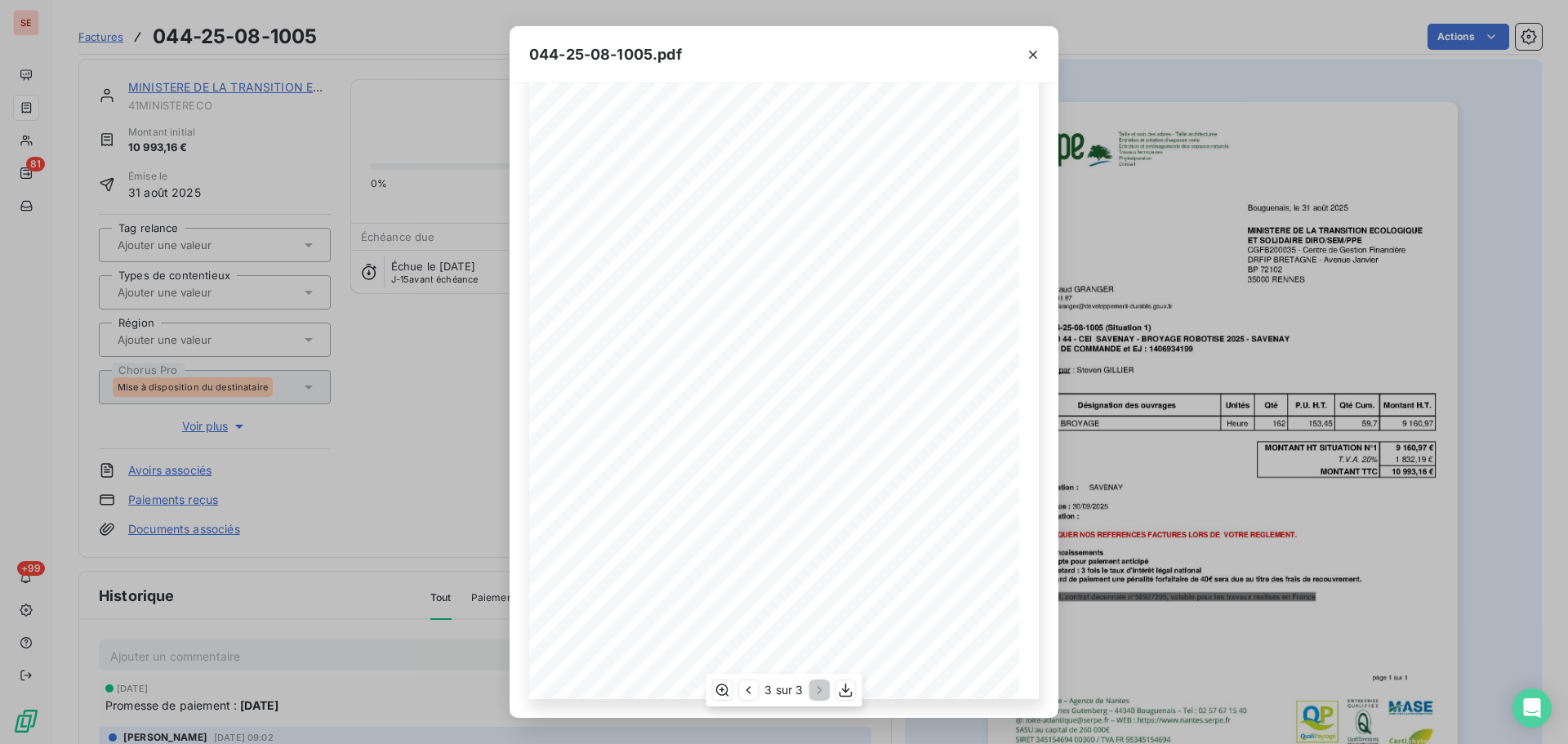
scroll to position [98, 0]
click at [1030, 46] on icon "button" at bounding box center [1032, 54] width 16 height 16
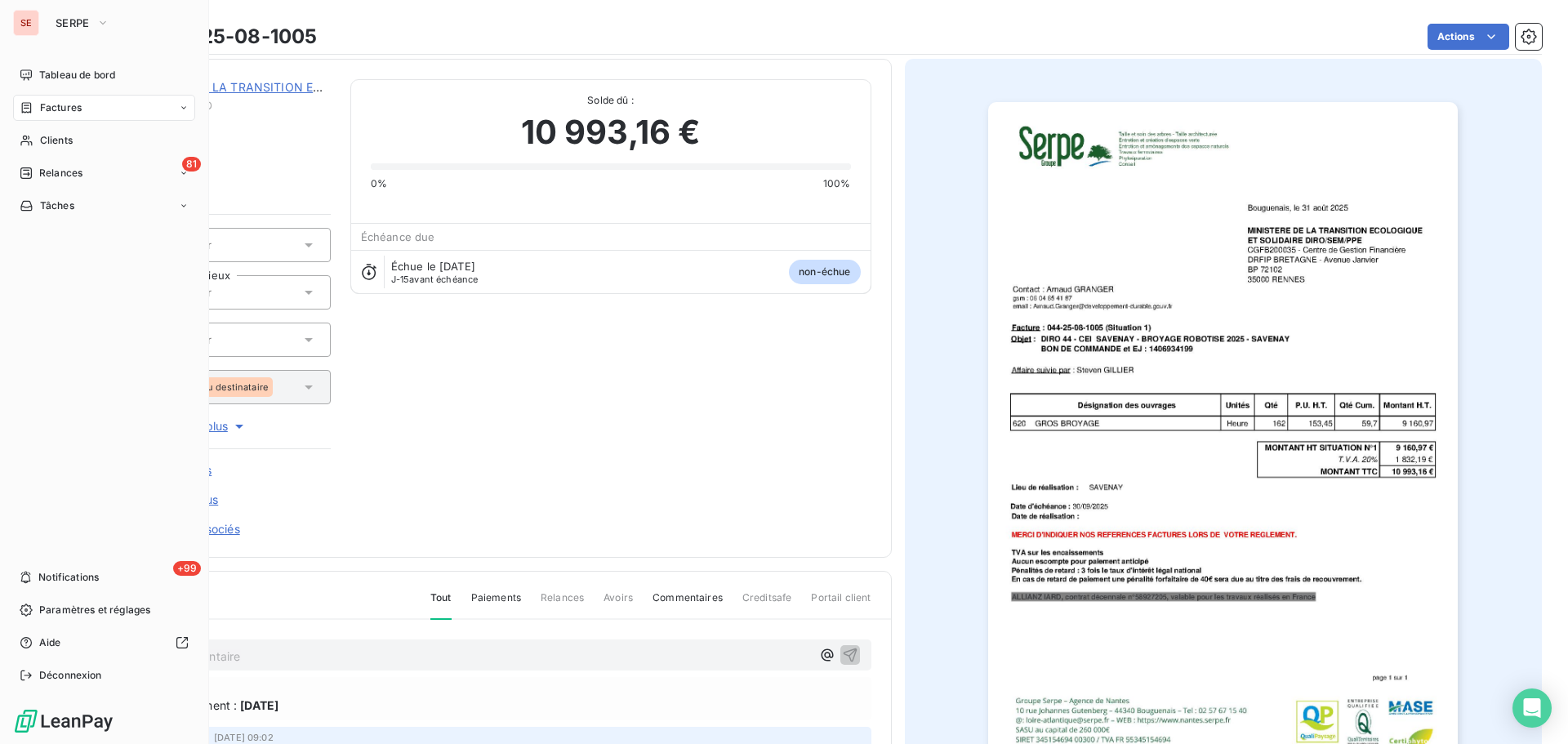
click at [50, 113] on span "Factures" at bounding box center [61, 107] width 42 height 14
click at [45, 144] on span "Clients" at bounding box center [56, 140] width 33 height 14
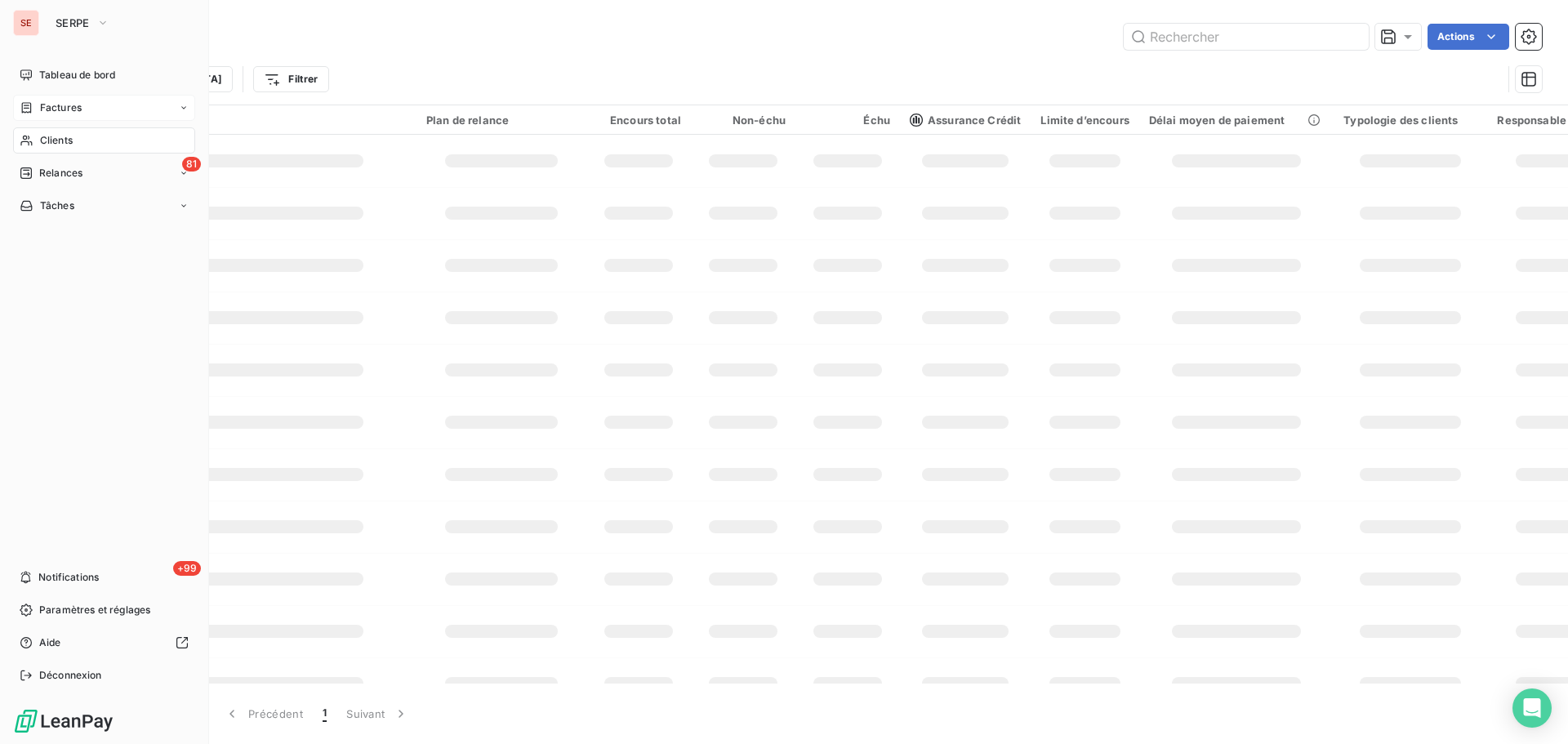
click at [67, 105] on span "Factures" at bounding box center [61, 107] width 42 height 14
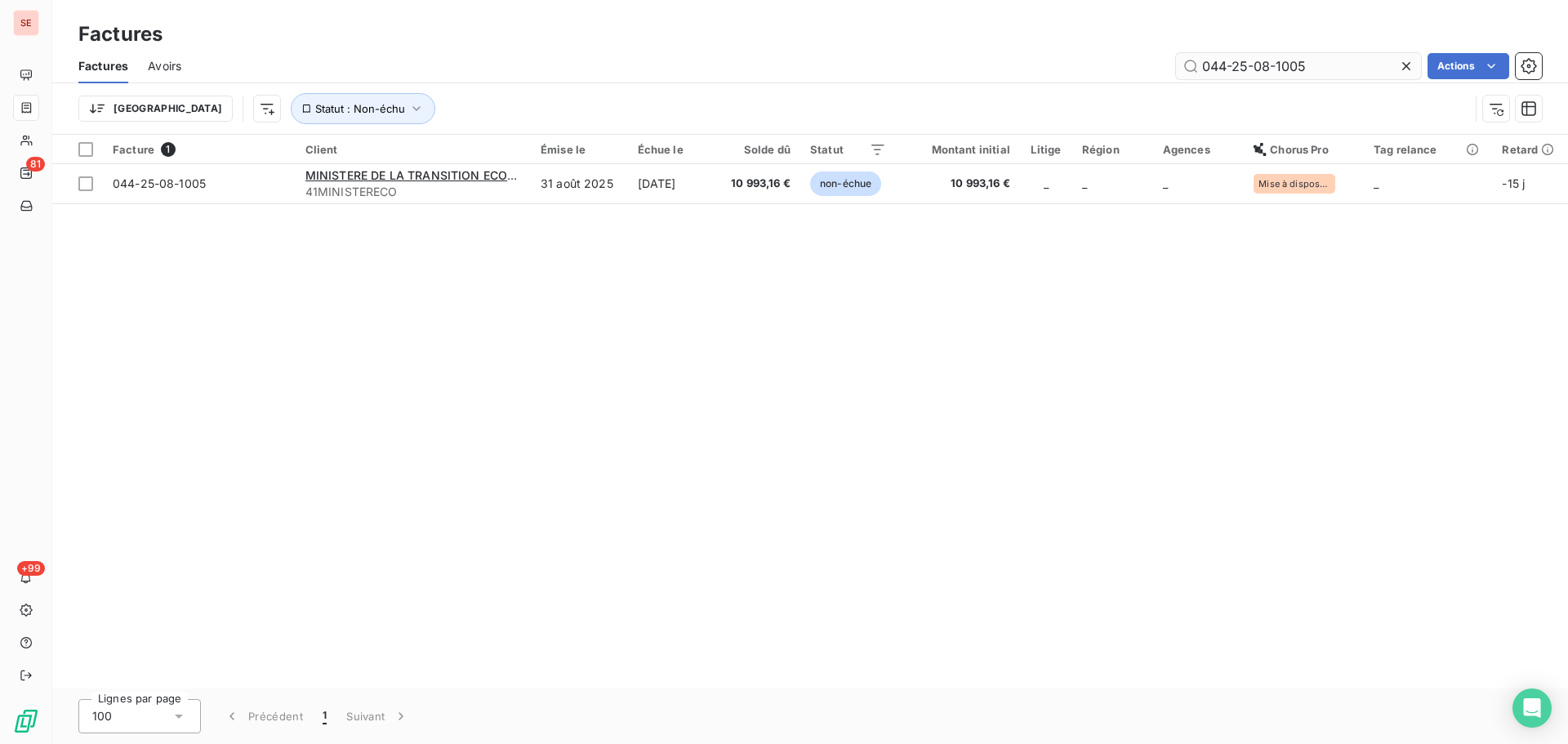
click at [1324, 62] on input "044-25-08-1005" at bounding box center [1297, 66] width 245 height 26
click at [1324, 61] on input "044-25-08-1005" at bounding box center [1297, 66] width 245 height 26
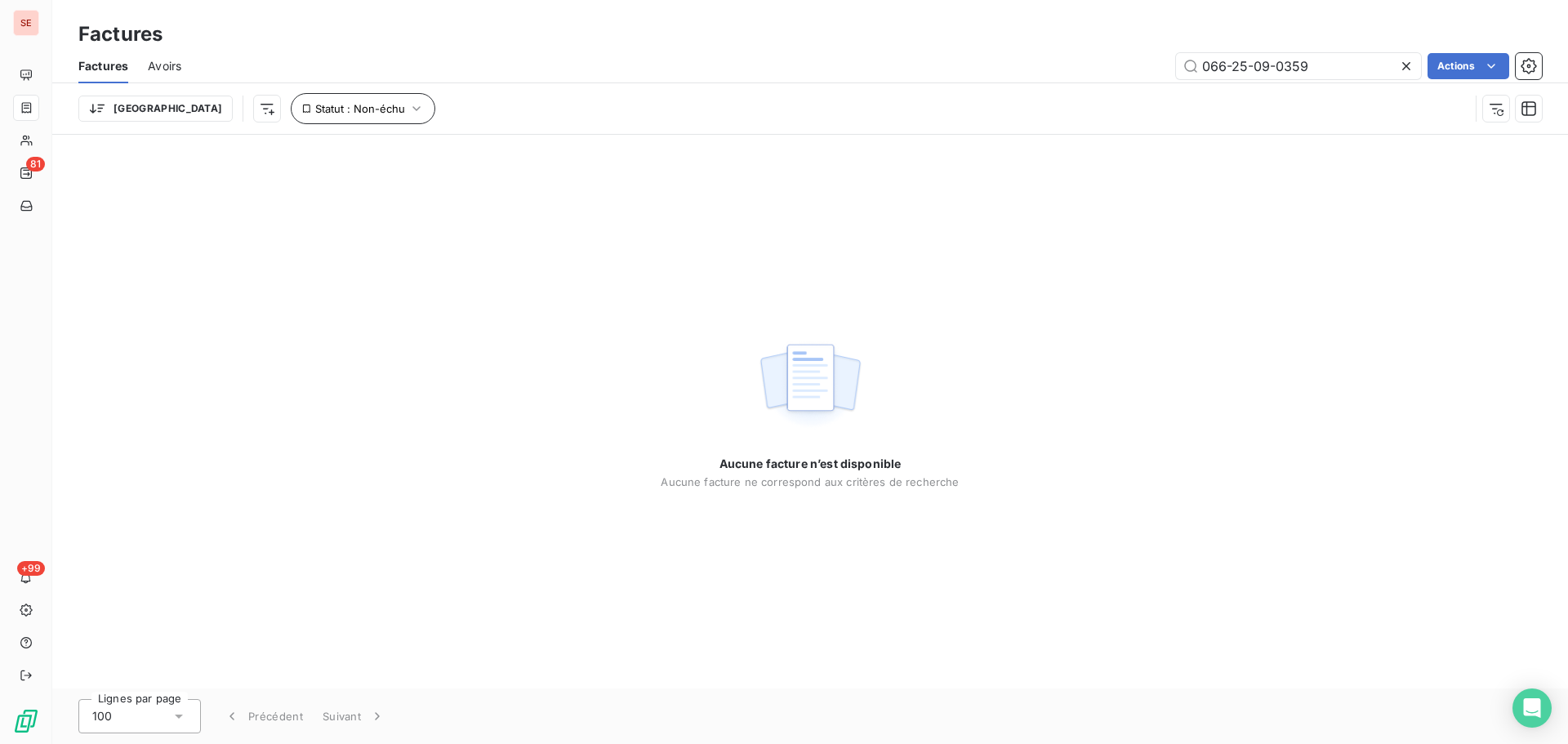
type input "066-25-09-0359"
click at [315, 110] on span "Statut : Non-échu" at bounding box center [360, 108] width 90 height 13
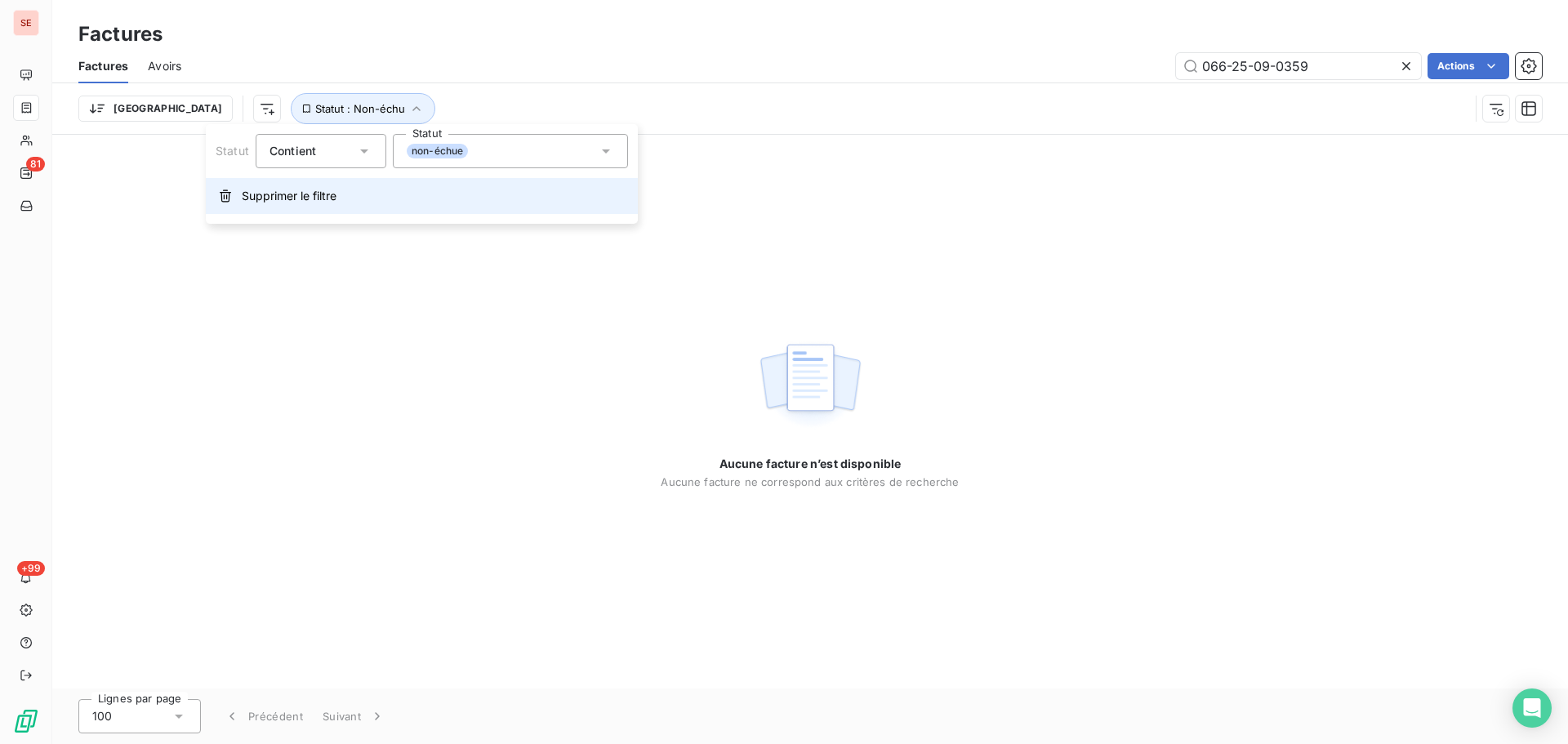
click at [297, 208] on button "Supprimer le filtre" at bounding box center [422, 196] width 432 height 36
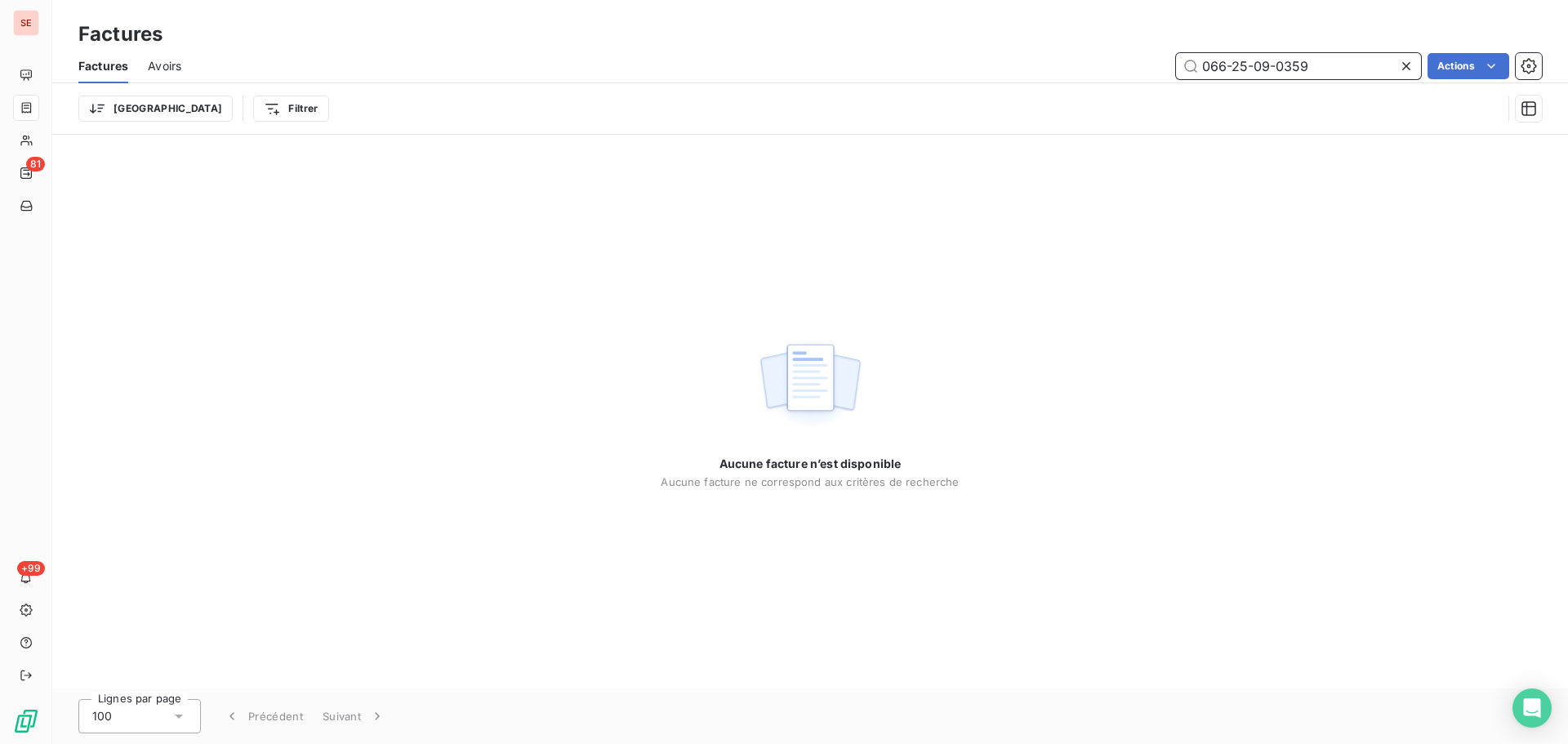
click at [1324, 68] on input "066-25-09-0359" at bounding box center [1297, 66] width 245 height 26
